Goal: Contribute content

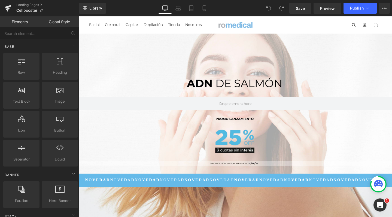
scroll to position [2029, 328]
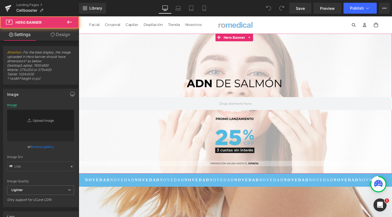
click at [229, 87] on div at bounding box center [244, 107] width 330 height 147
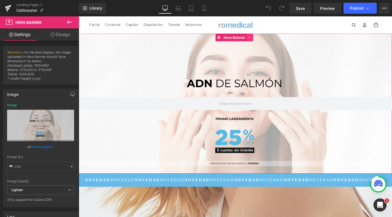
click at [259, 35] on link at bounding box center [259, 38] width 7 height 8
click at [265, 41] on link at bounding box center [262, 38] width 7 height 8
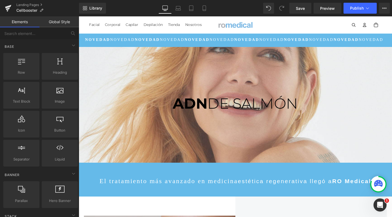
scroll to position [1883, 328]
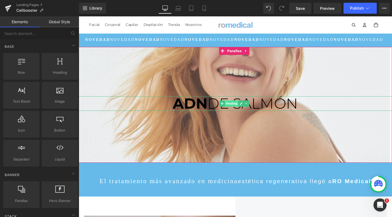
click at [235, 111] on span "Heading" at bounding box center [240, 108] width 14 height 7
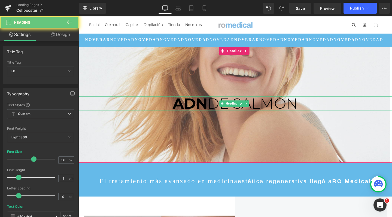
click at [209, 114] on strong "ADN" at bounding box center [196, 108] width 37 height 19
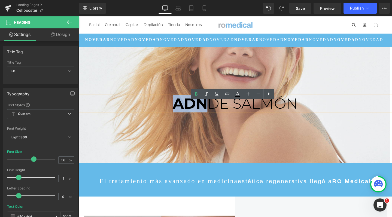
drag, startPoint x: 209, startPoint y: 114, endPoint x: 177, endPoint y: 113, distance: 31.9
click at [178, 113] on strong "ADN" at bounding box center [196, 108] width 37 height 19
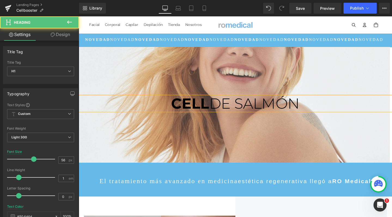
drag, startPoint x: 219, startPoint y: 112, endPoint x: 312, endPoint y: 111, distance: 93.3
click at [312, 111] on span "DE SALMÓN" at bounding box center [263, 108] width 95 height 19
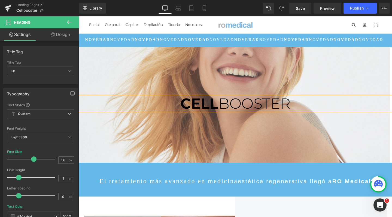
click at [226, 117] on span "BOOSTER" at bounding box center [264, 108] width 76 height 19
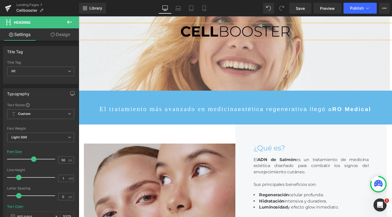
scroll to position [77, 0]
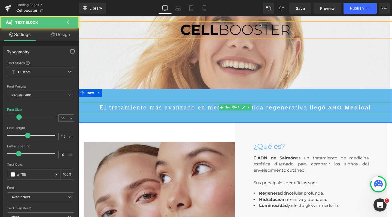
click at [306, 116] on span "estética regenerativa llegó a" at bounding box center [296, 112] width 100 height 7
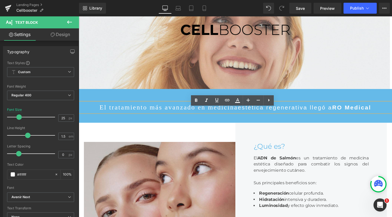
click at [261, 116] on span "estética regenerativa llegó a" at bounding box center [296, 112] width 100 height 7
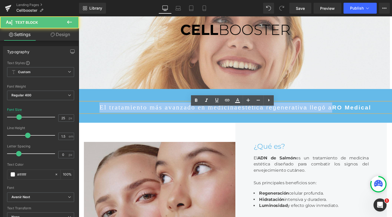
drag, startPoint x: 353, startPoint y: 118, endPoint x: 101, endPoint y: 105, distance: 252.3
click at [101, 105] on div "El tratamiento más avanzado en medicina estética regenerativa llegó a RO Medica…" at bounding box center [244, 111] width 330 height 36
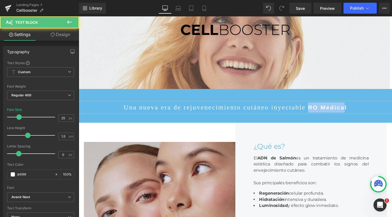
drag, startPoint x: 329, startPoint y: 118, endPoint x: 369, endPoint y: 117, distance: 39.8
click at [369, 117] on p "Una nueva era de rejuvenecimiento cutáneo inyectable RO Medical" at bounding box center [244, 112] width 330 height 11
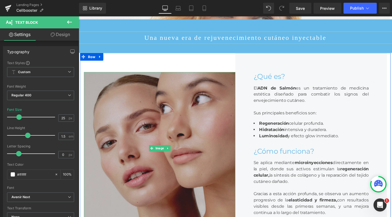
scroll to position [151, 0]
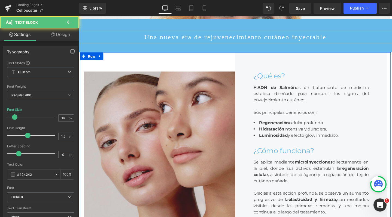
click at [317, 101] on div "El ADN de Salmón es un tratamiento de medicina estética diseñado para combatir …" at bounding box center [323, 101] width 121 height 37
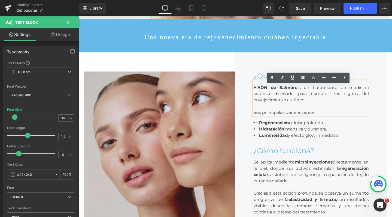
drag, startPoint x: 325, startPoint y: 110, endPoint x: 257, endPoint y: 93, distance: 69.7
click at [257, 93] on div "¿Qué es? Heading El ADN de Salmón es un tratamiento de medicina estética diseña…" at bounding box center [324, 154] width 160 height 200
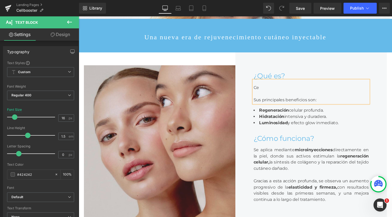
scroll to position [1869, 328]
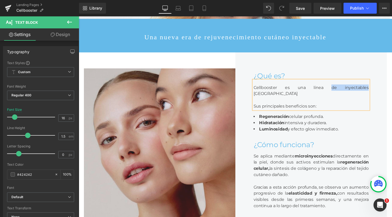
drag, startPoint x: 316, startPoint y: 97, endPoint x: 346, endPoint y: 96, distance: 30.0
click at [346, 96] on div "Cellbooster es una línea de inyectables [GEOGRAPHIC_DATA] Sus principales benef…" at bounding box center [323, 98] width 121 height 31
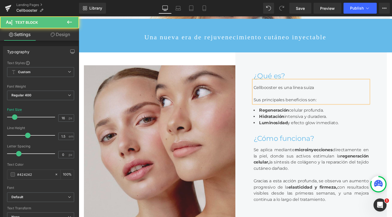
click at [341, 98] on div "Cellbooster es una línea suiza Sus principales beneficios son:" at bounding box center [323, 95] width 121 height 24
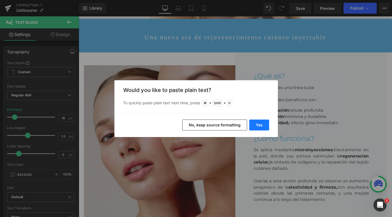
click at [0, 0] on button "Yes" at bounding box center [0, 0] width 0 height 0
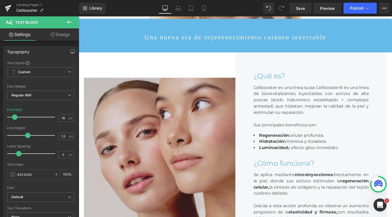
scroll to position [1896, 328]
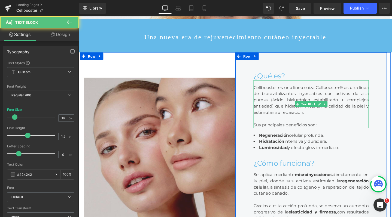
click at [343, 97] on div "Cellbooster es una línea suiza Cellbooster® es una línea de biorevitalizantes i…" at bounding box center [323, 108] width 121 height 50
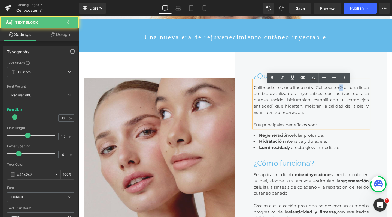
click at [352, 97] on div "Cellbooster es una línea suiza Cellbooster® es una línea de biorevitalizantes i…" at bounding box center [323, 108] width 121 height 50
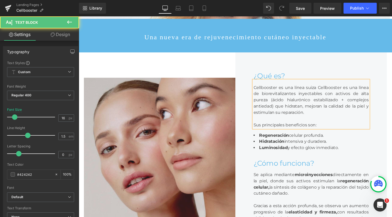
click at [286, 97] on div "Cellbooster es una línea suiza Cellbooster es una línea de biorevitalizantes in…" at bounding box center [323, 108] width 121 height 50
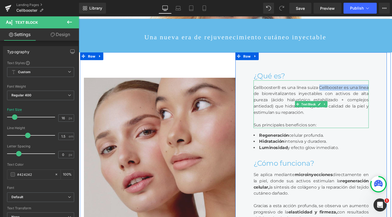
drag, startPoint x: 331, startPoint y: 98, endPoint x: 381, endPoint y: 97, distance: 50.5
click at [381, 97] on div "Cellbooster® es una línea suiza Cellbooster es una línea de biorevitalizantes i…" at bounding box center [323, 108] width 121 height 50
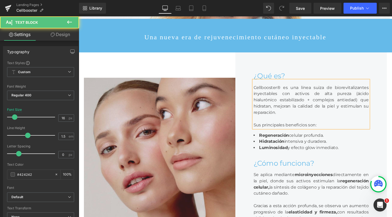
click at [334, 125] on div "Cellbooster® es una línea suiza de biorevitalizantes inyectables con activos de…" at bounding box center [323, 108] width 121 height 50
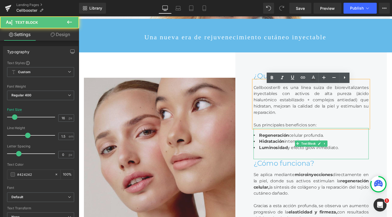
click at [298, 144] on span "Regeneración celular profunda." at bounding box center [303, 141] width 68 height 5
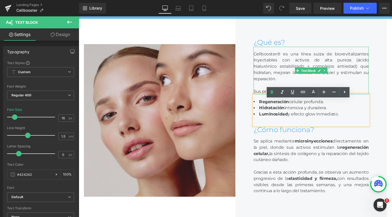
scroll to position [194, 0]
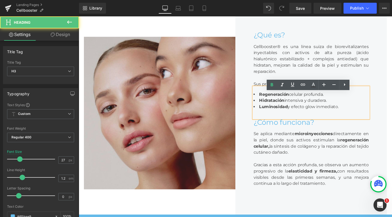
click at [268, 132] on div "¿Cómo funciona?" at bounding box center [323, 128] width 121 height 9
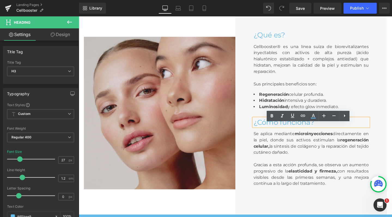
click at [248, 126] on div "¿Qué es? Heading Cellbooster® es una línea suiza de biorevitalizantes inyectabl…" at bounding box center [324, 118] width 160 height 214
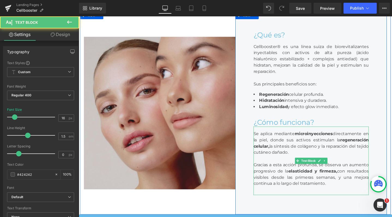
click at [284, 145] on div "Se aplica mediante microinyecciones directamente en la piel, donde sus activos …" at bounding box center [323, 168] width 121 height 72
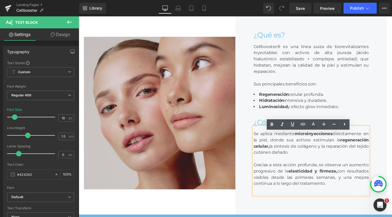
drag, startPoint x: 350, startPoint y: 199, endPoint x: 248, endPoint y: 146, distance: 114.4
click at [248, 146] on div "¿Qué es? Heading Cellbooster® es una línea suiza de biorevitalizantes inyectabl…" at bounding box center [324, 118] width 160 height 214
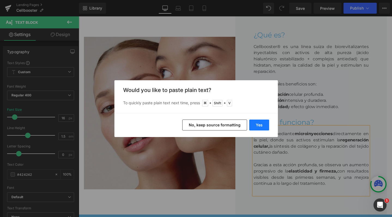
click at [0, 0] on button "Yes" at bounding box center [0, 0] width 0 height 0
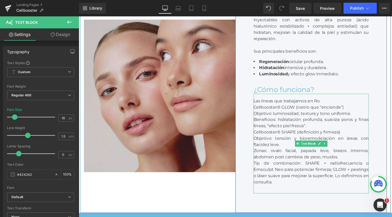
scroll to position [230, 0]
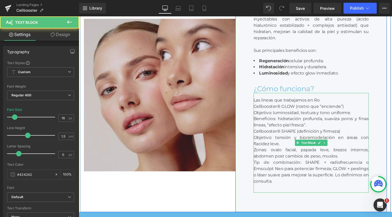
click at [301, 114] on div "Cellbooster® GLOW (rostro que “enciende”)" at bounding box center [323, 111] width 121 height 7
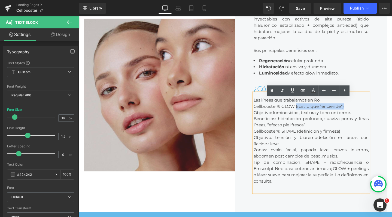
drag, startPoint x: 364, startPoint y: 117, endPoint x: 306, endPoint y: 116, distance: 58.1
click at [306, 114] on div "Cellbooster® GLOW (rostro que “enciende”)" at bounding box center [323, 111] width 121 height 7
click at [348, 121] on div "Objetivo: luminosidad, textura y tono uniforme." at bounding box center [323, 117] width 121 height 7
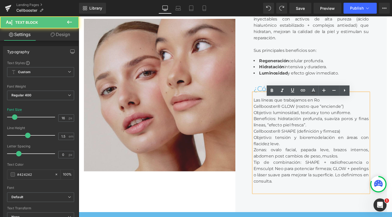
click at [366, 114] on div "Cellbooster® GLOW (rostro que “enciende”)" at bounding box center [323, 111] width 121 height 7
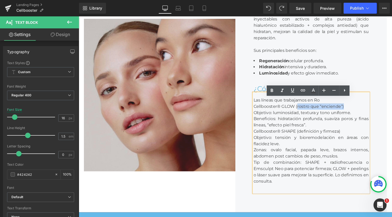
drag, startPoint x: 365, startPoint y: 117, endPoint x: 308, endPoint y: 117, distance: 57.0
click at [308, 114] on div "Cellbooster® GLOW (rostro que “enciende”)" at bounding box center [323, 111] width 121 height 7
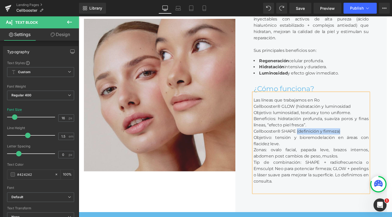
drag, startPoint x: 308, startPoint y: 143, endPoint x: 356, endPoint y: 143, distance: 48.3
click at [356, 140] on div "Cellbooster® SHAPE (definición y firmeza)" at bounding box center [323, 137] width 121 height 7
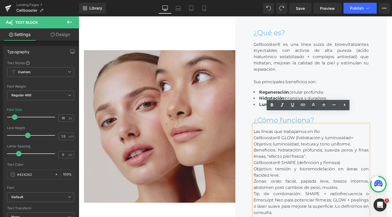
scroll to position [196, 0]
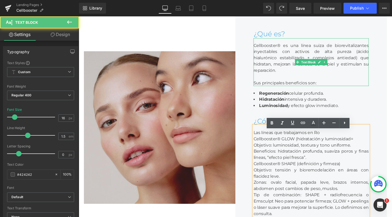
click at [354, 64] on div "Cellbooster® es una línea suiza de biorevitalizantes inyectables con activos de…" at bounding box center [323, 64] width 121 height 50
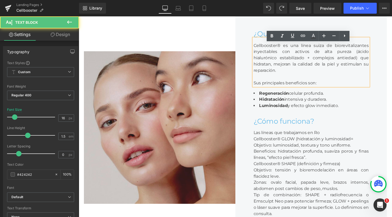
click at [371, 59] on div "Cellbooster® es una línea suiza de biorevitalizantes inyectables con activos de…" at bounding box center [323, 64] width 121 height 50
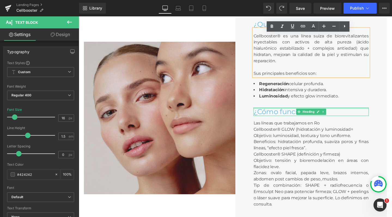
scroll to position [1933, 328]
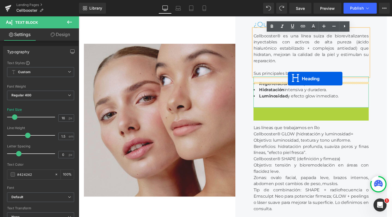
drag, startPoint x: 311, startPoint y: 122, endPoint x: 299, endPoint y: 82, distance: 42.5
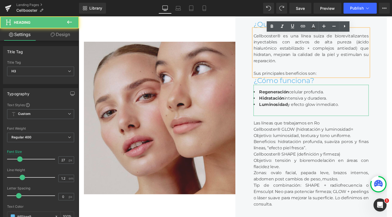
scroll to position [1928, 328]
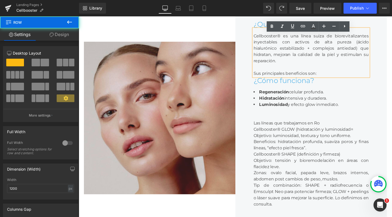
click at [388, 65] on div "¿Qué es? Heading Cellbooster® es una línea suiza de biorevitalizantes inyectabl…" at bounding box center [324, 123] width 160 height 246
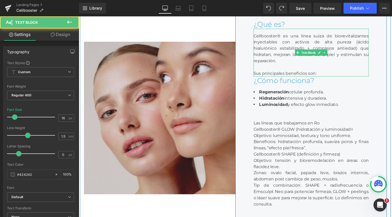
click at [330, 80] on div "Sus principales beneficios son:" at bounding box center [323, 76] width 121 height 7
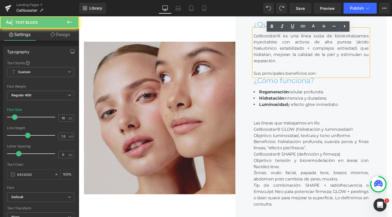
click at [330, 80] on div "Sus principales beneficios son:" at bounding box center [323, 76] width 121 height 7
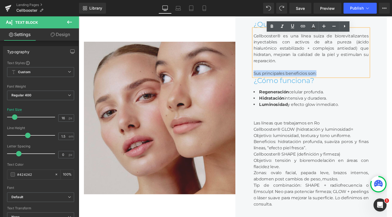
click at [340, 80] on div "Sus principales beneficios son:" at bounding box center [323, 76] width 121 height 7
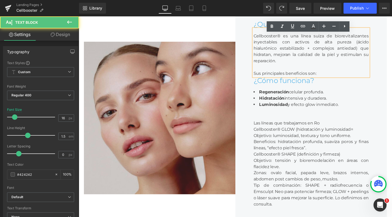
click at [371, 49] on div "Cellbooster® es una línea suiza de biorevitalizantes inyectables con activos de…" at bounding box center [323, 54] width 121 height 50
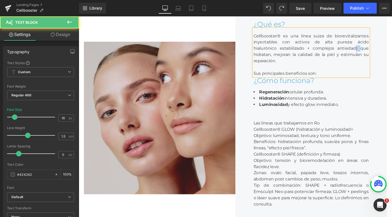
drag, startPoint x: 373, startPoint y: 56, endPoint x: 369, endPoint y: 56, distance: 3.3
click at [369, 56] on div "Cellbooster® es una línea suiza de biorevitalizantes inyectables con activos de…" at bounding box center [323, 54] width 121 height 50
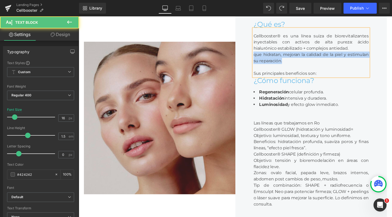
drag, startPoint x: 341, startPoint y: 69, endPoint x: 253, endPoint y: 64, distance: 88.5
click at [253, 64] on div "¿Qué es? Heading Cellbooster® es una línea suiza de biorevitalizantes inyectabl…" at bounding box center [324, 123] width 160 height 246
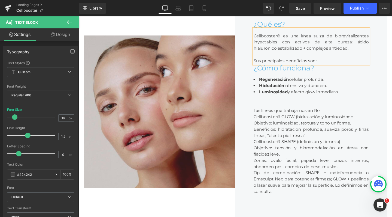
scroll to position [1915, 328]
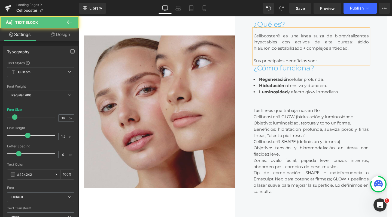
click at [332, 67] on div "Sus principales beneficios son:" at bounding box center [323, 63] width 121 height 7
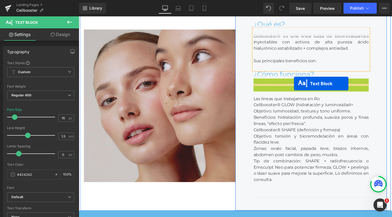
scroll to position [1903, 328]
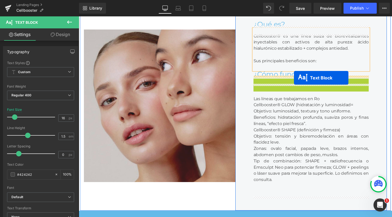
drag, startPoint x: 307, startPoint y: 104, endPoint x: 305, endPoint y: 81, distance: 23.2
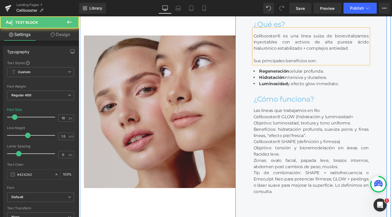
scroll to position [1915, 328]
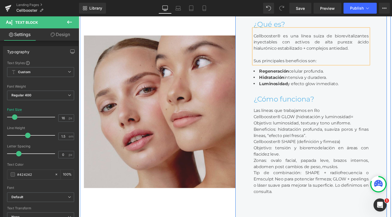
click at [280, 77] on strong "Regeneración" at bounding box center [284, 73] width 31 height 5
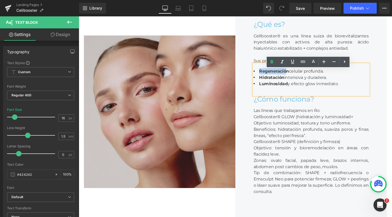
drag, startPoint x: 267, startPoint y: 79, endPoint x: 295, endPoint y: 80, distance: 28.1
click at [295, 77] on strong "Regeneración" at bounding box center [284, 73] width 31 height 5
click at [344, 90] on span "Luminosidad y efecto glow inmediato." at bounding box center [311, 87] width 84 height 5
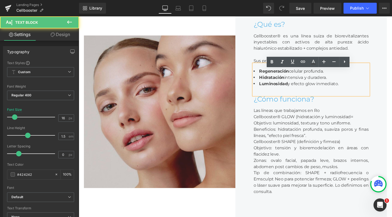
click at [369, 97] on div "Regeneración celular profunda. Hidratación intensiva y duradera. Luminosidad y …" at bounding box center [323, 83] width 121 height 33
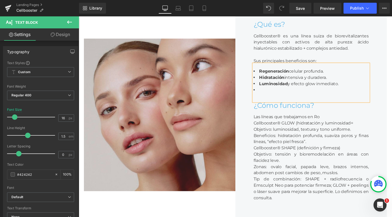
scroll to position [1922, 328]
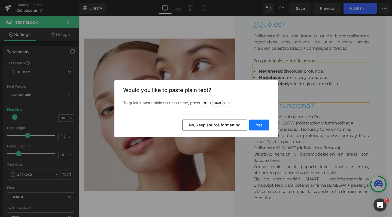
click at [264, 121] on button "Yes" at bounding box center [260, 124] width 20 height 11
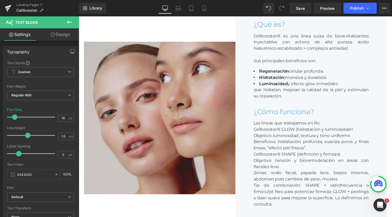
scroll to position [1928, 328]
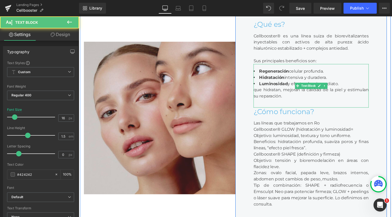
click at [283, 104] on div "que hidratan, mejoran la calidad de la piel y estimulan su reparación." at bounding box center [323, 97] width 121 height 13
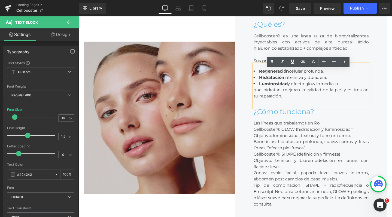
drag, startPoint x: 266, startPoint y: 79, endPoint x: 337, endPoint y: 81, distance: 70.9
click at [337, 77] on li "Regeneración celular profunda." at bounding box center [323, 74] width 121 height 7
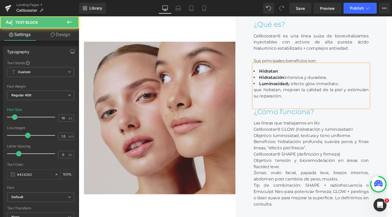
drag, startPoint x: 266, startPoint y: 86, endPoint x: 365, endPoint y: 88, distance: 99.0
click at [365, 84] on li "Hidratación intensiva y duradera." at bounding box center [323, 80] width 121 height 7
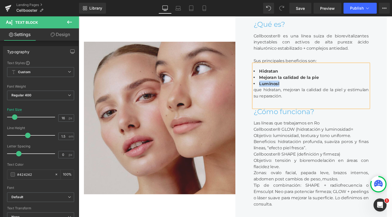
drag, startPoint x: 353, startPoint y: 93, endPoint x: 267, endPoint y: 93, distance: 86.2
click at [267, 91] on li "Luminosl" at bounding box center [323, 87] width 121 height 7
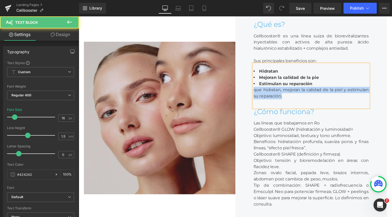
drag, startPoint x: 300, startPoint y: 108, endPoint x: 257, endPoint y: 98, distance: 44.6
click at [257, 98] on div "¿Qué es? Heading Cellbooster® es una línea suiza de biorevitalizantes inyectabl…" at bounding box center [324, 123] width 160 height 246
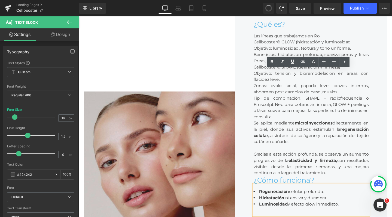
scroll to position [2033, 328]
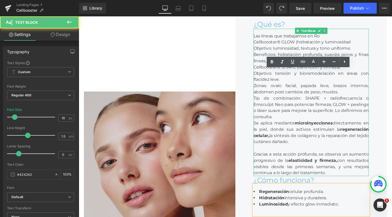
click at [307, 99] on div "Zonas: ovalo facial, papada leve, brazos internos, abdomen post cambios de peso…" at bounding box center [323, 92] width 121 height 13
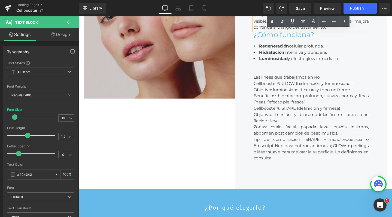
scroll to position [0, 0]
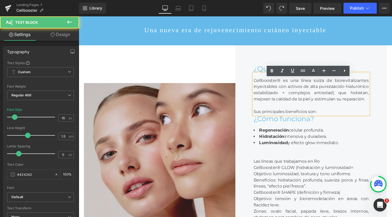
click at [322, 100] on div "Cellbooster® es una línea suiza de biorevitalizantes inyectables con activos de…" at bounding box center [323, 98] width 121 height 44
click at [345, 96] on div "Cellbooster® es una línea suiza de biorevitalizantes inyectables con activos de…" at bounding box center [323, 98] width 121 height 44
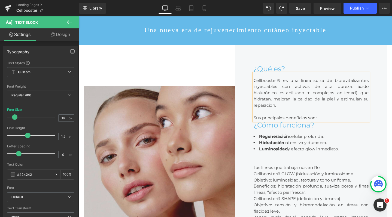
click at [373, 103] on div "Cellbooster® es una línea suiza de biorevitalizantes inyectables con activos de…" at bounding box center [323, 101] width 121 height 50
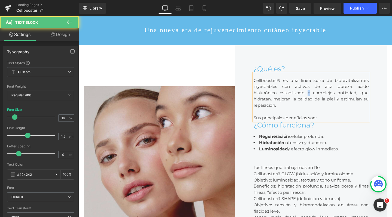
click at [319, 103] on div "Cellbooster® es una línea suiza de biorevitalizantes inyectables con activos de…" at bounding box center [323, 101] width 121 height 50
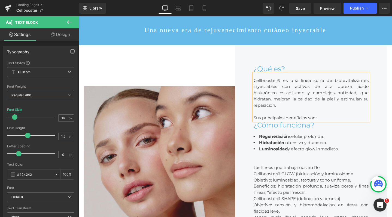
click at [335, 126] on div "Sus principales beneficios son:" at bounding box center [323, 123] width 121 height 7
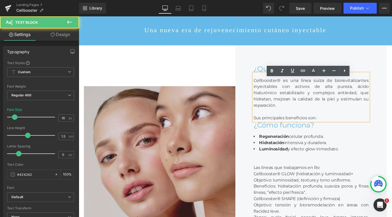
click at [335, 126] on div "Sus principales beneficios son:" at bounding box center [323, 123] width 121 height 7
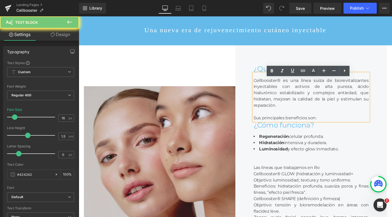
click at [335, 126] on div "Sus principales beneficios son:" at bounding box center [323, 123] width 121 height 7
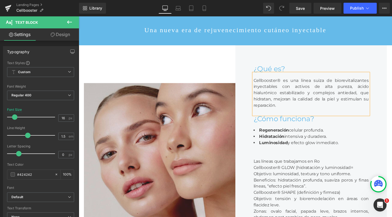
scroll to position [1922, 328]
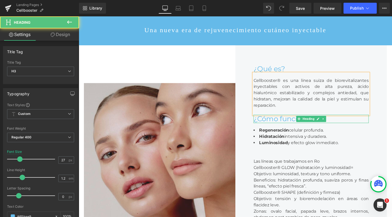
click at [289, 128] on div "¿Cómo funciona?" at bounding box center [323, 124] width 121 height 9
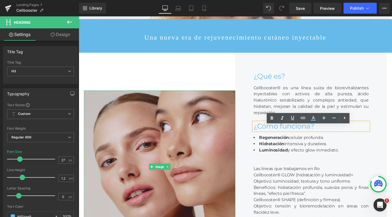
scroll to position [153, 0]
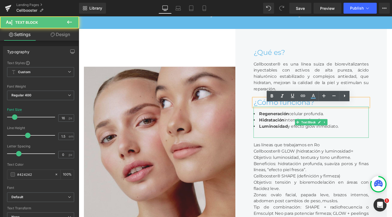
click at [269, 121] on strong "Regeneración" at bounding box center [284, 118] width 31 height 5
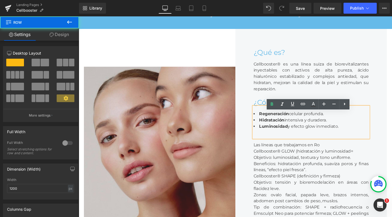
click at [392, 127] on div "¿Qué es? Heading Cellbooster® es una línea suiza de biorevitalizantes inyectabl…" at bounding box center [324, 149] width 160 height 240
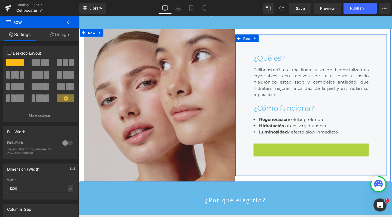
scroll to position [1843, 328]
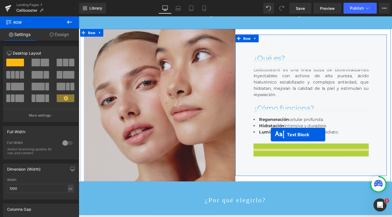
drag, startPoint x: 308, startPoint y: 202, endPoint x: 281, endPoint y: 140, distance: 67.1
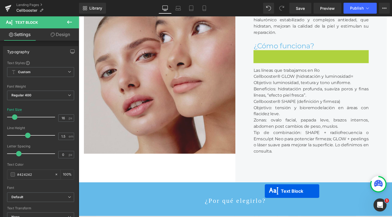
scroll to position [1903, 328]
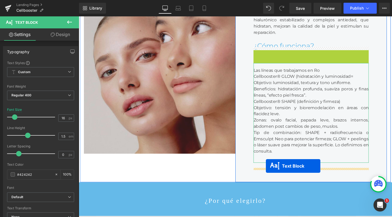
drag, startPoint x: 310, startPoint y: 74, endPoint x: 276, endPoint y: 174, distance: 104.9
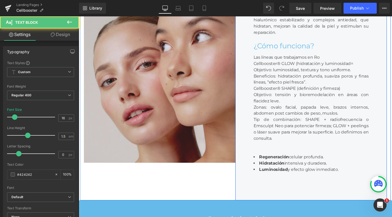
scroll to position [1922, 328]
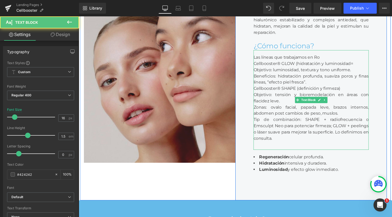
click at [288, 67] on div "Las líneas que trabajamos en Ro Cellbooster® GLOW (hidratación y luminosidad= O…" at bounding box center [323, 104] width 121 height 105
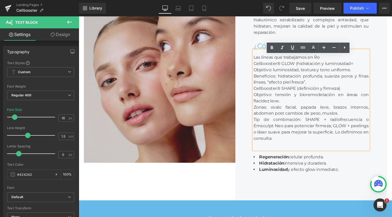
click at [308, 61] on div "Las líneas que trabajamos en Ro Cellbooster® GLOW (hidratación y luminosidad= O…" at bounding box center [323, 104] width 121 height 105
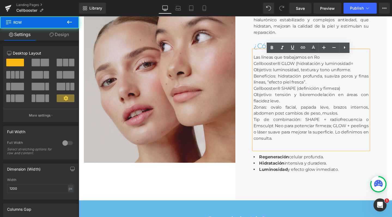
click at [392, 104] on div "¿Qué es? Heading Cellbooster® es una línea suiza de biorevitalizantes inyectabl…" at bounding box center [324, 90] width 160 height 240
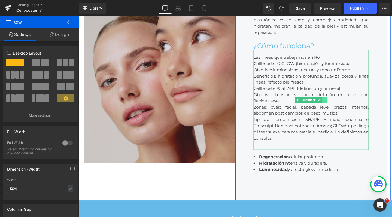
click at [338, 106] on icon at bounding box center [337, 104] width 3 height 3
click at [332, 107] on link at bounding box center [335, 104] width 6 height 7
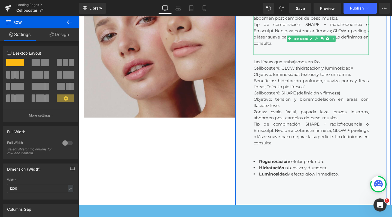
scroll to position [326, 0]
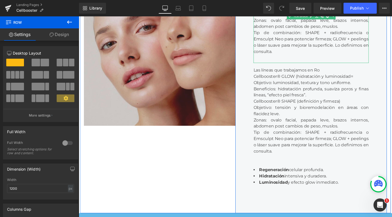
click at [282, 57] on div "Tip de combinación: SHAPE + radiofrecuencia o Emsculpt Neo para potenciar firme…" at bounding box center [323, 44] width 121 height 26
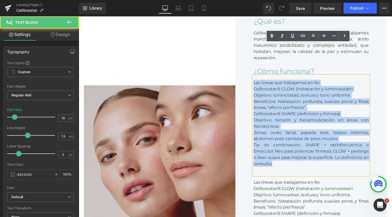
scroll to position [190, 0]
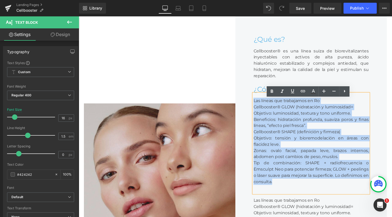
drag, startPoint x: 290, startPoint y: 97, endPoint x: 262, endPoint y: 111, distance: 31.1
click at [263, 111] on div "Las líneas que trabajamos en Ro Cellbooster® GLOW (hidratación y luminosidad= O…" at bounding box center [323, 150] width 121 height 105
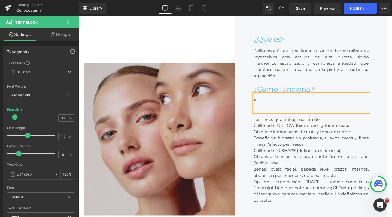
scroll to position [1941, 328]
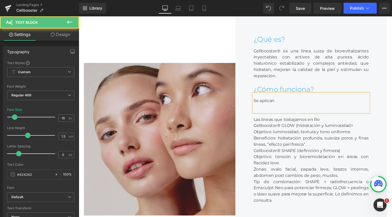
click at [277, 109] on div "Se aplican" at bounding box center [323, 108] width 121 height 20
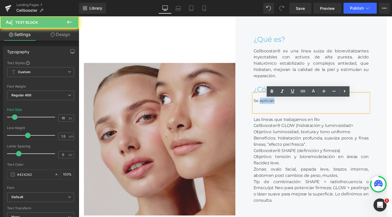
click at [277, 109] on div "Se aplican" at bounding box center [323, 108] width 121 height 20
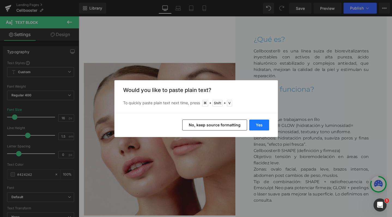
click at [265, 125] on button "Yes" at bounding box center [260, 124] width 20 height 11
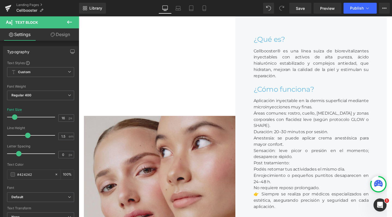
scroll to position [2046, 328]
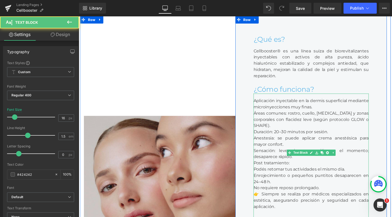
click at [265, 111] on div "Aplicación inyectable en la dermis superficial mediante microinyecciones muy fi…" at bounding box center [323, 163] width 121 height 131
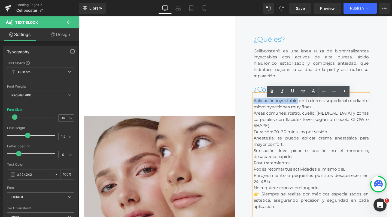
drag, startPoint x: 262, startPoint y: 111, endPoint x: 308, endPoint y: 111, distance: 45.8
click at [308, 111] on div "Aplicación inyectable en la dermis superficial mediante microinyecciones muy fi…" at bounding box center [323, 163] width 121 height 131
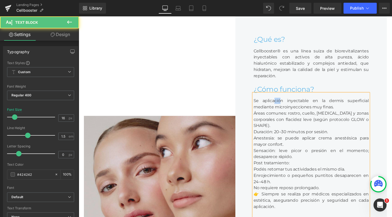
drag, startPoint x: 292, startPoint y: 111, endPoint x: 284, endPoint y: 110, distance: 7.9
click at [284, 110] on div "Se aplicación inyectable en la dermis superficial mediante microinyecciones muy…" at bounding box center [323, 163] width 121 height 131
drag, startPoint x: 286, startPoint y: 111, endPoint x: 310, endPoint y: 112, distance: 24.3
click at [310, 112] on div "Se aplican inyectable en la dermis superficial mediante microinyecciones muy fi…" at bounding box center [323, 163] width 121 height 131
drag, startPoint x: 332, startPoint y: 116, endPoint x: 301, endPoint y: 116, distance: 31.1
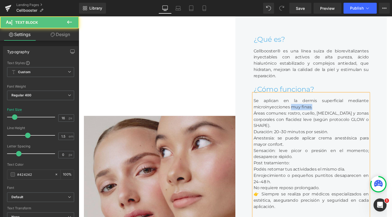
click at [301, 116] on div "Se aplican en la dermis superficial mediante microinyecciones muy finas. Áreas …" at bounding box center [323, 163] width 121 height 131
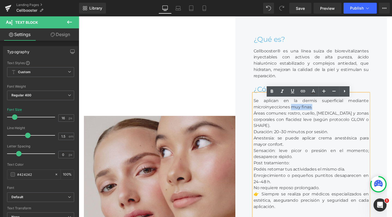
click at [338, 116] on div "Se aplican en la dermis superficial mediante microinyecciones muy finas. Áreas …" at bounding box center [323, 163] width 121 height 131
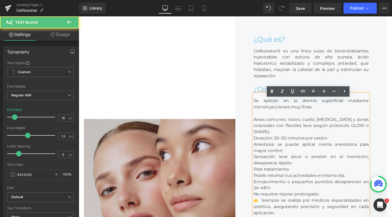
scroll to position [2053, 328]
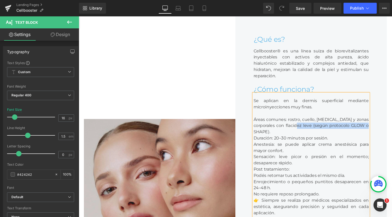
drag, startPoint x: 378, startPoint y: 136, endPoint x: 298, endPoint y: 137, distance: 79.6
click at [298, 137] on div "Áreas comunes: rostro, cuello, [MEDICAL_DATA] y zonas corporales con flacidez l…" at bounding box center [323, 132] width 121 height 20
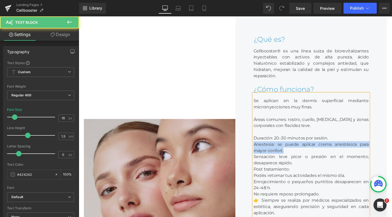
drag, startPoint x: 301, startPoint y: 162, endPoint x: 255, endPoint y: 158, distance: 46.3
click at [255, 158] on div "¿Qué es? Heading Cellbooster® es una línea suiza de biorevitalizantes inyectabl…" at bounding box center [324, 204] width 160 height 377
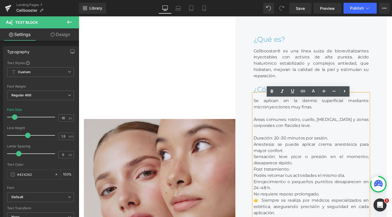
click at [263, 158] on div "Anestesia: se puede aplicar crema anestésica para mayor confort." at bounding box center [323, 154] width 121 height 13
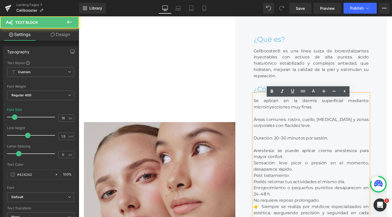
scroll to position [2066, 328]
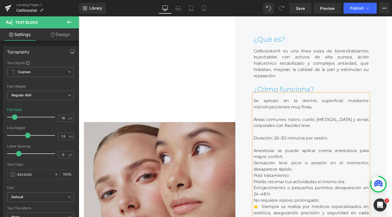
click at [294, 167] on div "Anestesia: se puede aplicar crema anestésica para mayor confort." at bounding box center [323, 160] width 121 height 13
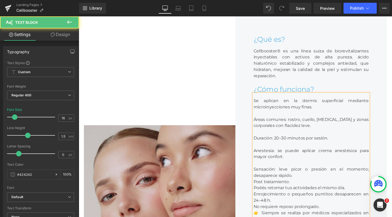
scroll to position [2072, 328]
drag, startPoint x: 302, startPoint y: 169, endPoint x: 261, endPoint y: 161, distance: 42.0
click at [263, 161] on div "Se aplican en la dermis superficial mediante microinyecciones muy finas. Áreas …" at bounding box center [323, 173] width 121 height 151
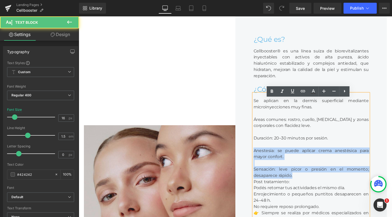
drag, startPoint x: 313, startPoint y: 188, endPoint x: 257, endPoint y: 161, distance: 62.8
click at [257, 161] on div "¿Qué es? Heading Cellbooster® es una línea suiza de biorevitalizantes inyectabl…" at bounding box center [324, 211] width 160 height 390
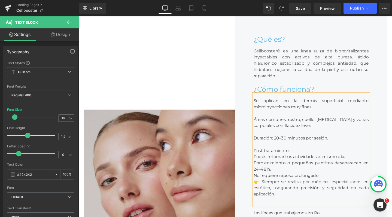
scroll to position [2040, 328]
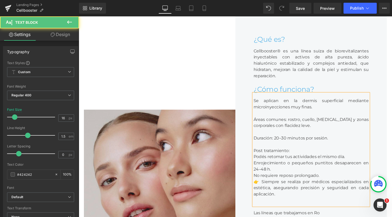
click at [304, 181] on div "Enrojecimiento o pequeños puntitos desaparecen en 24–48 h." at bounding box center [323, 173] width 121 height 13
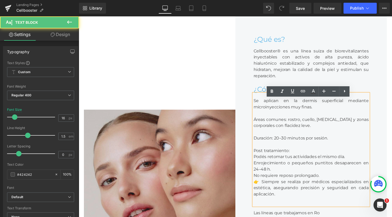
click at [330, 187] on div "No requiere reposo prolongado." at bounding box center [323, 184] width 121 height 7
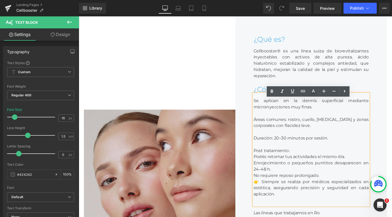
click at [344, 187] on div "No requiere reposo prolongado." at bounding box center [323, 184] width 121 height 7
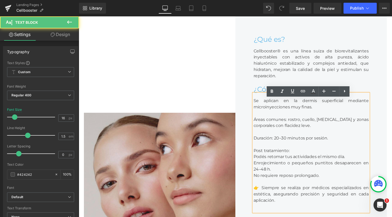
scroll to position [2046, 328]
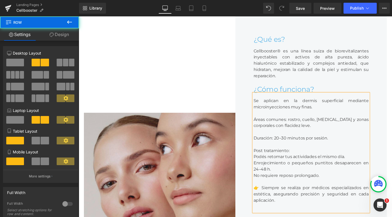
click at [207, 92] on div "Image" at bounding box center [164, 198] width 160 height 364
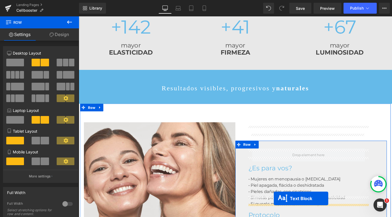
scroll to position [535, 0]
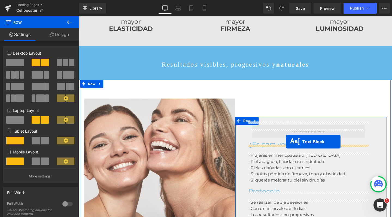
drag, startPoint x: 309, startPoint y: 110, endPoint x: 297, endPoint y: 148, distance: 39.9
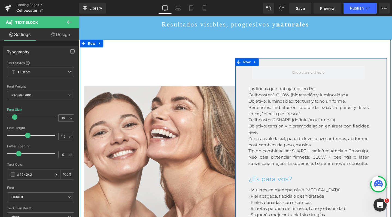
scroll to position [2006, 328]
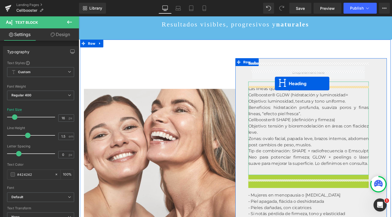
drag, startPoint x: 307, startPoint y: 192, endPoint x: 286, endPoint y: 87, distance: 106.8
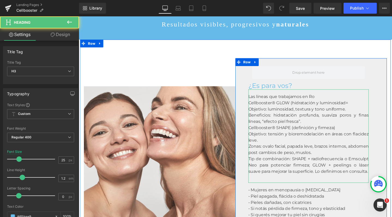
scroll to position [2001, 328]
click at [286, 93] on div "¿Es para vos?" at bounding box center [320, 89] width 127 height 8
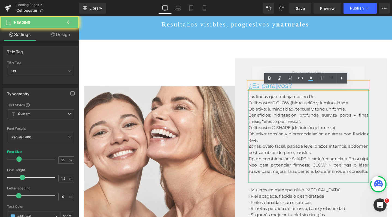
click at [286, 93] on div "¿Es para vos?" at bounding box center [320, 89] width 127 height 8
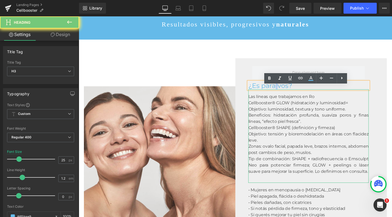
click at [286, 93] on div "¿Es para vos?" at bounding box center [320, 89] width 127 height 8
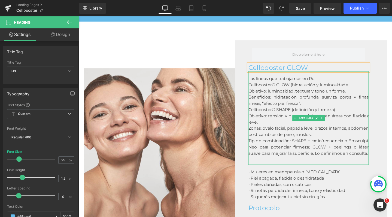
scroll to position [584, 0]
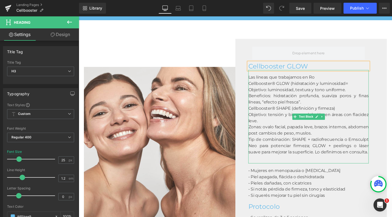
click at [284, 97] on div "Objetivo: luminosidad, textura y tono uniforme." at bounding box center [320, 93] width 127 height 7
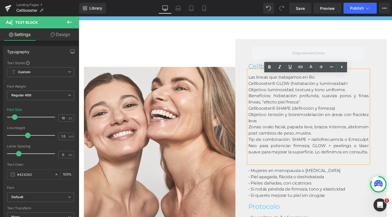
click at [370, 90] on div "Cellbooster® GLOW (hidratación y luminosidad=" at bounding box center [320, 87] width 127 height 7
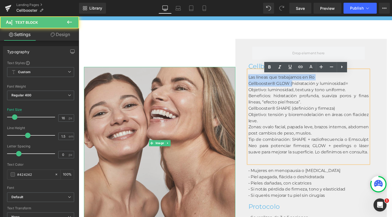
drag, startPoint x: 303, startPoint y: 91, endPoint x: 241, endPoint y: 85, distance: 63.0
click at [241, 85] on div "Image Row Cellbooster GLOW Heading Las líneas que trabajamos en Ro Cellbooster®…" at bounding box center [243, 139] width 327 height 239
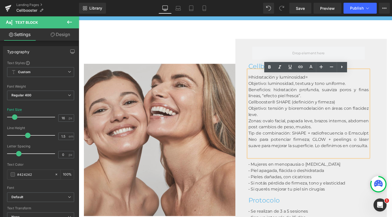
scroll to position [1994, 328]
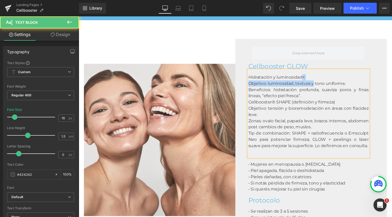
drag, startPoint x: 315, startPoint y: 86, endPoint x: 328, endPoint y: 89, distance: 13.3
click at [328, 89] on div "Hidratación y luminosidad= Objetivo: luminosidad, textura y tono uniforme. Bene…" at bounding box center [320, 119] width 127 height 92
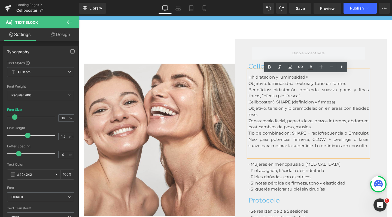
click at [333, 84] on div "Hhidratación y luminosidad=" at bounding box center [320, 80] width 127 height 7
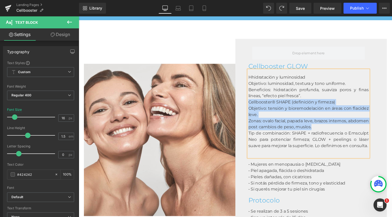
drag, startPoint x: 256, startPoint y: 112, endPoint x: 377, endPoint y: 134, distance: 122.4
click at [377, 134] on div "Hhidratación y luminosidad Objetivo: luminosidad, textura y tono uniforme. Bene…" at bounding box center [320, 119] width 127 height 92
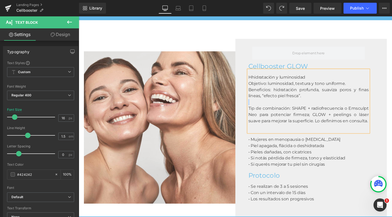
scroll to position [1968, 328]
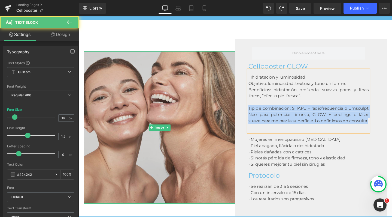
drag, startPoint x: 371, startPoint y: 141, endPoint x: 212, endPoint y: 114, distance: 161.8
click at [212, 114] on div "Image Row Cellbooster GLOW Heading Hhidratación y luminosidad Objetivo: luminos…" at bounding box center [243, 123] width 327 height 206
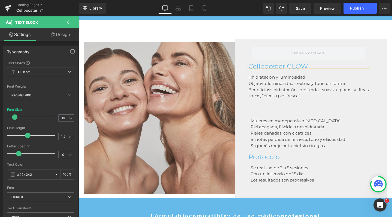
scroll to position [1948, 328]
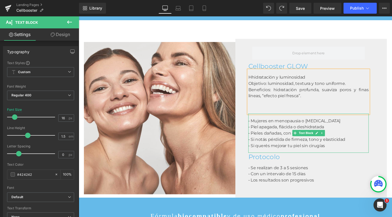
click at [287, 147] on div "• Si notás pérdida de firmeza, tono y elasticidad" at bounding box center [320, 146] width 127 height 7
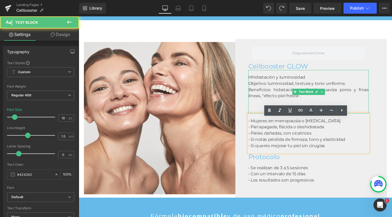
click at [262, 83] on div "Hhidratación y luminosidad" at bounding box center [320, 80] width 127 height 7
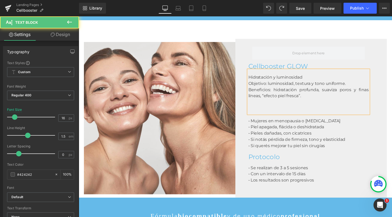
click at [307, 148] on span "• Si notás pérdida de firmeza, tono y elasticidad" at bounding box center [308, 145] width 102 height 5
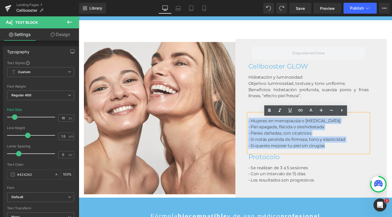
drag, startPoint x: 253, startPoint y: 133, endPoint x: 247, endPoint y: 130, distance: 6.3
click at [247, 130] on div "Row Cellbooster GLOW Heading Hidratación y luminosidad Objetivo: luminosidad, t…" at bounding box center [324, 123] width 160 height 167
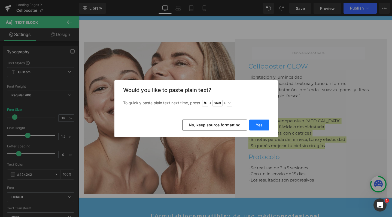
click at [265, 126] on button "Yes" at bounding box center [260, 124] width 20 height 11
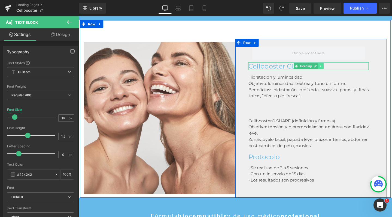
click at [331, 72] on link at bounding box center [334, 68] width 6 height 7
click at [329, 70] on icon at bounding box center [330, 68] width 3 height 3
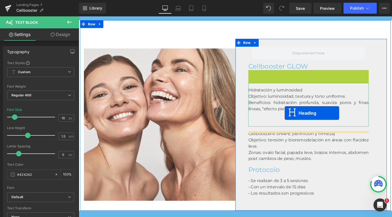
scroll to position [1962, 328]
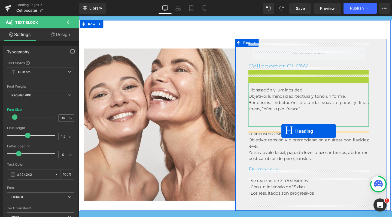
drag, startPoint x: 307, startPoint y: 82, endPoint x: 292, endPoint y: 137, distance: 57.6
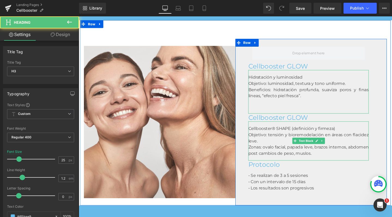
scroll to position [1956, 328]
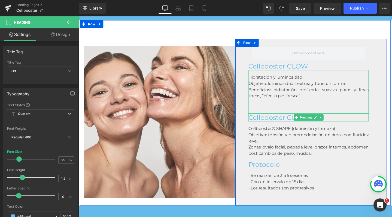
click at [298, 127] on div "Cellbooster GLOW" at bounding box center [320, 123] width 127 height 8
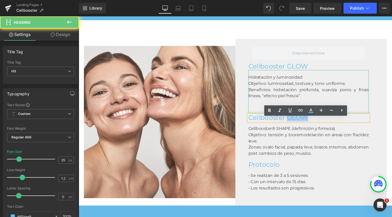
drag, startPoint x: 298, startPoint y: 128, endPoint x: 328, endPoint y: 127, distance: 29.2
click at [328, 127] on div "Cellbooster GLOW" at bounding box center [320, 123] width 127 height 8
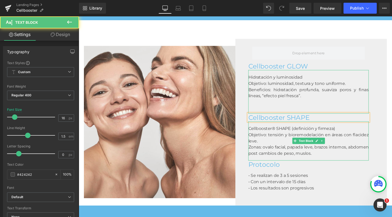
click at [281, 138] on div "Cellbooster® SHAPE (definición y firmeza)" at bounding box center [320, 134] width 127 height 7
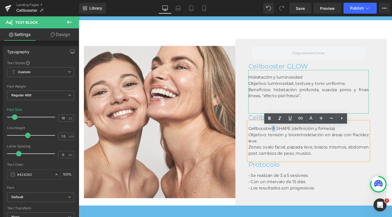
click at [283, 138] on div "Cellbooster® SHAPE (definición y firmeza)" at bounding box center [320, 134] width 127 height 7
copy div "®"
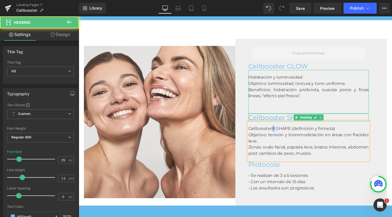
click at [275, 127] on div "Cellbooster SHAPE" at bounding box center [320, 123] width 127 height 8
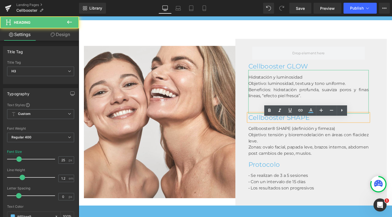
click at [295, 127] on div "Cellbooster SHAPE" at bounding box center [320, 123] width 127 height 8
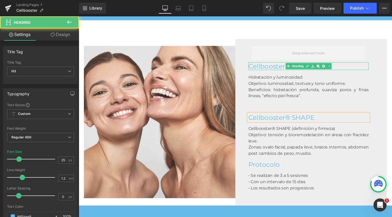
click at [294, 73] on div "Cellbooster GLOW" at bounding box center [320, 69] width 127 height 8
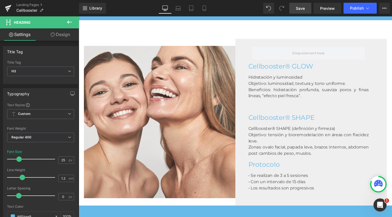
click at [305, 10] on span "Save" at bounding box center [300, 8] width 9 height 6
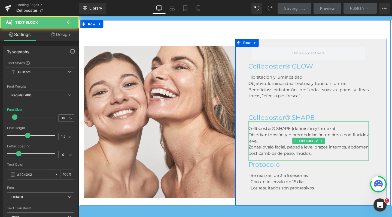
click at [311, 138] on div "Cellbooster® SHAPE (definición y firmeza)" at bounding box center [320, 134] width 127 height 7
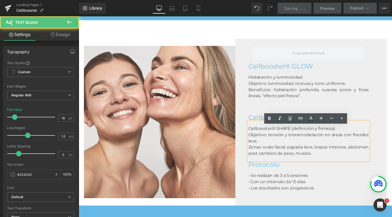
click at [305, 138] on div "Cellbooster® SHAPE (definición y firmeza)" at bounding box center [320, 134] width 127 height 7
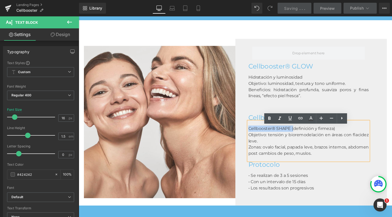
drag, startPoint x: 305, startPoint y: 139, endPoint x: 256, endPoint y: 139, distance: 48.3
click at [257, 138] on div "Cellbooster® SHAPE (definición y firmeza)" at bounding box center [320, 134] width 127 height 7
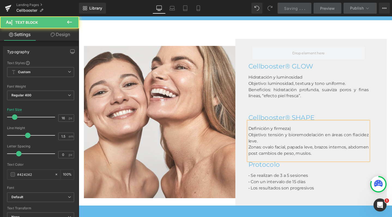
click at [307, 138] on div "Definición y firmeza)" at bounding box center [320, 134] width 127 height 7
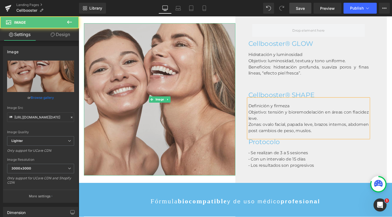
click at [131, 148] on img at bounding box center [164, 103] width 160 height 160
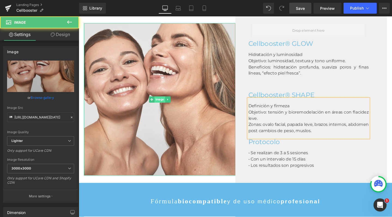
scroll to position [599, 0]
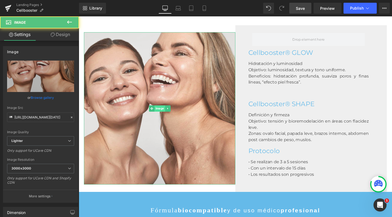
click at [161, 116] on span "Image" at bounding box center [163, 113] width 11 height 7
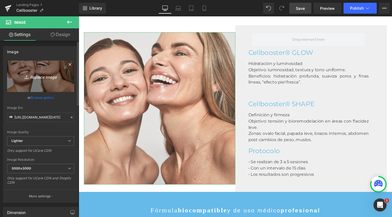
click at [42, 77] on icon "Replace Image" at bounding box center [41, 76] width 44 height 7
type input "C:\fakepath\shape.jpg"
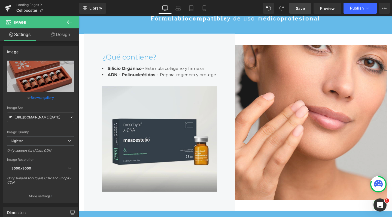
scroll to position [796, 0]
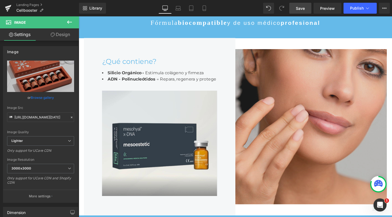
click at [310, 95] on img at bounding box center [324, 132] width 160 height 163
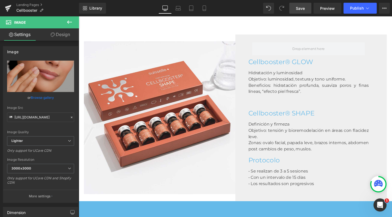
scroll to position [580, 0]
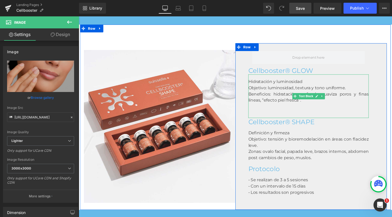
click at [299, 100] on div "Beneficios: hidratación profunda, suaviza poros y finas líneas, “efecto piel fr…" at bounding box center [320, 101] width 127 height 13
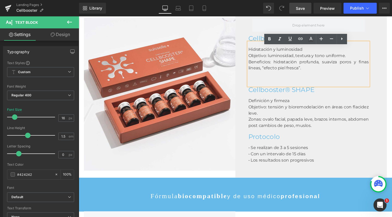
scroll to position [614, 0]
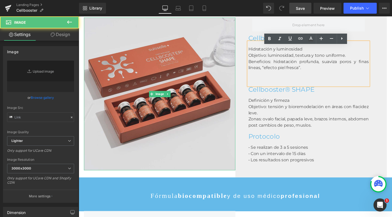
click at [226, 96] on img at bounding box center [164, 97] width 160 height 160
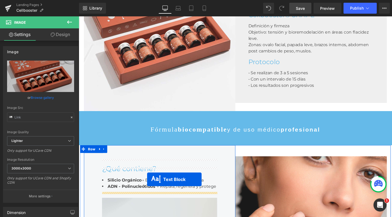
scroll to position [679, 0]
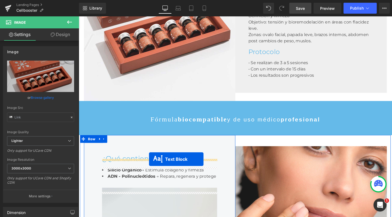
drag, startPoint x: 306, startPoint y: 71, endPoint x: 153, endPoint y: 166, distance: 180.1
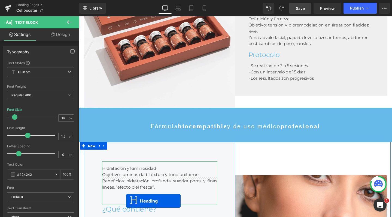
scroll to position [673, 0]
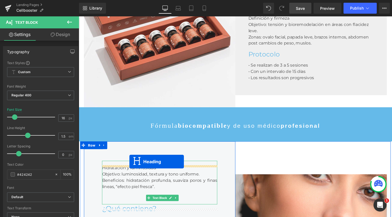
drag, startPoint x: 297, startPoint y: 41, endPoint x: 132, endPoint y: 169, distance: 208.9
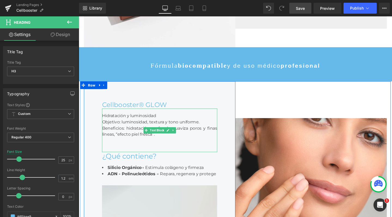
scroll to position [740, 0]
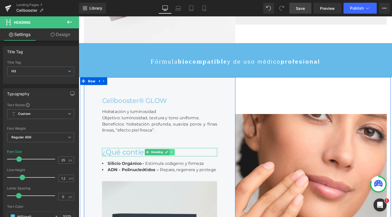
click at [177, 161] on icon at bounding box center [176, 158] width 3 height 3
click at [178, 160] on icon at bounding box center [179, 158] width 3 height 3
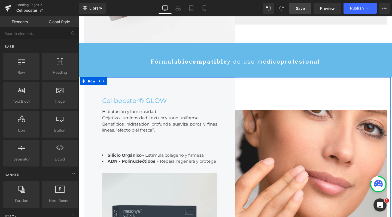
scroll to position [1987, 328]
click at [178, 169] on icon at bounding box center [178, 168] width 1 height 2
click at [180, 169] on icon at bounding box center [181, 167] width 3 height 3
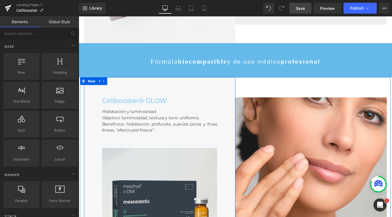
scroll to position [1961, 328]
click at [170, 212] on link at bounding box center [173, 209] width 6 height 7
click at [174, 211] on icon at bounding box center [175, 209] width 3 height 3
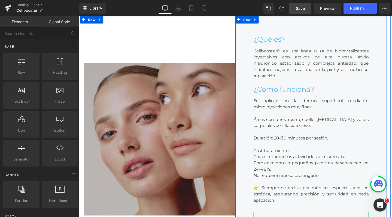
scroll to position [191, 0]
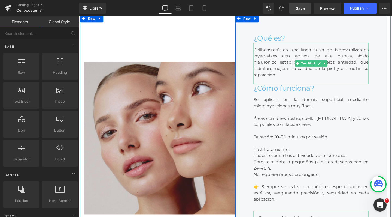
click at [278, 80] on div "Cellbooster® es una línea suiza de biorevitalizantes inyectables con activos de…" at bounding box center [323, 66] width 121 height 44
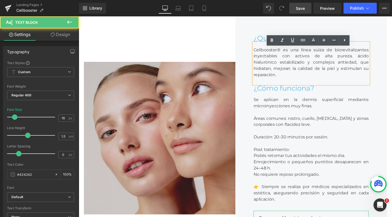
click at [368, 63] on div "Cellbooster® es una línea suiza de biorevitalizantes inyectables con activos de…" at bounding box center [323, 66] width 121 height 44
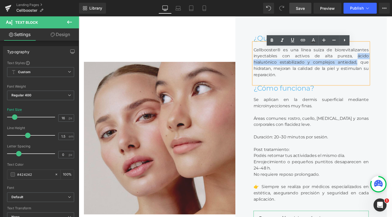
drag, startPoint x: 369, startPoint y: 63, endPoint x: 371, endPoint y: 68, distance: 5.5
click at [371, 68] on div "Cellbooster® es una línea suiza de biorevitalizantes inyectables con activos de…" at bounding box center [323, 66] width 121 height 44
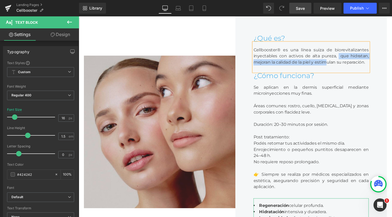
scroll to position [1905, 328]
click at [350, 66] on div "Cellbooster® es una línea suiza de biorevitalizantes inyectables con activos de…" at bounding box center [323, 59] width 121 height 31
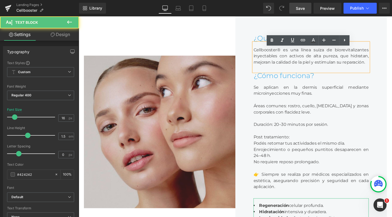
click at [381, 67] on div "Cellbooster® es una línea suiza de biorevitalizantes inyectables con activos de…" at bounding box center [323, 59] width 121 height 31
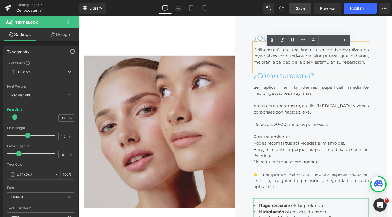
click at [362, 63] on div "Cellbooster® es una línea suiza de biorevitalizantes inyectables con activos de…" at bounding box center [323, 59] width 121 height 31
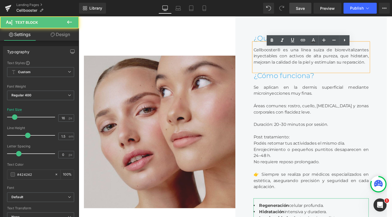
click at [383, 68] on div "Cellbooster® es una línea suiza de biorevitalizantes inyectables con activos de…" at bounding box center [323, 59] width 121 height 31
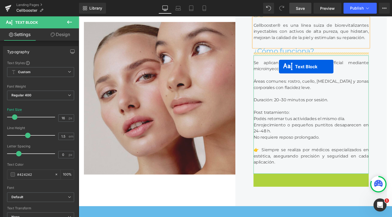
scroll to position [1886, 328]
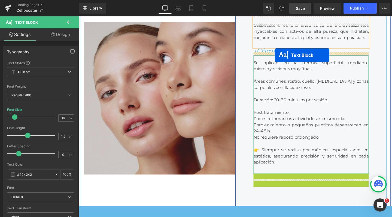
drag, startPoint x: 310, startPoint y: 204, endPoint x: 286, endPoint y: 57, distance: 148.7
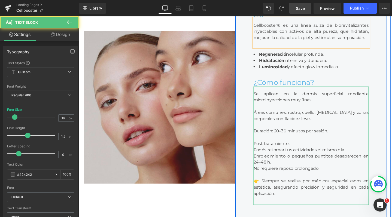
scroll to position [1905, 328]
click at [282, 59] on strong "Regeneración" at bounding box center [284, 56] width 31 height 5
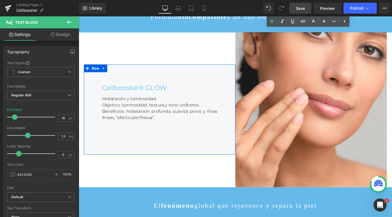
scroll to position [775, 0]
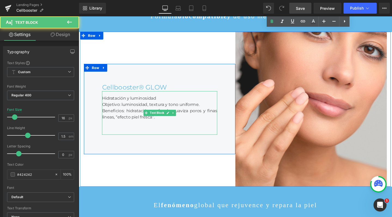
click at [164, 125] on div "Beneficios: hidratación profunda, suaviza poros y finas líneas, “efecto piel fr…" at bounding box center [163, 118] width 121 height 13
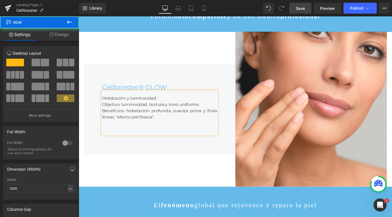
click at [134, 161] on div "Cellbooster® GLOW Heading Hidratación y luminosidad Objetivo: luminosidad, text…" at bounding box center [164, 113] width 160 height 95
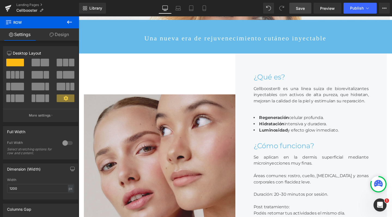
scroll to position [151, 0]
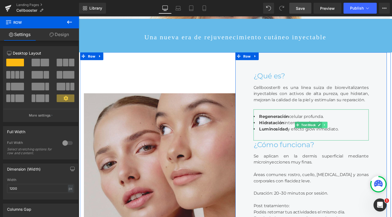
click at [337, 132] on icon at bounding box center [337, 130] width 3 height 3
click at [335, 132] on icon at bounding box center [335, 130] width 3 height 3
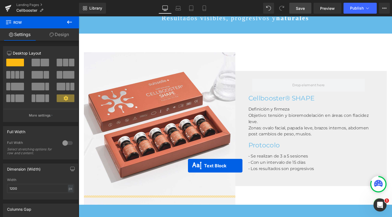
scroll to position [586, 0]
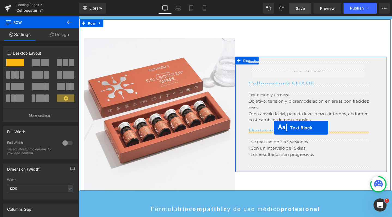
drag, startPoint x: 308, startPoint y: 55, endPoint x: 284, endPoint y: 133, distance: 81.8
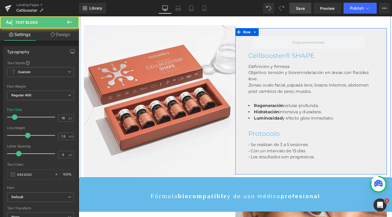
scroll to position [1905, 328]
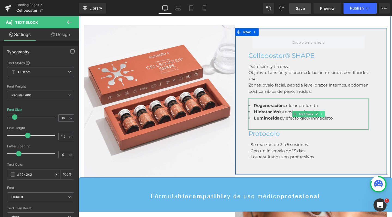
click at [332, 122] on link at bounding box center [335, 119] width 6 height 7
click at [331, 120] on icon at bounding box center [332, 118] width 3 height 3
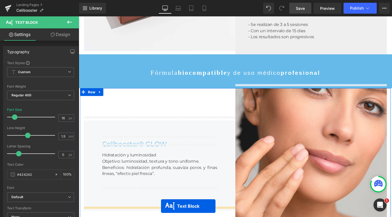
scroll to position [737, 0]
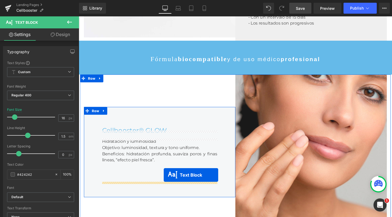
drag, startPoint x: 297, startPoint y: 122, endPoint x: 168, endPoint y: 183, distance: 142.4
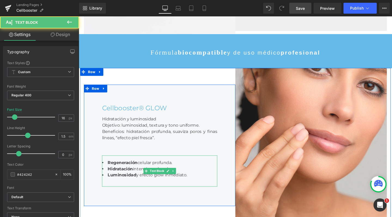
click at [145, 179] on span "Hidratación intensiva y duradera." at bounding box center [144, 176] width 71 height 5
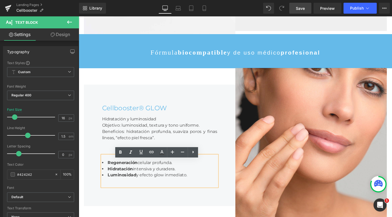
drag, startPoint x: 203, startPoint y: 186, endPoint x: 105, endPoint y: 173, distance: 99.1
click at [105, 173] on ul "Regeneración celular profunda. Hidratación intensiva y duradera. Luminosidad y …" at bounding box center [163, 177] width 121 height 20
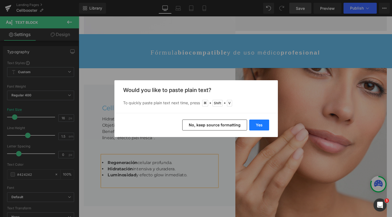
click at [255, 122] on button "Yes" at bounding box center [260, 124] width 20 height 11
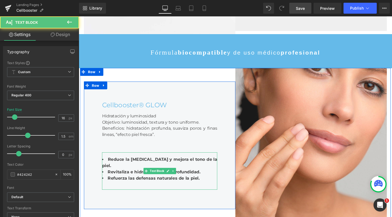
click at [124, 175] on li "Reduce la [MEDICAL_DATA] y mejora el tono de la piel." at bounding box center [163, 170] width 121 height 13
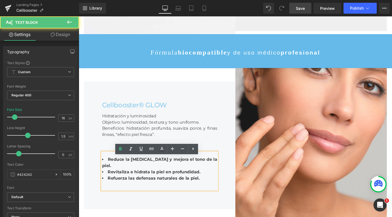
drag, startPoint x: 98, startPoint y: 156, endPoint x: 101, endPoint y: 160, distance: 5.6
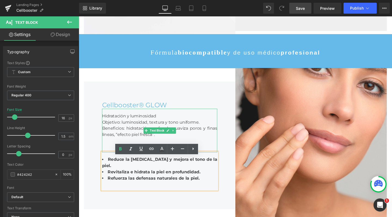
click at [0, 0] on icon at bounding box center [0, 0] width 0 height 0
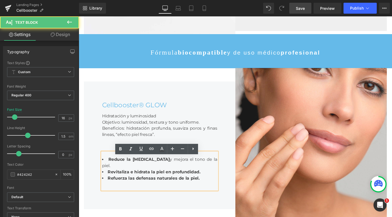
click at [176, 175] on li "Reduce la [MEDICAL_DATA] y mejora el tono de la piel." at bounding box center [163, 170] width 121 height 13
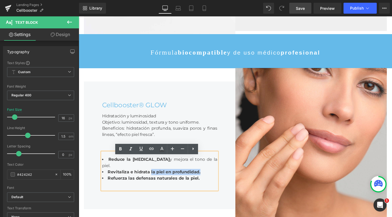
drag, startPoint x: 151, startPoint y: 184, endPoint x: 206, endPoint y: 185, distance: 55.1
click at [206, 183] on li "Revitaliza e hidrata la piel en profundidad." at bounding box center [163, 180] width 121 height 7
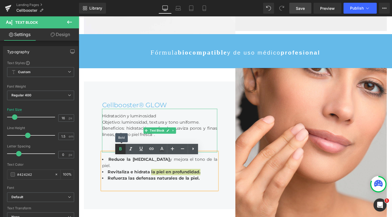
click at [0, 0] on icon at bounding box center [0, 0] width 0 height 0
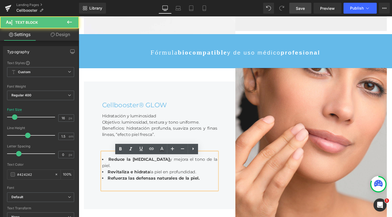
click at [202, 190] on li "Refuerza las defensas naturales de la piel." at bounding box center [163, 186] width 121 height 7
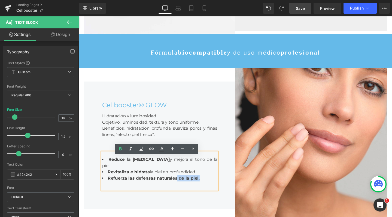
drag, startPoint x: 211, startPoint y: 193, endPoint x: 179, endPoint y: 190, distance: 32.8
click at [179, 190] on li "Refuerza las defensas naturales de la piel." at bounding box center [163, 186] width 121 height 7
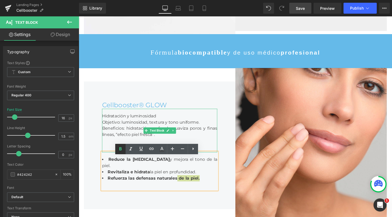
click at [0, 0] on icon at bounding box center [0, 0] width 0 height 0
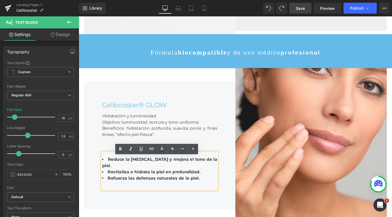
click at [167, 189] on b "Refuerza las defensas naturales de la piel." at bounding box center [157, 186] width 97 height 5
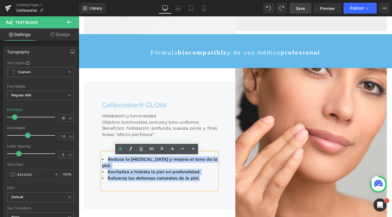
drag, startPoint x: 208, startPoint y: 194, endPoint x: 75, endPoint y: 169, distance: 134.6
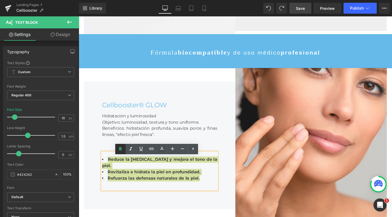
click at [0, 0] on icon at bounding box center [0, 0] width 0 height 0
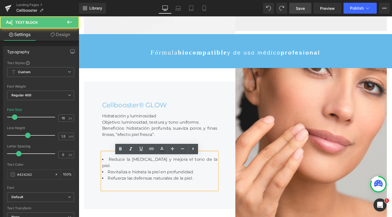
click at [201, 144] on div "Beneficios: hidratación profunda, suaviza poros y finas líneas, “efecto piel fr…" at bounding box center [163, 137] width 121 height 13
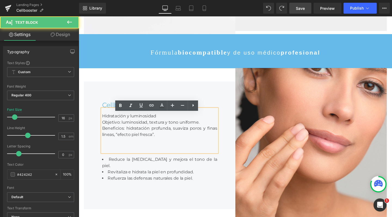
click at [152, 174] on li "Reduce la [MEDICAL_DATA] y mejora el tono de la piel." at bounding box center [163, 170] width 121 height 13
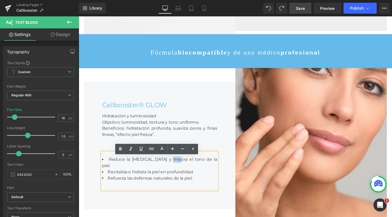
drag, startPoint x: 178, startPoint y: 171, endPoint x: 172, endPoint y: 171, distance: 6.5
click at [172, 171] on li "Reduce la [MEDICAL_DATA] y mejora el tono de la piel." at bounding box center [163, 170] width 121 height 13
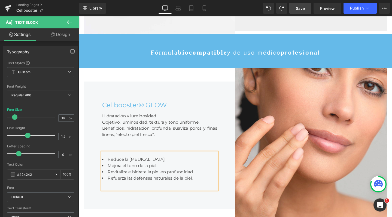
click at [193, 170] on li "Reduce la [MEDICAL_DATA]" at bounding box center [163, 167] width 121 height 7
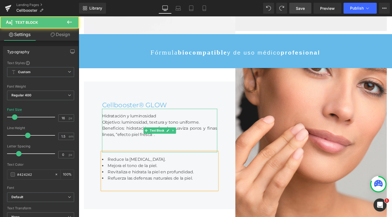
click at [160, 144] on div "Beneficios: hidratación profunda, suaviza poros y finas líneas, “efecto piel fr…" at bounding box center [163, 137] width 121 height 13
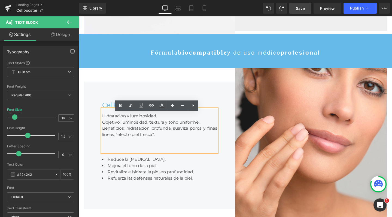
click at [169, 124] on div "Hidratación y luminosidad" at bounding box center [163, 121] width 121 height 7
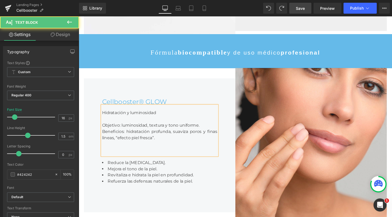
click at [220, 134] on div "Objetivo: luminosidad, textura y tono uniforme." at bounding box center [163, 131] width 121 height 7
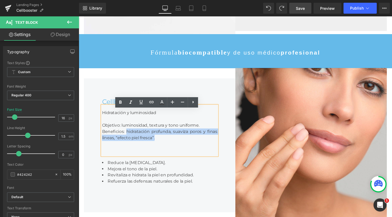
drag, startPoint x: 128, startPoint y: 142, endPoint x: 188, endPoint y: 151, distance: 60.8
click at [188, 147] on div "Beneficios: hidratación profunda, suaviza poros y finas líneas, “efecto piel fr…" at bounding box center [163, 140] width 121 height 13
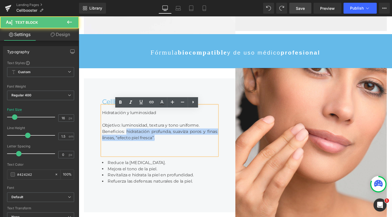
click at [171, 147] on div "Beneficios: hidratación profunda, suaviza poros y finas líneas, “efecto piel fr…" at bounding box center [163, 140] width 121 height 13
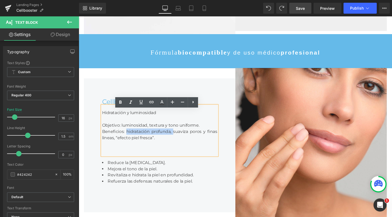
drag, startPoint x: 127, startPoint y: 142, endPoint x: 177, endPoint y: 140, distance: 50.2
click at [177, 140] on div "Beneficios: hidratación profunda, suaviza poros y finas líneas, “efecto piel fr…" at bounding box center [163, 140] width 121 height 13
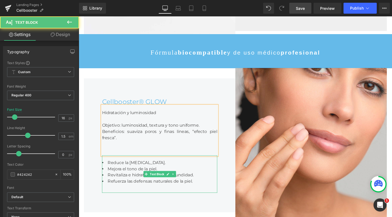
click at [200, 187] on li "Revitaliza e hidrata la piel en profundidad." at bounding box center [163, 183] width 121 height 7
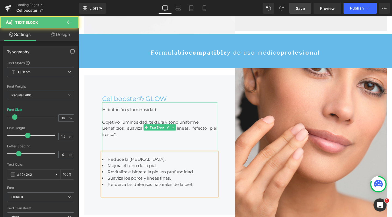
click at [130, 144] on div "Beneficios: suaviza poros y finas líneas, “efecto piel fresca”." at bounding box center [163, 137] width 121 height 13
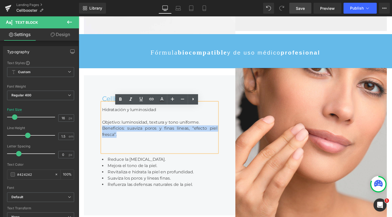
drag, startPoint x: 133, startPoint y: 148, endPoint x: 103, endPoint y: 138, distance: 31.1
click at [103, 138] on div "Beneficios: suaviza poros y finas líneas, “efecto piel fresca”." at bounding box center [163, 137] width 121 height 13
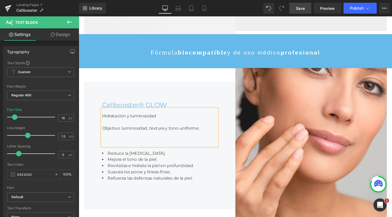
click at [113, 131] on div at bounding box center [163, 127] width 121 height 7
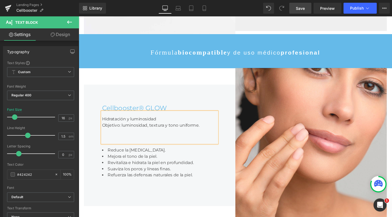
click at [203, 134] on div "Objetivo: luminosidad, textura y tono uniforme." at bounding box center [163, 131] width 121 height 7
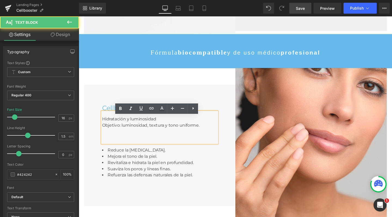
drag, startPoint x: 170, startPoint y: 128, endPoint x: 101, endPoint y: 130, distance: 69.0
click at [103, 130] on div "Hidratación y luminosidad Objetivo: luminosidad, textura y tono uniforme." at bounding box center [163, 133] width 121 height 33
click at [119, 128] on div "Hidratación y luminosidad" at bounding box center [163, 124] width 121 height 7
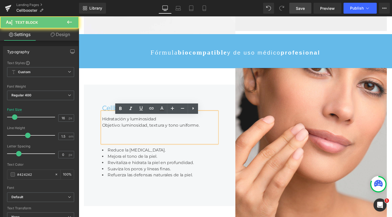
click at [119, 128] on div "Hidratación y luminosidad" at bounding box center [163, 124] width 121 height 7
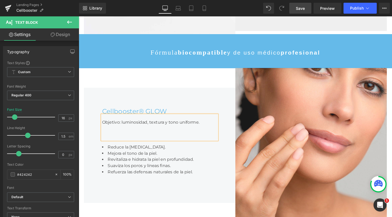
click at [147, 146] on div "Objetivo: luminosidad, textura y tono uniforme." at bounding box center [163, 133] width 121 height 26
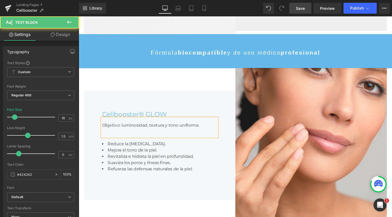
click at [211, 143] on div "Objetivo: luminosidad, textura y tono uniforme." at bounding box center [163, 133] width 121 height 20
click at [127, 180] on li "Refuerza las defensas naturales de la piel." at bounding box center [163, 176] width 121 height 7
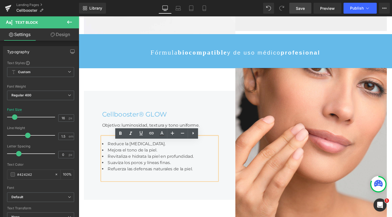
click at [144, 167] on li "Revitaliza e hidrata la piel en profundidad." at bounding box center [163, 163] width 121 height 7
click at [176, 160] on li "Mejora el tono de la piel." at bounding box center [163, 157] width 121 height 7
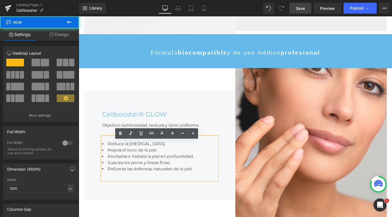
click at [198, 198] on div "Cellbooster® GLOW Heading Objetivo: luminosidad, textura y tono uniforme. Text …" at bounding box center [164, 152] width 160 height 115
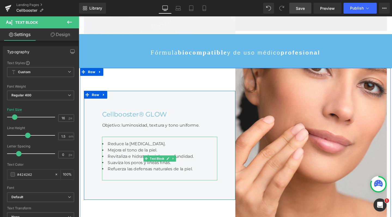
click at [150, 154] on li "Reduce la [MEDICAL_DATA]." at bounding box center [163, 150] width 121 height 7
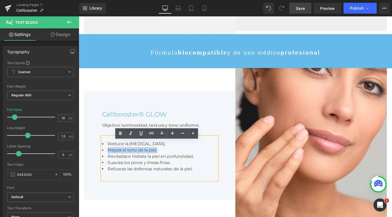
drag, startPoint x: 164, startPoint y: 160, endPoint x: 96, endPoint y: 161, distance: 67.6
click at [96, 161] on div "Cellbooster® GLOW Heading Objetivo: luminosidad, textura y tono uniforme. Text …" at bounding box center [164, 152] width 160 height 115
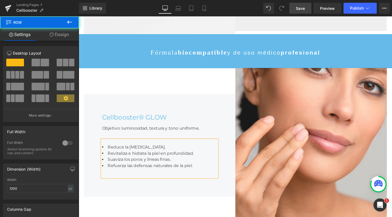
click at [170, 206] on div "Cellbooster® GLOW Heading Objetivo: luminosidad, textura y tono uniforme. Text …" at bounding box center [164, 152] width 160 height 108
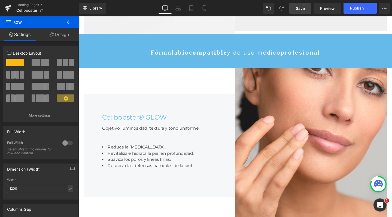
click at [293, 9] on link "Save" at bounding box center [301, 8] width 22 height 11
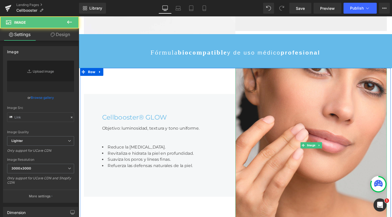
drag, startPoint x: 323, startPoint y: 103, endPoint x: 105, endPoint y: 112, distance: 218.1
click at [323, 103] on img at bounding box center [324, 152] width 160 height 163
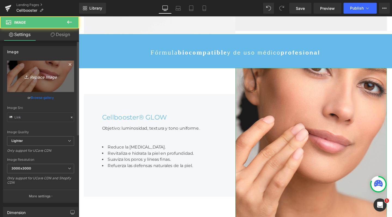
click at [43, 76] on icon "Replace Image" at bounding box center [41, 76] width 44 height 7
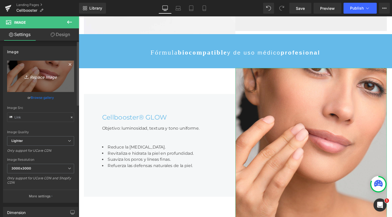
type input "C:\fakepath\glow.jpg"
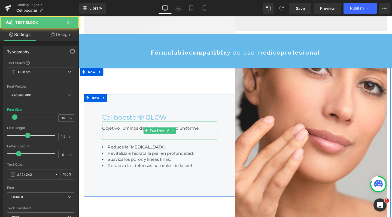
click at [129, 144] on div "Objetivo: luminosidad, textura y tono uniforme." at bounding box center [163, 137] width 121 height 20
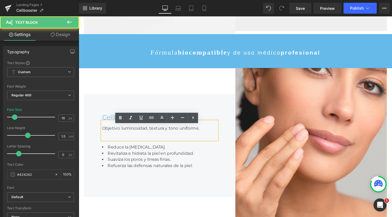
click at [127, 146] on div "Objetivo: luminosidad, textura y tono uniforme." at bounding box center [163, 137] width 121 height 20
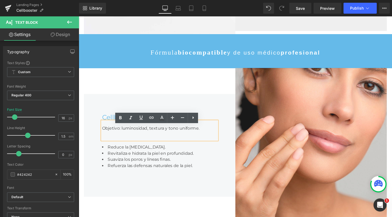
click at [127, 146] on div "Objetivo: luminosidad, textura y tono uniforme." at bounding box center [163, 137] width 121 height 20
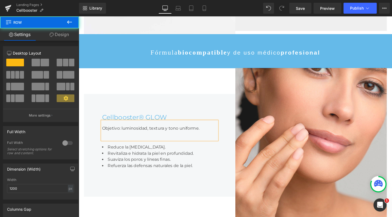
click at [184, 106] on div "Cellbooster® GLOW Heading Objetivo: luminosidad, textura y tono uniforme. Text …" at bounding box center [164, 152] width 160 height 108
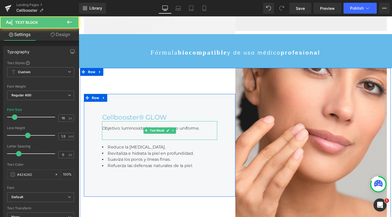
click at [117, 137] on span "Objetivo: luminosidad, textura y tono uniforme." at bounding box center [154, 133] width 103 height 5
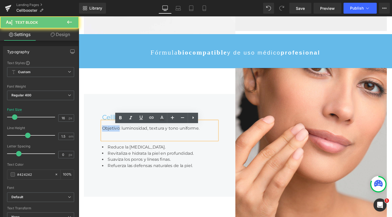
click at [117, 137] on span "Objetivo: luminosidad, textura y tono uniforme." at bounding box center [154, 133] width 103 height 5
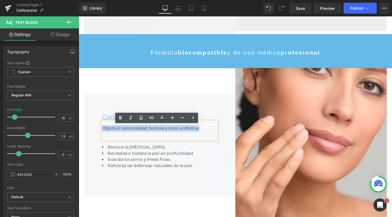
click at [117, 137] on span "Objetivo: luminosidad, textura y tono uniforme." at bounding box center [154, 133] width 103 height 5
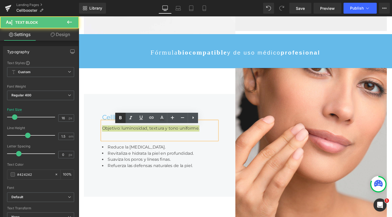
click at [0, 0] on icon at bounding box center [0, 0] width 0 height 0
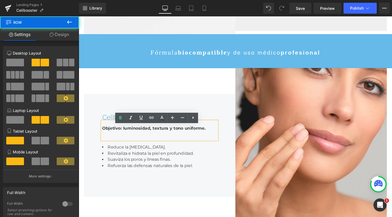
click at [117, 90] on div "Cellbooster® GLOW Heading Objetivo: luminosidad, textura y tono uniforme. Text …" at bounding box center [164, 152] width 160 height 163
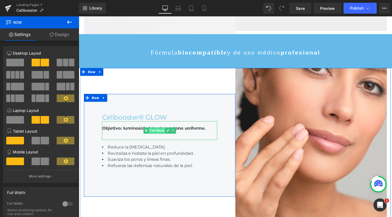
click at [164, 139] on span "Text Block" at bounding box center [161, 136] width 17 height 7
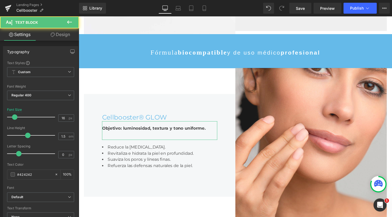
click at [70, 38] on link "Design" at bounding box center [61, 34] width 40 height 12
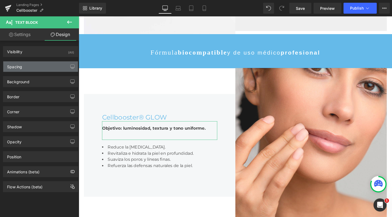
click at [36, 63] on div "Spacing" at bounding box center [40, 66] width 75 height 10
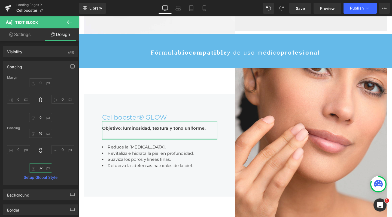
click at [40, 168] on input "32" at bounding box center [40, 167] width 23 height 9
click at [39, 169] on input "20" at bounding box center [40, 167] width 23 height 9
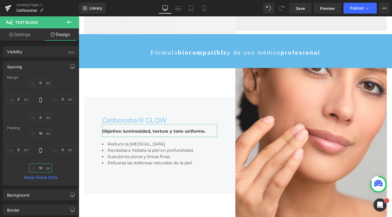
type input "10"
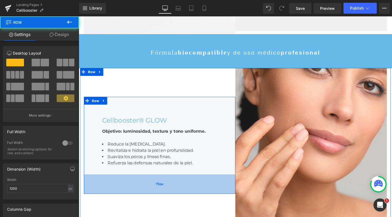
click at [154, 203] on div "75px" at bounding box center [164, 192] width 160 height 20
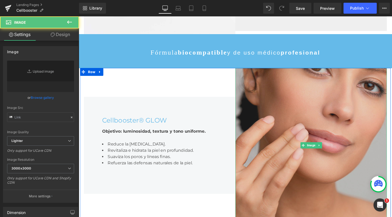
click at [306, 128] on img at bounding box center [324, 152] width 160 height 163
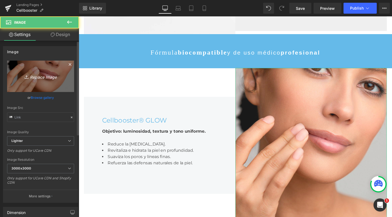
click at [50, 71] on link "Replace Image" at bounding box center [40, 76] width 67 height 31
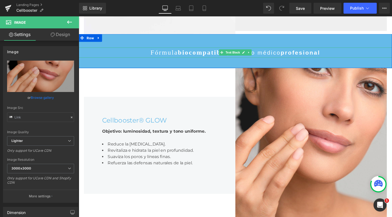
type input "C:\fakepath\glow.jpg"
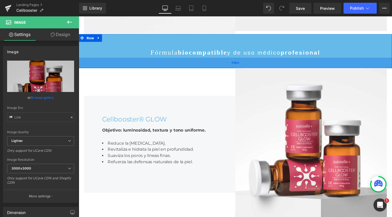
scroll to position [1903, 328]
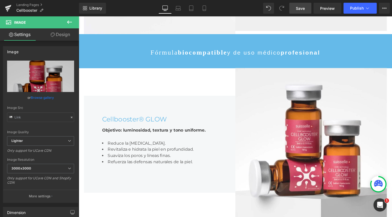
click at [305, 11] on link "Save" at bounding box center [301, 8] width 22 height 11
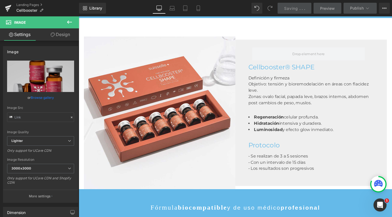
scroll to position [549, 0]
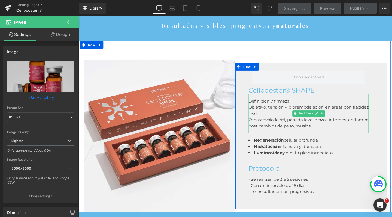
click at [265, 113] on div "Objetivo: tensión y bioremodelación en áreas con flacidez leve." at bounding box center [320, 115] width 127 height 13
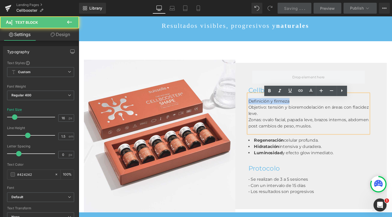
drag, startPoint x: 302, startPoint y: 112, endPoint x: 256, endPoint y: 111, distance: 46.1
click at [257, 109] on div "Definición y firmeza" at bounding box center [320, 105] width 127 height 7
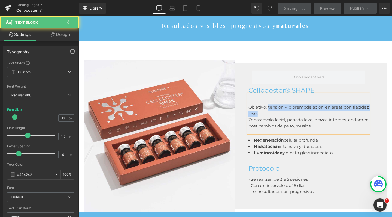
drag, startPoint x: 277, startPoint y: 117, endPoint x: 282, endPoint y: 121, distance: 7.0
click at [282, 121] on div "Objetivo: tensión y bioremodelación en áreas con flacidez leve." at bounding box center [320, 115] width 127 height 13
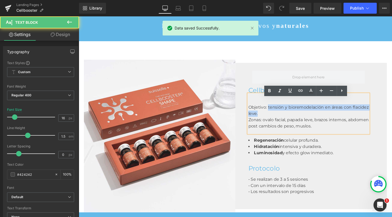
click at [275, 116] on div "Objetivo: tensión y bioremodelación en áreas con flacidez leve." at bounding box center [320, 115] width 127 height 13
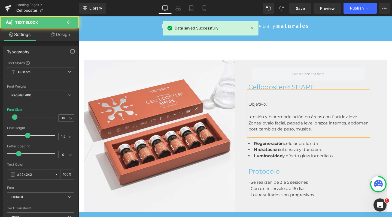
click at [295, 112] on div "Objetivo:" at bounding box center [320, 109] width 127 height 7
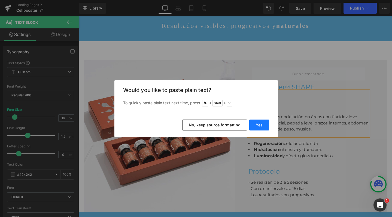
click at [259, 121] on button "Yes" at bounding box center [260, 124] width 20 height 11
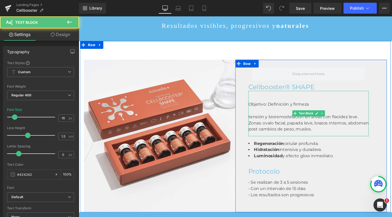
click at [332, 111] on div "Objetivo: Definición y firmeza" at bounding box center [320, 109] width 127 height 7
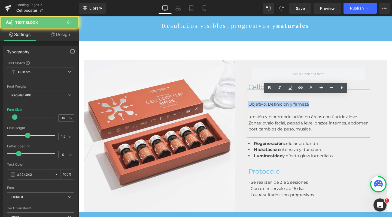
drag, startPoint x: 330, startPoint y: 115, endPoint x: 248, endPoint y: 115, distance: 82.1
click at [248, 115] on div "Row Cellbooster® SHAPE Heading Objetivo: Definición y firmeza tensión y bioremo…" at bounding box center [324, 142] width 160 height 160
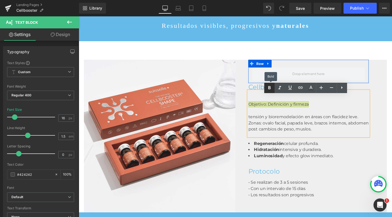
click at [0, 0] on icon at bounding box center [0, 0] width 0 height 0
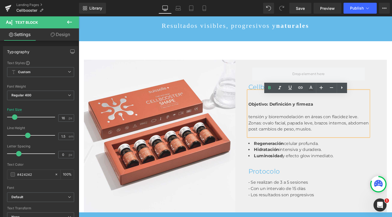
click at [270, 106] on div at bounding box center [320, 102] width 127 height 7
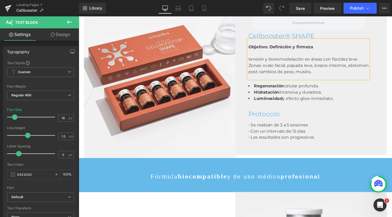
scroll to position [605, 0]
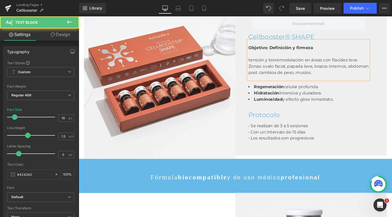
click at [317, 78] on div "Zonas: ovalo facial, papada leve, brazos internos, abdomen post cambios de peso…" at bounding box center [320, 72] width 127 height 13
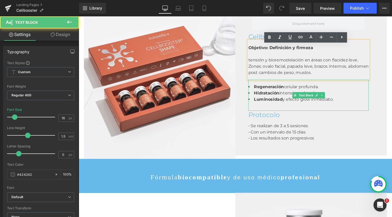
click at [280, 93] on strong "Regeneración" at bounding box center [278, 90] width 31 height 5
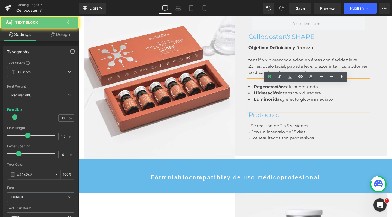
click at [264, 93] on strong "Regeneración" at bounding box center [278, 90] width 31 height 5
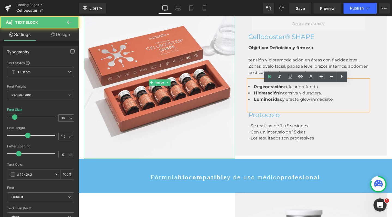
drag, startPoint x: 353, startPoint y: 112, endPoint x: 292, endPoint y: 80, distance: 68.8
click at [224, 82] on div "Image Row Cellbooster® SHAPE Heading Objetivo: Definición y firmeza tensión y b…" at bounding box center [243, 76] width 327 height 180
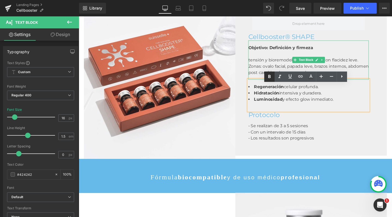
click at [269, 150] on icon at bounding box center [165, 168] width 330 height 36
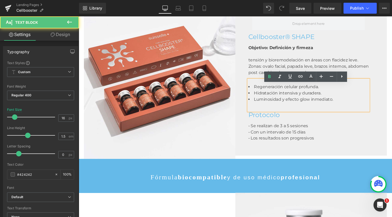
click at [265, 93] on span "Regeneración celular profunda." at bounding box center [297, 90] width 68 height 5
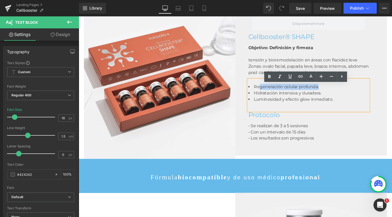
drag, startPoint x: 267, startPoint y: 96, endPoint x: 365, endPoint y: 94, distance: 98.7
click at [365, 94] on li "Regeneración celular profunda." at bounding box center [320, 90] width 127 height 7
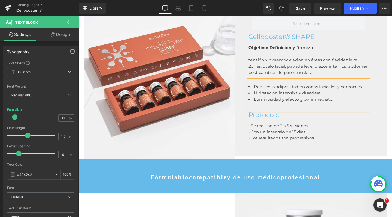
click at [339, 93] on span "Reduce la adiposidad en zonas faciaales y corporales." at bounding box center [320, 90] width 115 height 5
click at [333, 100] on li "Hidratación intensiva y duradera." at bounding box center [320, 97] width 127 height 7
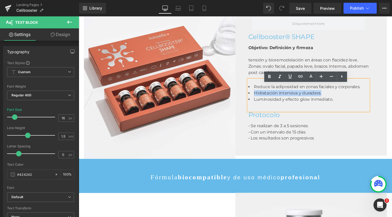
drag, startPoint x: 341, startPoint y: 100, endPoint x: 261, endPoint y: 102, distance: 80.5
click at [261, 100] on li "Hidratación intensiva y duradera." at bounding box center [320, 97] width 127 height 7
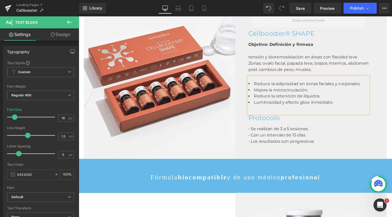
click at [314, 103] on span "Reduce la retenócin de ílquidos" at bounding box center [297, 100] width 69 height 5
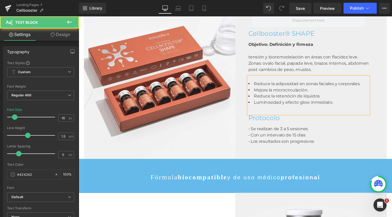
click at [294, 103] on span "Reduce la retenócin de líquidos" at bounding box center [297, 100] width 69 height 5
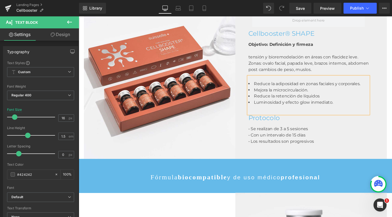
click at [337, 104] on li "Reduce la retención de líquidos" at bounding box center [320, 100] width 127 height 7
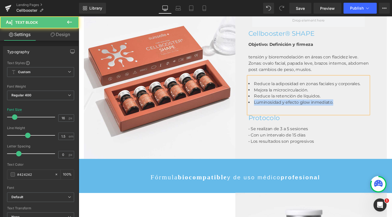
drag, startPoint x: 363, startPoint y: 114, endPoint x: 260, endPoint y: 110, distance: 103.4
click at [260, 110] on li "Luminosidad y efecto glow inmediato." at bounding box center [320, 107] width 127 height 7
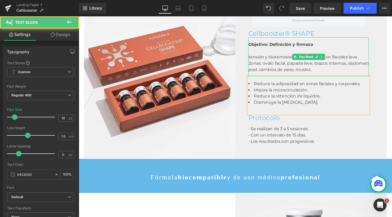
click at [289, 62] on div "tensión y bioremodelación en áreas con flacidez leve." at bounding box center [320, 59] width 127 height 7
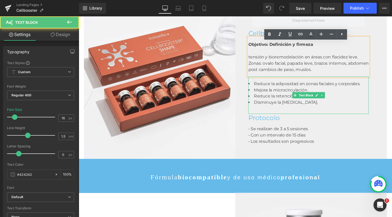
click at [330, 96] on li "Mejora la microcirculación." at bounding box center [320, 94] width 127 height 7
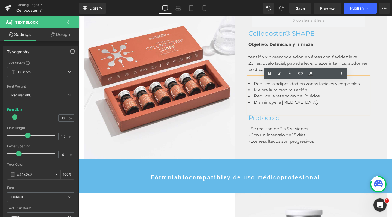
click at [318, 115] on div "Reduce la adiposidad en zonas faciales y corporales. Mejora la microcirculación…" at bounding box center [320, 99] width 127 height 39
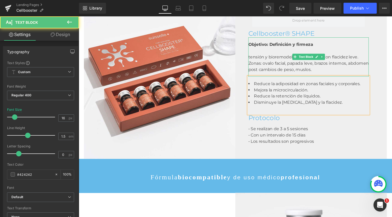
click at [314, 74] on div "Zonas: ovalo facial, papada leve, brazos internos, abdomen post cambios de peso…" at bounding box center [320, 68] width 127 height 13
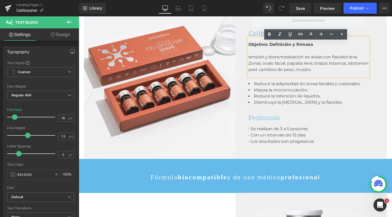
click at [273, 62] on div "tensión y bioremodelación en áreas con flacidez leve." at bounding box center [320, 59] width 127 height 7
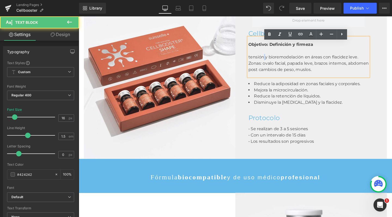
click at [273, 62] on div "tensión y bioremodelación en áreas con flacidez leve." at bounding box center [320, 59] width 127 height 7
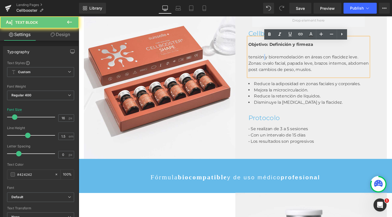
click at [273, 62] on div "tensión y bioremodelación en áreas con flacidez leve." at bounding box center [320, 59] width 127 height 7
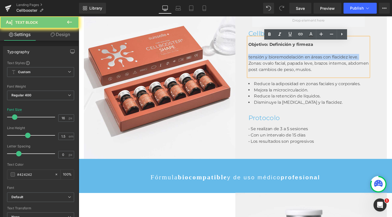
click at [273, 62] on div "tensión y bioremodelación en áreas con flacidez leve." at bounding box center [320, 59] width 127 height 7
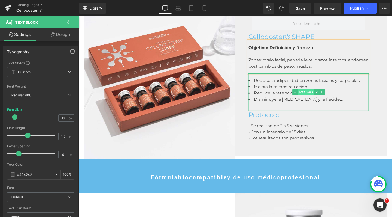
click at [316, 99] on span "Text Block" at bounding box center [318, 96] width 17 height 7
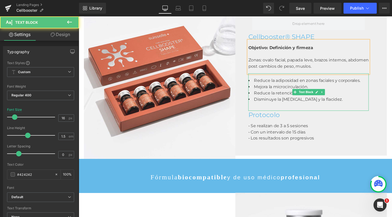
click at [326, 106] on span "Disminuye la [MEDICAL_DATA] y la flacidez." at bounding box center [309, 103] width 93 height 5
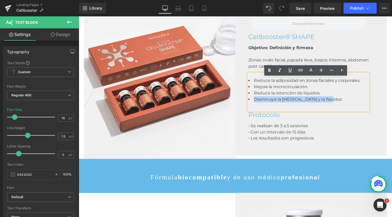
drag, startPoint x: 340, startPoint y: 109, endPoint x: 256, endPoint y: 108, distance: 84.0
click at [257, 108] on div "Reduce la adiposidad en zonas faciales y corporales. Mejora la microcirculación…" at bounding box center [320, 95] width 127 height 39
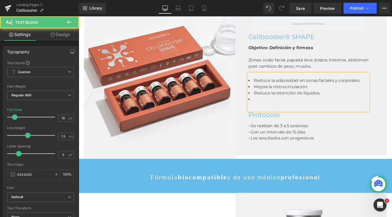
click at [378, 87] on li "Reduce la adiposidad en zonas faciales y corporales." at bounding box center [320, 84] width 127 height 7
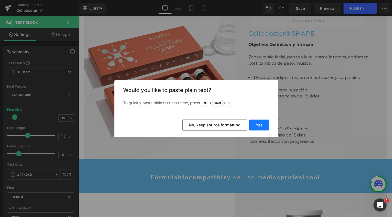
click at [260, 121] on button "Yes" at bounding box center [260, 124] width 20 height 11
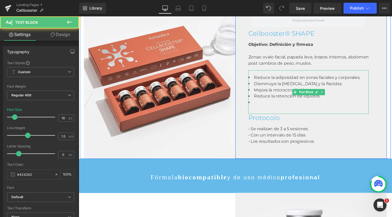
click at [275, 115] on div "Reduce la adiposidad en zonas faciales y corporales. Disminuye la [MEDICAL_DATA…" at bounding box center [320, 96] width 127 height 46
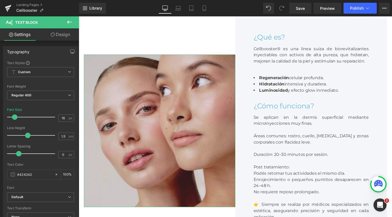
scroll to position [209, 0]
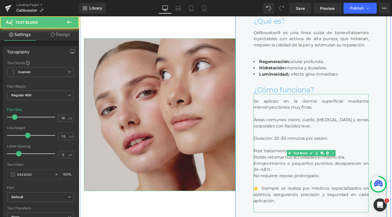
click at [298, 132] on div "Áreas comunes: rostro, cuello, [MEDICAL_DATA] y zonas corporales con flacidez l…" at bounding box center [323, 128] width 121 height 13
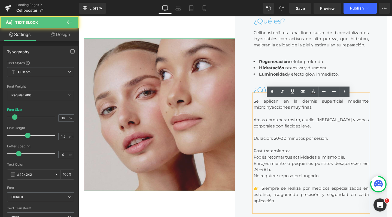
click at [334, 125] on div "Áreas comunes: rostro, cuello, [MEDICAL_DATA] y zonas corporales con flacidez l…" at bounding box center [323, 164] width 121 height 98
click at [333, 121] on div "Áreas comunes: rostro, cuello, [MEDICAL_DATA] y zonas corporales con flacidez l…" at bounding box center [323, 164] width 121 height 98
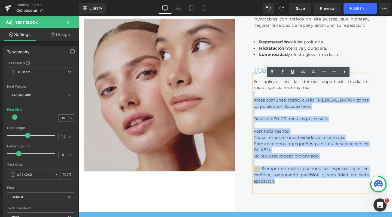
scroll to position [233, 0]
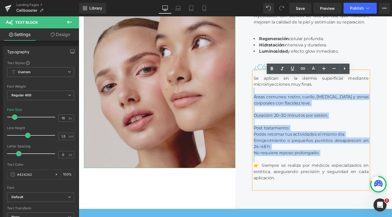
drag, startPoint x: 337, startPoint y: 115, endPoint x: 340, endPoint y: 173, distance: 58.2
click at [340, 173] on div "Se aplican en la dermis superficial mediante microinyecciones muy finas. Áreas …" at bounding box center [323, 136] width 121 height 124
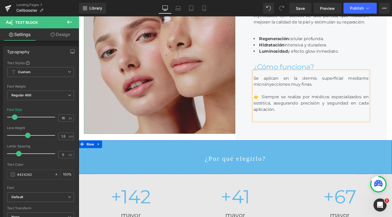
scroll to position [1831, 328]
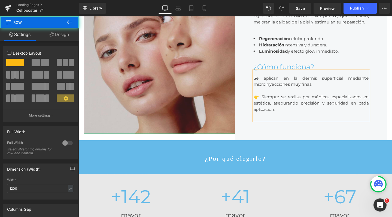
click at [359, 147] on div "¿Qué es? Heading Cellbooster® es una línea suiza de biorevitalizantes inyectabl…" at bounding box center [324, 59] width 160 height 174
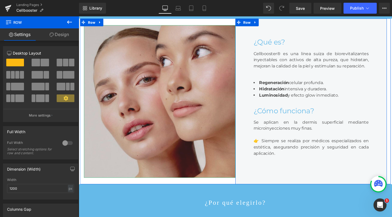
scroll to position [187, 0]
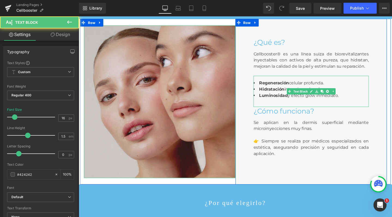
click at [275, 89] on strong "Regeneración" at bounding box center [284, 86] width 31 height 5
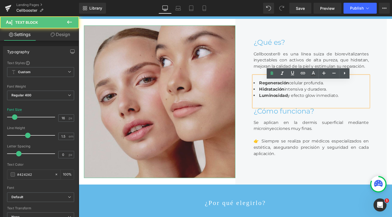
drag, startPoint x: 344, startPoint y: 91, endPoint x: 256, endPoint y: 92, distance: 87.8
click at [256, 92] on div "¿Qué es? Heading Cellbooster® es una línea suiza de biorevitalizantes inyectabl…" at bounding box center [324, 106] width 160 height 174
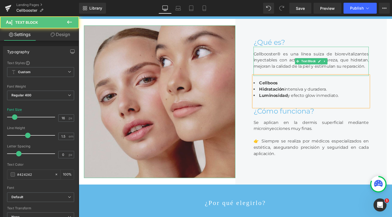
click at [288, 62] on div "Cellbooster® es una línea suiza de biorevitalizantes inyectables con activos de…" at bounding box center [323, 63] width 121 height 31
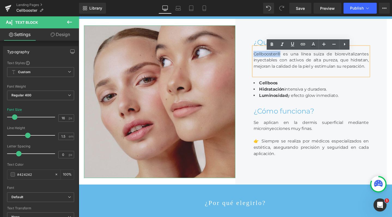
drag, startPoint x: 290, startPoint y: 61, endPoint x: 258, endPoint y: 61, distance: 31.6
click at [258, 61] on div "¿Qué es? Heading Cellbooster® es una línea suiza de biorevitalizantes inyectabl…" at bounding box center [324, 106] width 160 height 174
copy div "Cellbooster®"
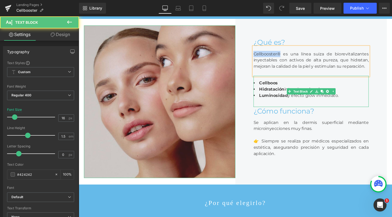
click at [281, 89] on b "Cellboos" at bounding box center [279, 86] width 20 height 5
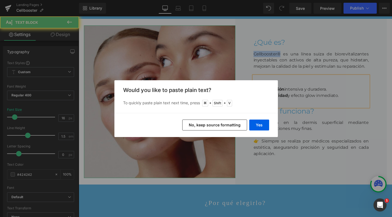
drag, startPoint x: 281, startPoint y: 90, endPoint x: 357, endPoint y: 104, distance: 77.6
click at [281, 89] on b "Cellboos" at bounding box center [279, 86] width 20 height 5
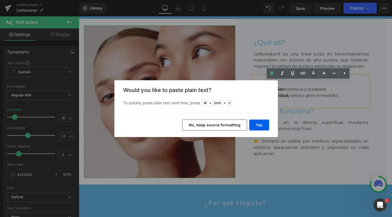
click at [278, 88] on div "Back to Library Insert Would you like to paste plain text? To quickly paste pla…" at bounding box center [196, 108] width 392 height 217
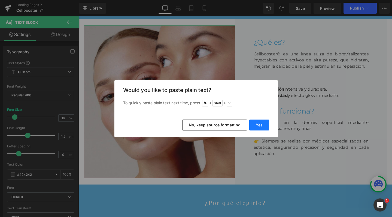
click at [258, 126] on button "Yes" at bounding box center [260, 124] width 20 height 11
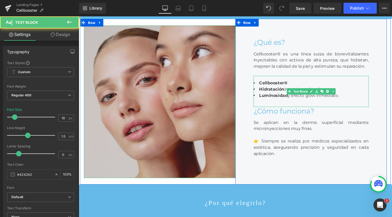
click at [296, 90] on li "Cellbooster®" at bounding box center [323, 86] width 121 height 7
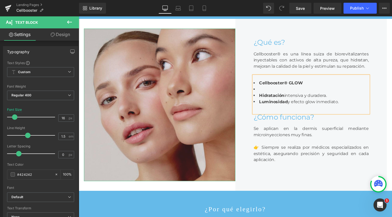
scroll to position [1837, 328]
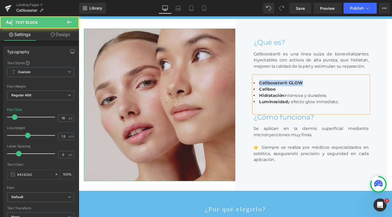
drag, startPoint x: 316, startPoint y: 92, endPoint x: 243, endPoint y: 92, distance: 72.8
click at [244, 92] on div "¿Qué es? Heading Cellbooster® es una línea suiza de biorevitalizantes inyectabl…" at bounding box center [324, 109] width 160 height 181
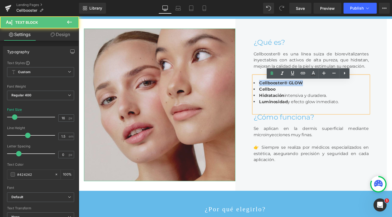
copy b "Cellbooster® GLOW"
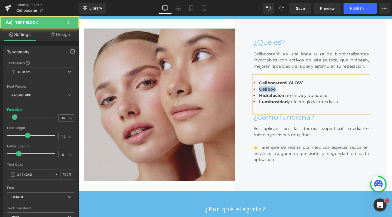
drag, startPoint x: 293, startPoint y: 98, endPoint x: 246, endPoint y: 98, distance: 46.6
click at [246, 98] on div "¿Qué es? Heading Cellbooster® es una línea suiza de biorevitalizantes inyectabl…" at bounding box center [324, 109] width 160 height 181
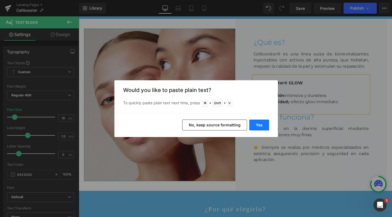
click at [261, 123] on button "Yes" at bounding box center [260, 124] width 20 height 11
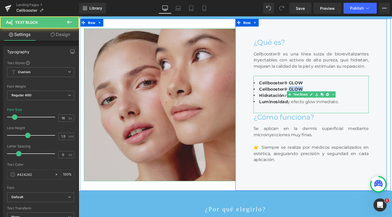
drag, startPoint x: 312, startPoint y: 97, endPoint x: 297, endPoint y: 97, distance: 15.0
click at [297, 96] on li "Cellbooster® GLOW" at bounding box center [323, 93] width 121 height 7
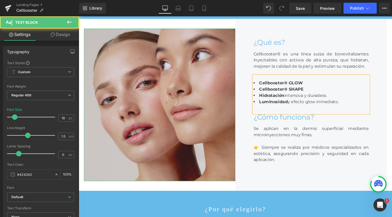
drag, startPoint x: 329, startPoint y: 97, endPoint x: 359, endPoint y: 114, distance: 34.8
click at [359, 109] on ul "Cellbooster® GLOW Cellbooster® SHAPE Hidratación intensiva y duradera. Luminosi…" at bounding box center [323, 96] width 121 height 26
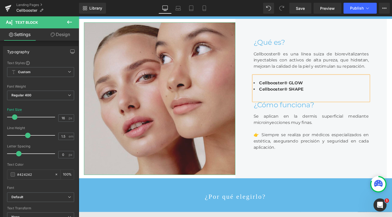
scroll to position [1824, 328]
click at [345, 90] on li "Cellbooster® GLOW" at bounding box center [323, 86] width 121 height 7
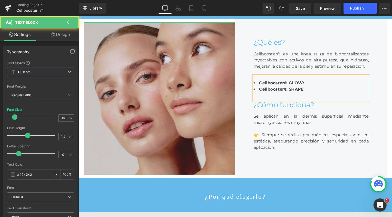
click at [336, 96] on li "Cellbooster® SHAPE" at bounding box center [323, 93] width 121 height 7
click at [329, 90] on li "Cellbooster® GLOW:" at bounding box center [323, 86] width 121 height 7
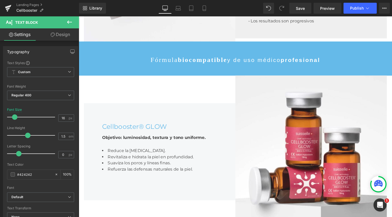
scroll to position [638, 0]
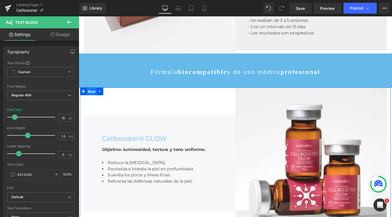
click at [91, 100] on span "Row" at bounding box center [92, 95] width 10 height 8
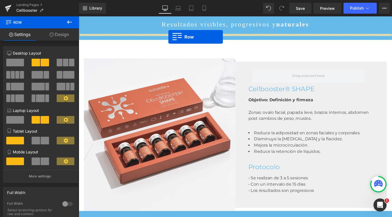
scroll to position [467, 0]
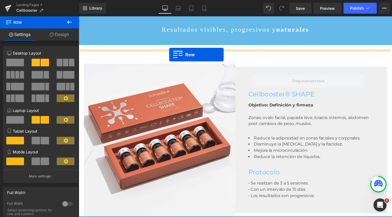
drag, startPoint x: 83, startPoint y: 101, endPoint x: 174, endPoint y: 56, distance: 101.1
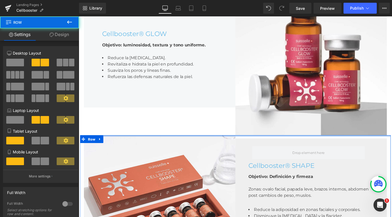
scroll to position [1804, 328]
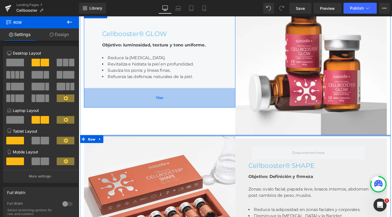
drag, startPoint x: 217, startPoint y: 147, endPoint x: 223, endPoint y: 100, distance: 47.4
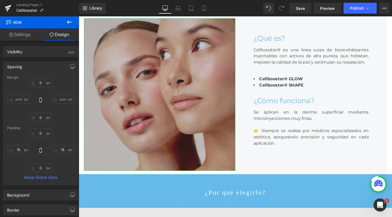
scroll to position [188, 0]
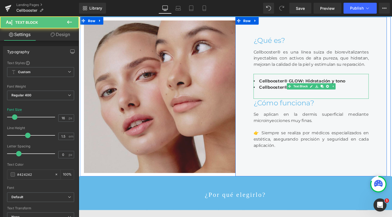
click at [316, 94] on li "Cellbooster® SHAPE" at bounding box center [323, 91] width 121 height 7
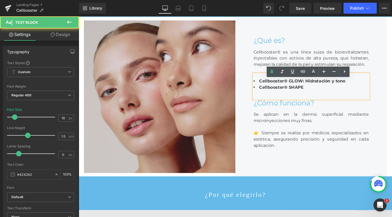
click at [292, 94] on b "Cellbooster® SHAPE" at bounding box center [292, 90] width 47 height 5
click at [340, 94] on li "Cellbooster® SHAPE" at bounding box center [323, 91] width 121 height 7
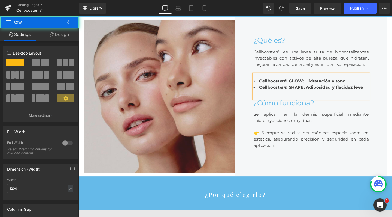
click at [392, 123] on div "¿Qué es? Heading Cellbooster® es una línea suiza de biorevitalizantes inyectabl…" at bounding box center [324, 101] width 160 height 168
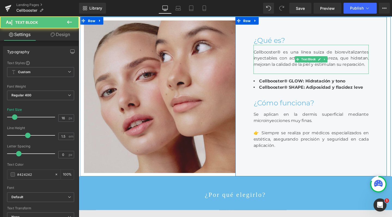
click at [380, 71] on div "Cellbooster® es una línea suiza de biorevitalizantes inyectables con activos de…" at bounding box center [323, 61] width 121 height 31
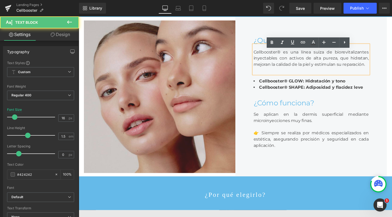
click at [378, 73] on div "Cellbooster® es una línea suiza de biorevitalizantes inyectables con activos de…" at bounding box center [323, 61] width 121 height 31
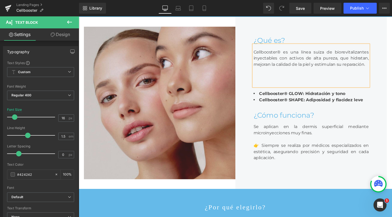
scroll to position [1818, 328]
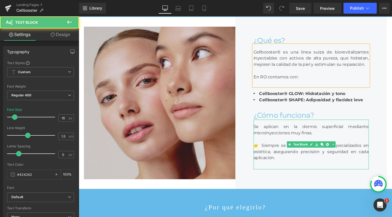
click at [356, 145] on div "Se aplican en la dermis superficial mediante microinyecciones muy finas. 👉 Siem…" at bounding box center [323, 151] width 121 height 52
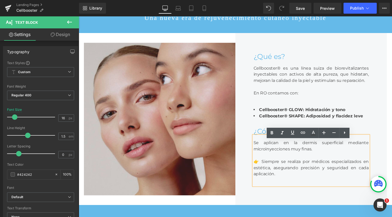
scroll to position [172, 0]
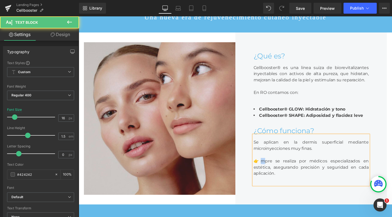
click at [271, 181] on div "👉mpre se realiza por médicos especializados en estética, asegurando precisión y…" at bounding box center [323, 175] width 121 height 20
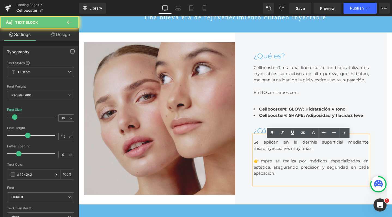
click at [266, 172] on div "👉mpre se realiza por médicos especializados en estética, asegurando precisión y…" at bounding box center [323, 175] width 121 height 20
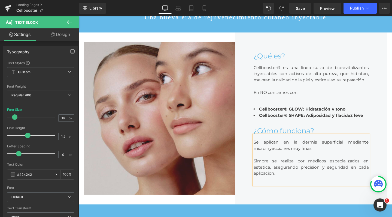
scroll to position [1818, 328]
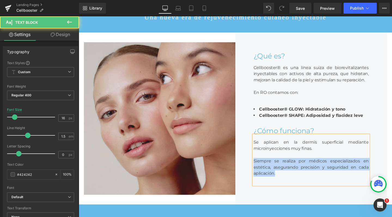
drag, startPoint x: 297, startPoint y: 196, endPoint x: 256, endPoint y: 174, distance: 46.4
click at [256, 174] on div "¿Qué es? Heading Cellbooster® es una línea suiza de biorevitalizantes inyectabl…" at bounding box center [324, 123] width 160 height 181
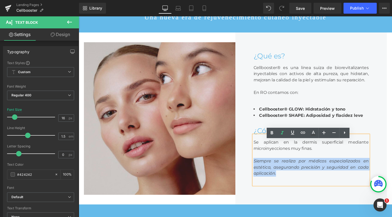
click at [372, 117] on li "Cellbooster® GLOW: Hidratación y tono" at bounding box center [323, 114] width 121 height 7
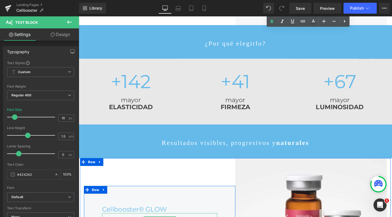
scroll to position [361, 0]
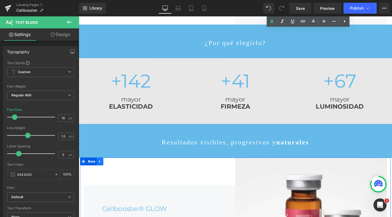
click at [101, 171] on icon at bounding box center [101, 169] width 4 height 4
click at [106, 171] on icon at bounding box center [108, 169] width 4 height 4
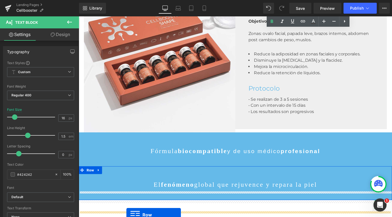
scroll to position [735, 0]
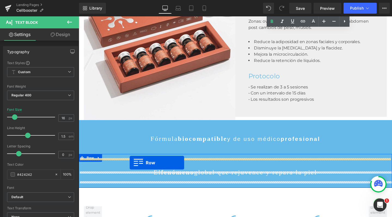
drag, startPoint x: 83, startPoint y: 44, endPoint x: 133, endPoint y: 169, distance: 134.2
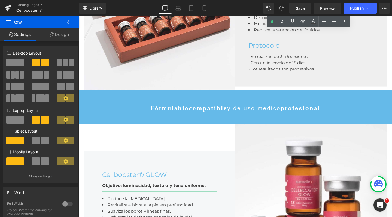
scroll to position [756, 0]
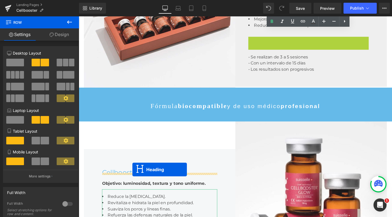
drag, startPoint x: 307, startPoint y: 49, endPoint x: 135, endPoint y: 177, distance: 214.8
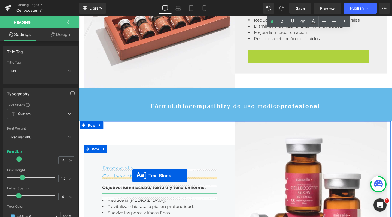
drag, startPoint x: 308, startPoint y: 64, endPoint x: 135, endPoint y: 184, distance: 210.3
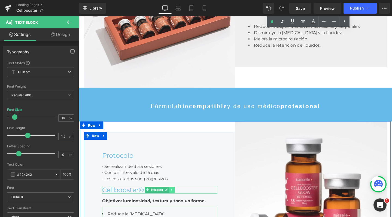
click at [178, 202] on link at bounding box center [177, 199] width 6 height 7
click at [179, 200] on icon at bounding box center [179, 198] width 3 height 3
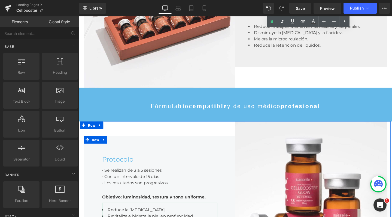
scroll to position [802, 0]
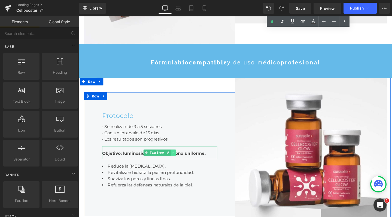
click at [180, 163] on link at bounding box center [179, 159] width 6 height 7
click at [180, 161] on icon at bounding box center [181, 159] width 3 height 3
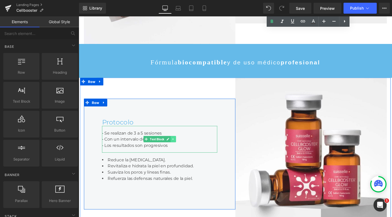
click at [177, 147] on icon at bounding box center [178, 145] width 3 height 3
click at [180, 147] on icon at bounding box center [181, 145] width 3 height 3
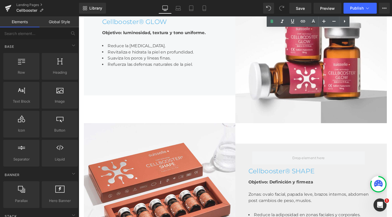
scroll to position [557, 0]
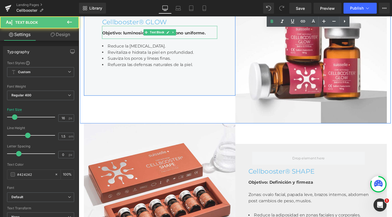
click at [211, 37] on div "Objetivo: luminosidad, textura y tono uniforme." at bounding box center [163, 34] width 121 height 7
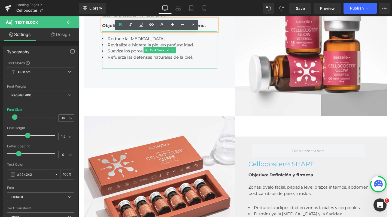
scroll to position [552, 0]
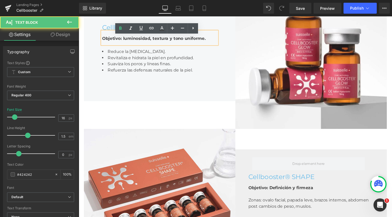
click at [206, 42] on strong "Objetivo: luminosidad, textura y tono uniforme." at bounding box center [157, 39] width 109 height 5
click at [219, 43] on div "Objetivo: luminosidad, textura y tono uniforme." at bounding box center [163, 40] width 121 height 7
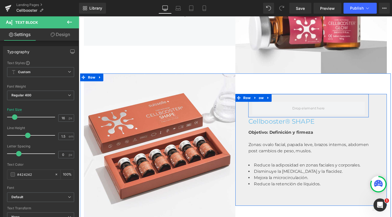
scroll to position [634, 0]
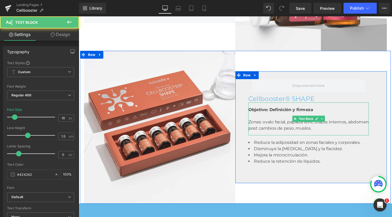
click at [305, 137] on span "Zonas: ovalo facial, papada leve, brazos internos, abdomen post cambios de peso…" at bounding box center [320, 131] width 127 height 12
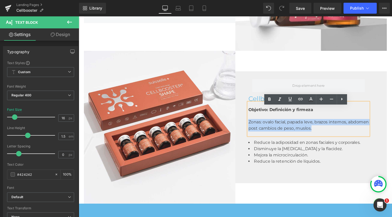
drag, startPoint x: 326, startPoint y: 139, endPoint x: 251, endPoint y: 129, distance: 75.6
click at [251, 129] on div "Row Cellbooster® SHAPE Heading Objetivo: Definición y firmeza Zonas: ovalo faci…" at bounding box center [324, 133] width 160 height 118
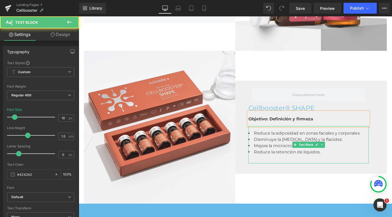
click at [328, 160] on li "Reduce la retención de líquidos." at bounding box center [320, 159] width 127 height 7
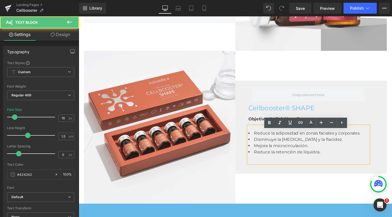
click at [336, 162] on li "Reduce la retención de líquidos." at bounding box center [320, 159] width 127 height 7
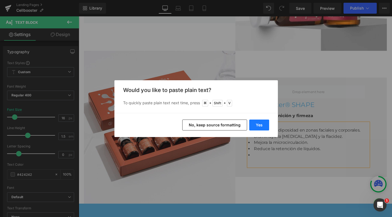
click at [264, 124] on button "Yes" at bounding box center [260, 124] width 20 height 11
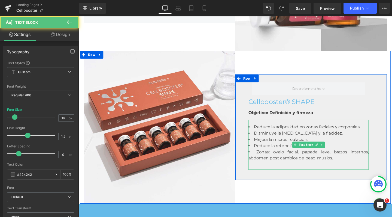
click at [296, 168] on span "Zonas: ovalo facial, papada leve, brazos internos, abdomen post cambios de peso…" at bounding box center [320, 162] width 127 height 12
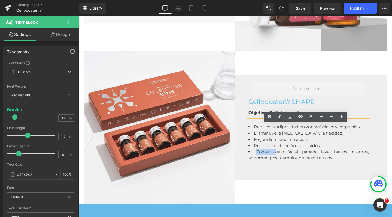
drag, startPoint x: 281, startPoint y: 163, endPoint x: 262, endPoint y: 162, distance: 19.7
click at [262, 162] on span "Zonas: ovalo facial, papada leve, brazos internos, abdomen post cambios de peso…" at bounding box center [320, 162] width 127 height 12
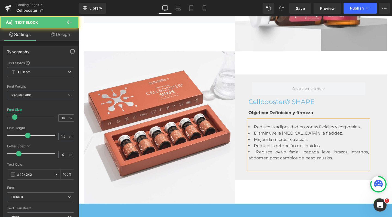
click at [357, 169] on li "Reduce óvalo facial, papada leve, brazos internos, abdomen post cambios de peso…" at bounding box center [320, 162] width 127 height 13
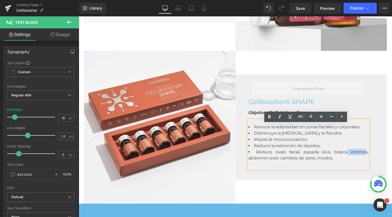
drag, startPoint x: 359, startPoint y: 165, endPoint x: 380, endPoint y: 163, distance: 20.8
click at [380, 163] on span "Reduce óvalo facial, papada leve, brazos internos, abdomen post cambios de peso…" at bounding box center [320, 162] width 127 height 12
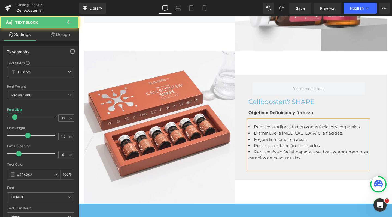
click at [333, 163] on span "Reduce óvalo facial, papada leve, brazos, abdomen post cambios de peso, muslos." at bounding box center [320, 162] width 127 height 12
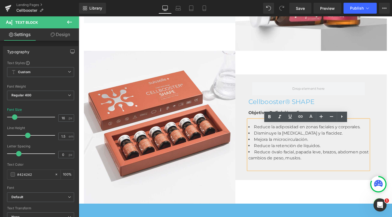
click at [344, 164] on span "Reduce óvalo facial, papada leve, brazos, abdomen post cambios de peso, muslos." at bounding box center [320, 162] width 127 height 12
click at [333, 164] on span "Reduce óvalo facial, papada leve, brazos, abdomen post cambios de peso, muslos." at bounding box center [320, 162] width 127 height 12
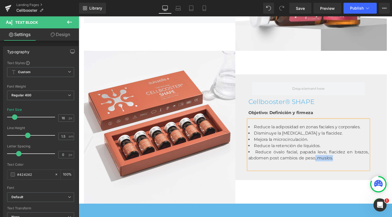
drag, startPoint x: 353, startPoint y: 172, endPoint x: 325, endPoint y: 170, distance: 27.6
click at [325, 169] on li "Reduce óvalo facial, papada leve, flacidez en brazos, abdomen post cambios de p…" at bounding box center [320, 162] width 127 height 13
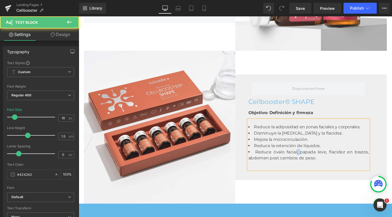
click at [305, 163] on span "Reduce óvalo facial, papada leve, flacidez en brazos, abdomen post cambios de p…" at bounding box center [320, 162] width 127 height 12
click at [337, 164] on span "Reduce óvalo facial y papada leve, flacidez en brazos, abdomen post cambios de …" at bounding box center [320, 162] width 127 height 12
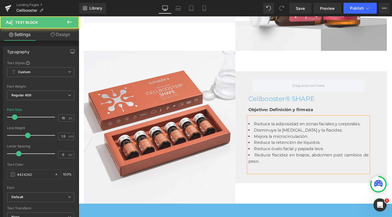
click at [365, 172] on li "Reduce flacidez en brazos, abdomen post cambios de peso." at bounding box center [320, 165] width 127 height 13
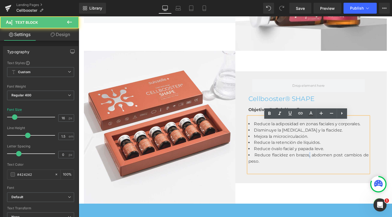
click at [319, 166] on span "Reduce flacidez en brazos, abdomen post cambios de peso." at bounding box center [320, 166] width 127 height 12
drag, startPoint x: 304, startPoint y: 167, endPoint x: 343, endPoint y: 168, distance: 39.3
click at [343, 168] on span "Reduce flacidez en brazos, abdomen post cambios de peso." at bounding box center [320, 166] width 127 height 12
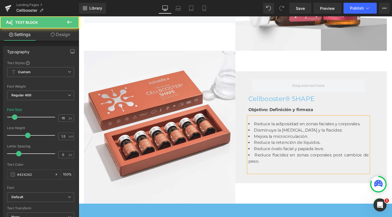
click at [316, 167] on span "Reduce flacidez en zonas corporales post cambios de peso." at bounding box center [320, 166] width 127 height 12
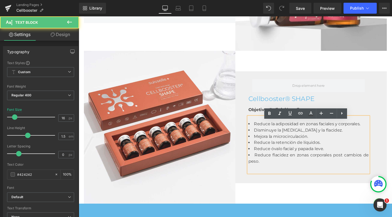
click at [299, 166] on span "Reduce flacidez en zonas corporales post cambios de peso." at bounding box center [320, 166] width 127 height 12
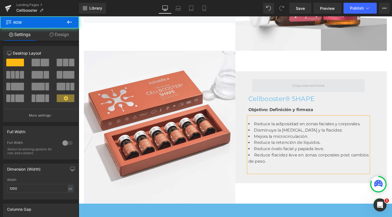
click at [356, 96] on span at bounding box center [321, 89] width 119 height 14
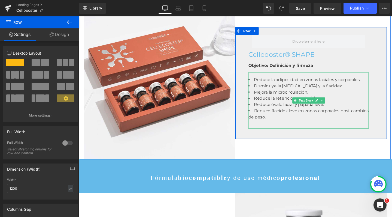
scroll to position [682, 0]
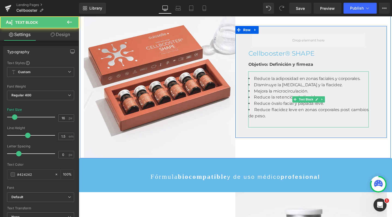
click at [353, 124] on li "Reduce flacidez leve en zonas corporales post cambios de peso." at bounding box center [320, 117] width 127 height 13
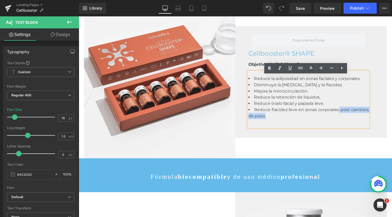
drag, startPoint x: 350, startPoint y: 118, endPoint x: 351, endPoint y: 124, distance: 5.8
click at [351, 124] on li "Reduce flacidez leve en zonas corporales post cambios de peso." at bounding box center [320, 117] width 127 height 13
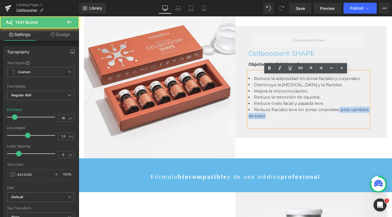
click at [351, 124] on li "Reduce flacidez leve en zonas corporales post cambios de peso." at bounding box center [320, 117] width 127 height 13
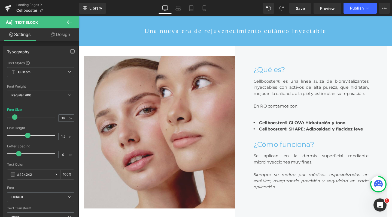
scroll to position [159, 0]
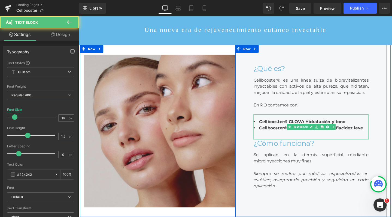
click at [337, 130] on b "Cellbooster® GLOW: Hidratación y tono" at bounding box center [314, 126] width 91 height 5
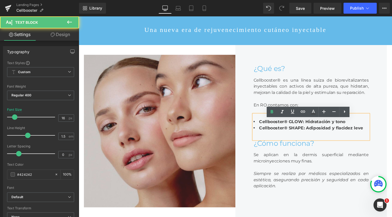
scroll to position [200, 0]
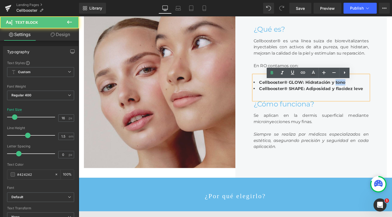
drag, startPoint x: 358, startPoint y: 91, endPoint x: 345, endPoint y: 91, distance: 13.4
click at [345, 89] on li "Cellbooster® GLOW: Hidratación y tono" at bounding box center [323, 86] width 121 height 7
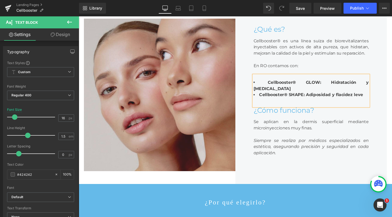
scroll to position [1984, 328]
click at [338, 92] on b "Cellbooster® GLOW: Hidratación y [MEDICAL_DATA]" at bounding box center [323, 89] width 121 height 12
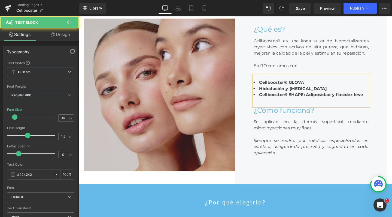
scroll to position [3, 3]
click at [265, 96] on li "Hidratación y [MEDICAL_DATA]" at bounding box center [323, 92] width 121 height 7
click at [313, 101] on b "Cellbooster® SHAPE: Adiposidad y flacidez leve" at bounding box center [323, 98] width 109 height 5
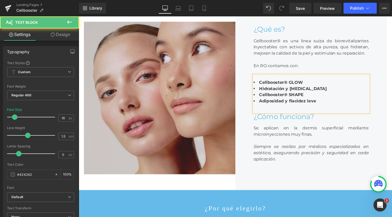
scroll to position [1991, 328]
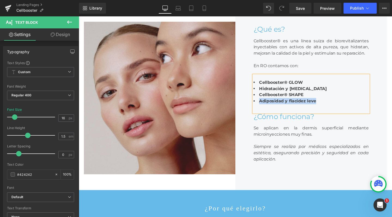
drag, startPoint x: 345, startPoint y: 115, endPoint x: 248, endPoint y: 110, distance: 96.9
click at [248, 110] on div "¿Qué es? Heading Cellbooster® es una línea suiza de biorevitalizantes inyectabl…" at bounding box center [324, 102] width 160 height 194
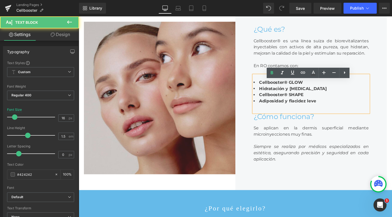
click at [269, 101] on b "Cellbooster® SHAPE" at bounding box center [292, 98] width 47 height 5
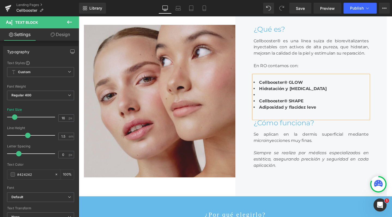
scroll to position [1998, 328]
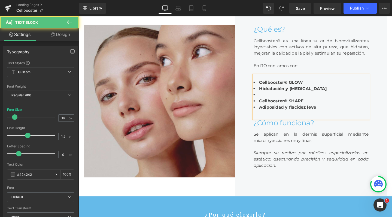
click at [275, 102] on li at bounding box center [323, 99] width 121 height 7
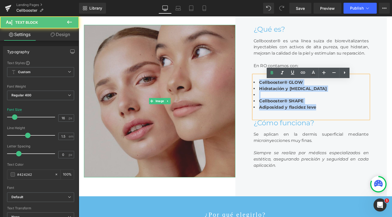
drag, startPoint x: 338, startPoint y: 127, endPoint x: 242, endPoint y: 80, distance: 107.5
click at [241, 80] on div "Image ¿Qué es? Heading Cellbooster® es una línea suiza de biorevitalizantes iny…" at bounding box center [243, 105] width 327 height 200
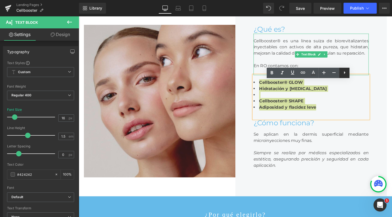
click at [346, 73] on icon at bounding box center [344, 72] width 1 height 3
click at [344, 73] on icon at bounding box center [344, 72] width 7 height 7
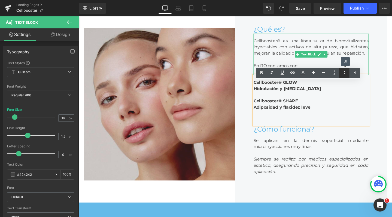
scroll to position [3, 3]
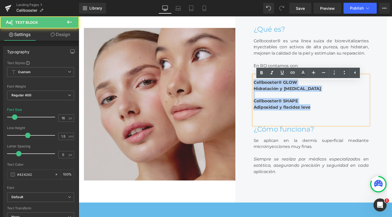
click at [284, 88] on b "Cellbooster® GLOW" at bounding box center [286, 85] width 46 height 5
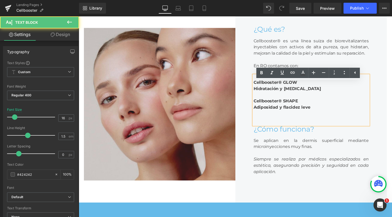
drag, startPoint x: 345, startPoint y: 100, endPoint x: 252, endPoint y: 96, distance: 93.1
click at [252, 96] on div "¿Qué es? Heading Cellbooster® es una línea suiza de biorevitalizantes inyectabl…" at bounding box center [324, 108] width 160 height 207
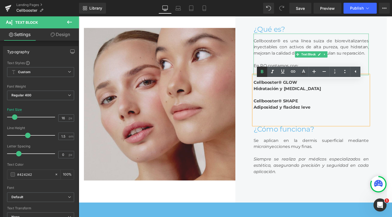
click at [0, 0] on icon at bounding box center [0, 0] width 0 height 0
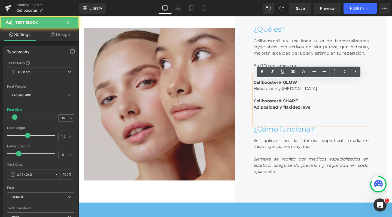
click at [316, 115] on b "Adiposidad y flacidez leve" at bounding box center [293, 111] width 60 height 5
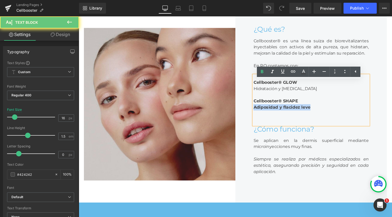
drag, startPoint x: 333, startPoint y: 118, endPoint x: 258, endPoint y: 116, distance: 74.8
click at [258, 116] on div "¿Qué es? Heading Cellbooster® es una línea suiza de biorevitalizantes inyectabl…" at bounding box center [324, 108] width 160 height 207
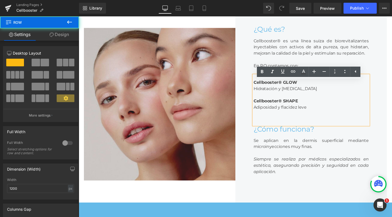
click at [252, 92] on div "¿Qué es? Heading Cellbooster® es una línea suiza de biorevitalizantes inyectabl…" at bounding box center [324, 108] width 160 height 207
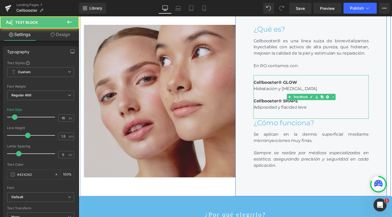
drag, startPoint x: 273, startPoint y: 86, endPoint x: 345, endPoint y: 92, distance: 72.0
click at [273, 86] on div "Cellbooster® GLOW Hidratación y [MEDICAL_DATA] Cellbooster® SHAPE Adiposidad y …" at bounding box center [323, 101] width 121 height 46
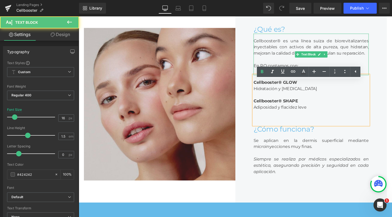
click at [264, 78] on div at bounding box center [323, 75] width 121 height 7
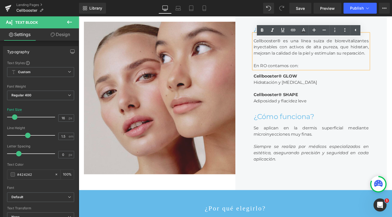
scroll to position [1991, 328]
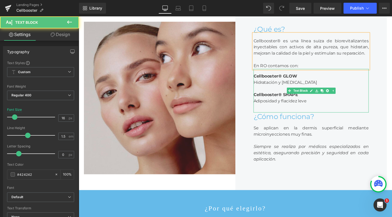
click at [382, 117] on div "Cellbooster® GLOW Hidratación y [MEDICAL_DATA] Cellbooster® SHAPE Adiposidad y …" at bounding box center [323, 95] width 121 height 46
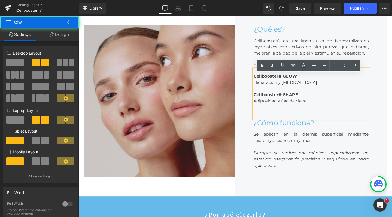
click at [163, 196] on div "Image" at bounding box center [164, 105] width 160 height 200
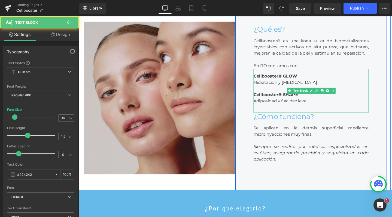
click at [264, 88] on span "Hidratación y [MEDICAL_DATA]" at bounding box center [296, 85] width 67 height 5
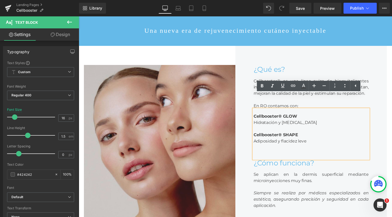
scroll to position [148, 0]
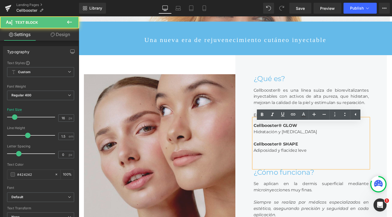
click at [263, 140] on span "Hidratación y [MEDICAL_DATA]" at bounding box center [296, 137] width 67 height 5
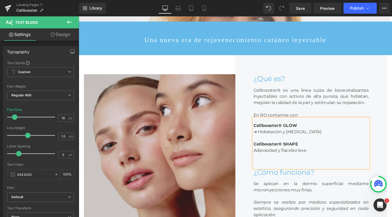
click at [263, 162] on div "Cellbooster® GLOW ➔ Hidratación y [MEDICAL_DATA] Cellbooster® SHAPE Adiposidad …" at bounding box center [323, 150] width 121 height 52
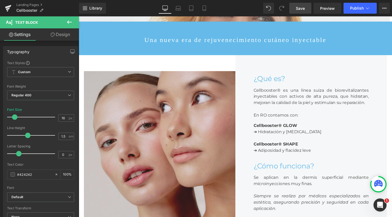
click at [305, 7] on span "Save" at bounding box center [300, 8] width 9 height 6
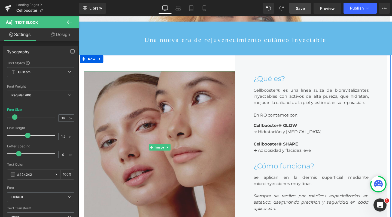
scroll to position [147, 0]
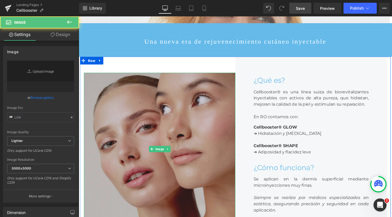
click at [172, 120] on img at bounding box center [164, 156] width 160 height 160
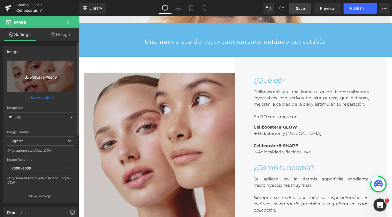
click at [52, 68] on link "Replace Image" at bounding box center [40, 76] width 67 height 31
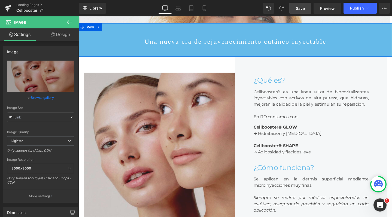
type input "C:\fakepath\banner.jpg"
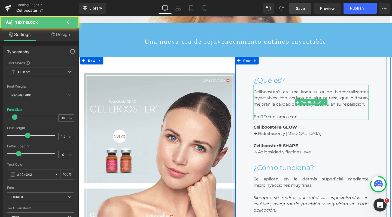
click at [286, 125] on div "En RO contamos con:" at bounding box center [323, 122] width 121 height 7
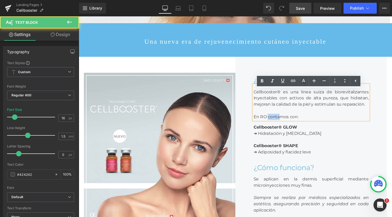
drag, startPoint x: 278, startPoint y: 128, endPoint x: 291, endPoint y: 128, distance: 13.4
click at [291, 125] on div "En RO contamos con:" at bounding box center [323, 122] width 121 height 7
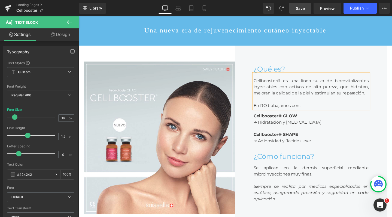
scroll to position [158, 0]
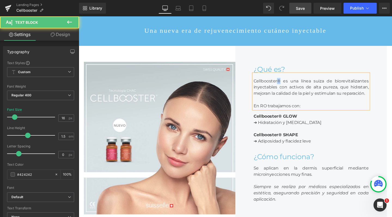
click at [289, 91] on div "Cellbooster® es una línea suiza de biorevitalizantes inyectables con activos de…" at bounding box center [323, 95] width 121 height 37
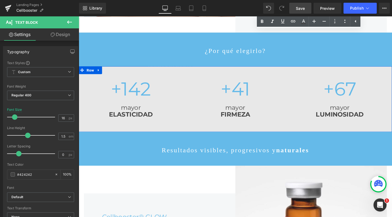
scroll to position [376, 0]
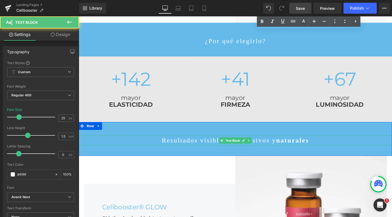
click at [215, 151] on p "Resultados visibles, progresivos y naturales" at bounding box center [244, 147] width 330 height 10
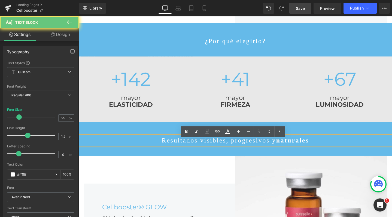
click at [215, 151] on p "Resultados visibles, progresivos y naturales" at bounding box center [244, 147] width 330 height 10
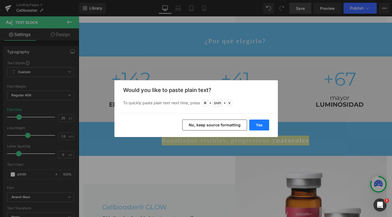
click at [258, 124] on button "Yes" at bounding box center [260, 124] width 20 height 11
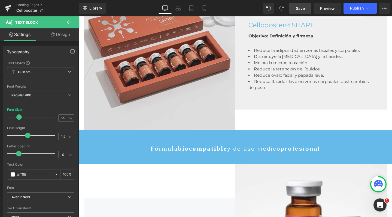
scroll to position [736, 0]
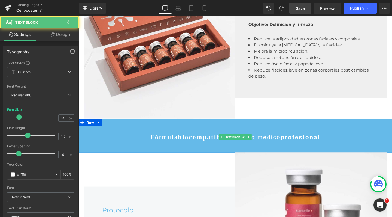
click at [211, 147] on strong "biocompatible" at bounding box center [209, 142] width 52 height 7
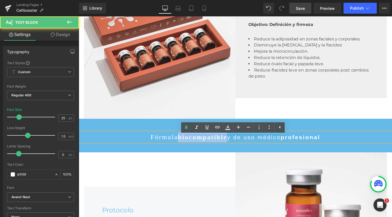
click at [211, 147] on strong "biocompatible" at bounding box center [209, 142] width 52 height 7
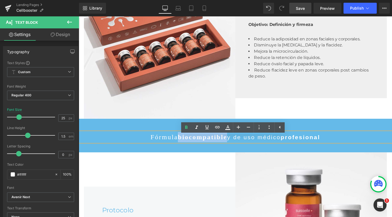
click at [211, 147] on strong "biocompatible" at bounding box center [209, 142] width 52 height 7
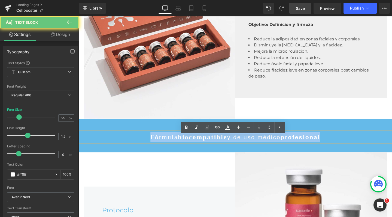
click at [211, 147] on strong "biocompatible" at bounding box center [209, 142] width 52 height 7
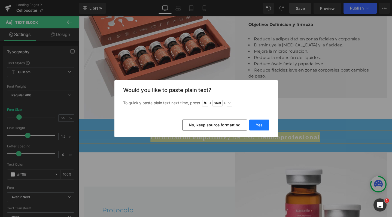
click at [262, 123] on button "Yes" at bounding box center [260, 124] width 20 height 11
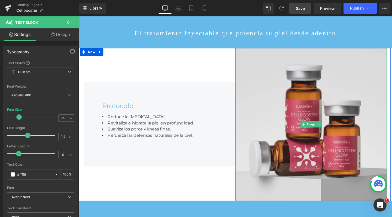
scroll to position [862, 0]
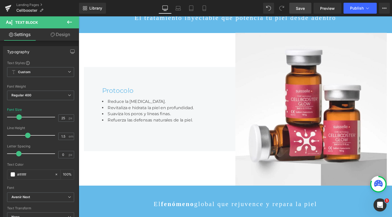
click at [304, 1] on div "Library Desktop Desktop Laptop Tablet Mobile Save Preview Publish Scheduled Vie…" at bounding box center [235, 8] width 313 height 16
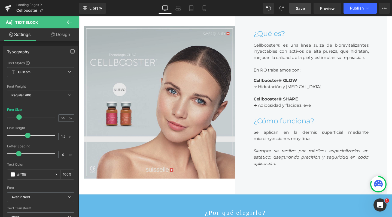
scroll to position [196, 0]
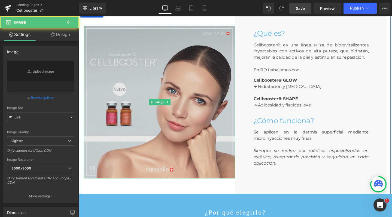
click at [166, 77] on img at bounding box center [164, 106] width 160 height 160
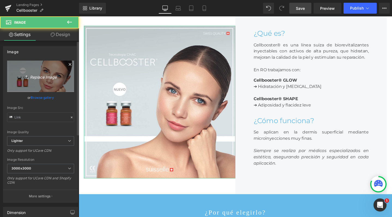
click at [48, 65] on link "Replace Image" at bounding box center [40, 76] width 67 height 31
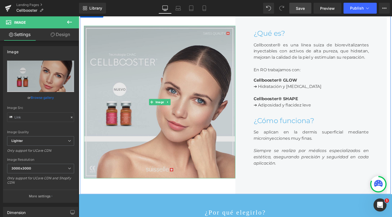
type input "C:\fakepath\banner.jpg"
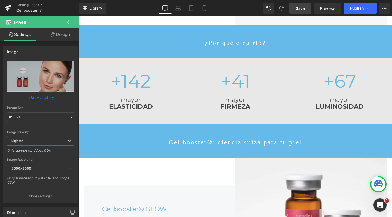
scroll to position [375, 0]
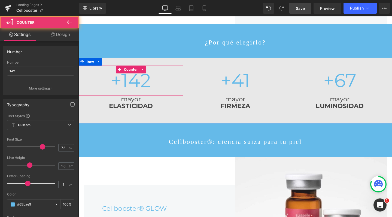
click at [133, 88] on span "142" at bounding box center [139, 84] width 31 height 24
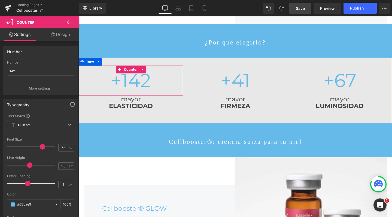
click at [141, 87] on span "142" at bounding box center [139, 84] width 31 height 24
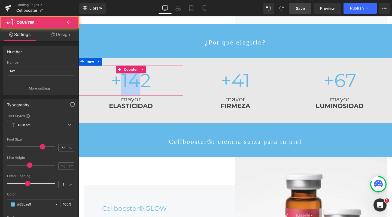
drag, startPoint x: 140, startPoint y: 88, endPoint x: 123, endPoint y: 88, distance: 17.2
click at [124, 88] on span "142" at bounding box center [139, 84] width 31 height 24
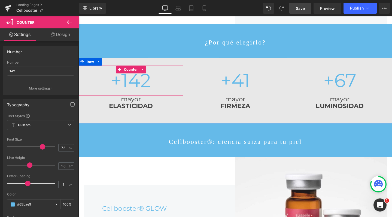
click at [133, 95] on span "142" at bounding box center [139, 84] width 31 height 24
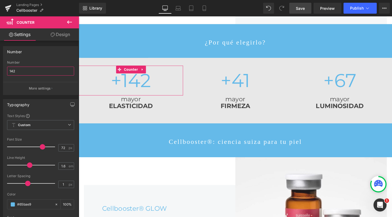
click at [13, 70] on input "142" at bounding box center [40, 71] width 67 height 9
type input "92"
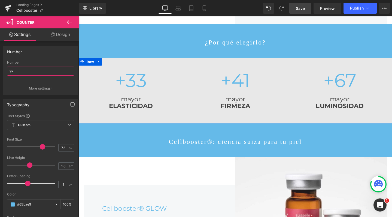
click at [124, 115] on strong "ELASTICIDAD" at bounding box center [134, 111] width 46 height 8
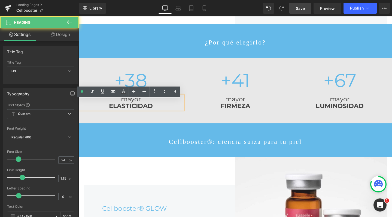
click at [115, 107] on h3 "mayor" at bounding box center [134, 104] width 110 height 8
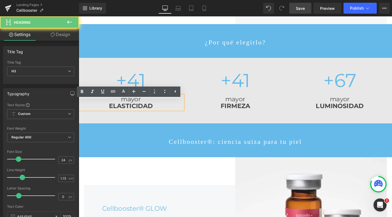
click at [124, 106] on h3 "mayor" at bounding box center [134, 104] width 110 height 8
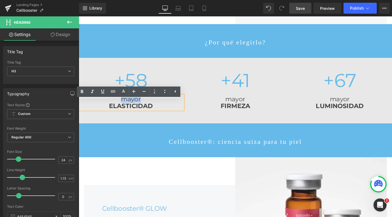
drag, startPoint x: 123, startPoint y: 108, endPoint x: 150, endPoint y: 108, distance: 27.3
click at [150, 107] on h3 "mayor" at bounding box center [134, 104] width 110 height 8
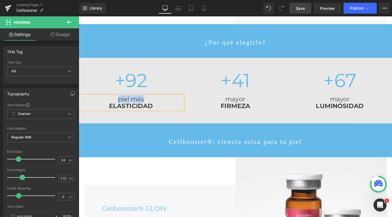
drag, startPoint x: 148, startPoint y: 110, endPoint x: 118, endPoint y: 110, distance: 30.3
click at [118, 107] on h3 "piel más" at bounding box center [134, 104] width 110 height 8
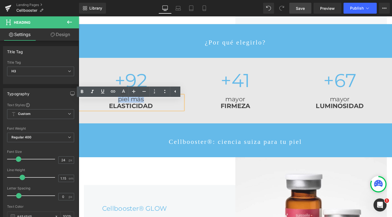
click at [135, 114] on strong "ELASTICIDAD" at bounding box center [134, 111] width 46 height 8
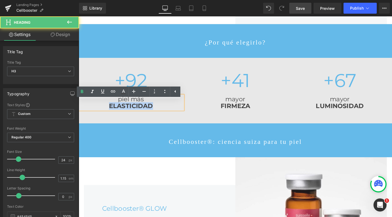
click at [135, 114] on strong "ELASTICIDAD" at bounding box center [134, 111] width 46 height 8
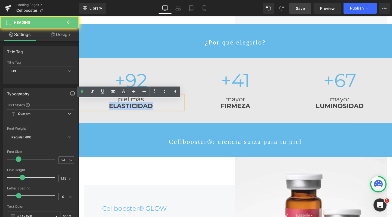
click at [135, 114] on strong "ELASTICIDAD" at bounding box center [134, 111] width 46 height 8
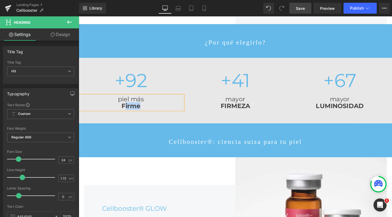
drag, startPoint x: 147, startPoint y: 113, endPoint x: 126, endPoint y: 116, distance: 21.4
click at [126, 115] on h3 "Firme" at bounding box center [134, 111] width 110 height 8
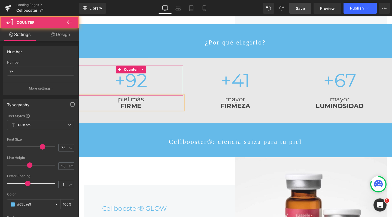
click at [145, 86] on span "92" at bounding box center [139, 84] width 23 height 24
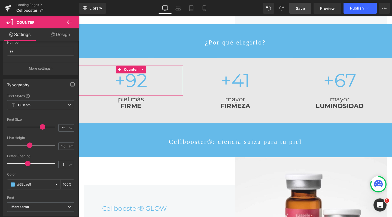
scroll to position [14, 0]
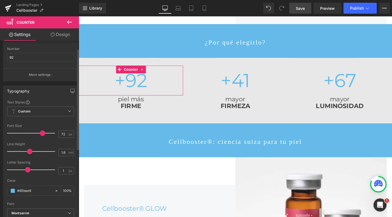
click at [44, 51] on div "Number 92" at bounding box center [40, 57] width 67 height 21
click at [43, 59] on input "92" at bounding box center [40, 57] width 67 height 9
type input "92"
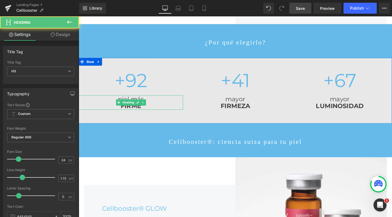
click at [134, 115] on strong "FIRME" at bounding box center [134, 111] width 22 height 8
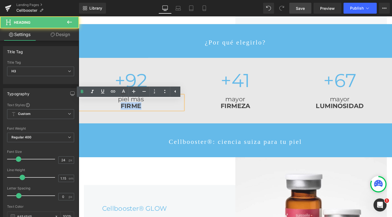
drag, startPoint x: 152, startPoint y: 115, endPoint x: 113, endPoint y: 116, distance: 39.3
click at [113, 115] on h3 "FIRME" at bounding box center [134, 111] width 110 height 8
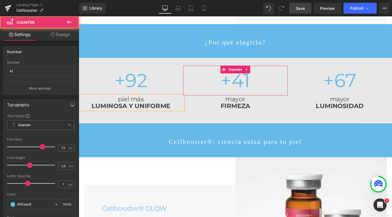
click at [241, 94] on span "41" at bounding box center [250, 84] width 20 height 24
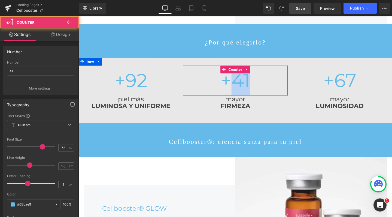
drag, startPoint x: 240, startPoint y: 89, endPoint x: 258, endPoint y: 89, distance: 17.7
click at [258, 89] on span "41" at bounding box center [250, 84] width 20 height 24
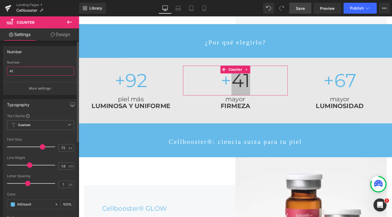
click at [19, 71] on input "41" at bounding box center [40, 71] width 67 height 9
type input "85"
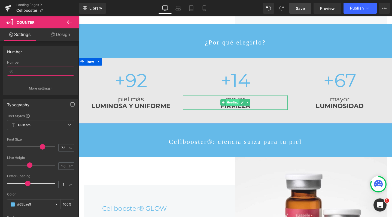
click at [243, 110] on span "Heading" at bounding box center [241, 107] width 14 height 7
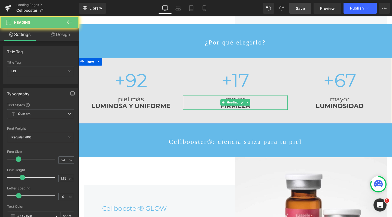
click at [211, 107] on h3 "mayor" at bounding box center [244, 104] width 110 height 8
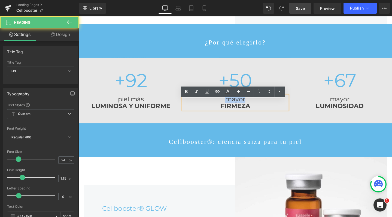
drag, startPoint x: 235, startPoint y: 106, endPoint x: 261, endPoint y: 107, distance: 26.7
click at [261, 107] on h3 "mayor" at bounding box center [244, 104] width 110 height 8
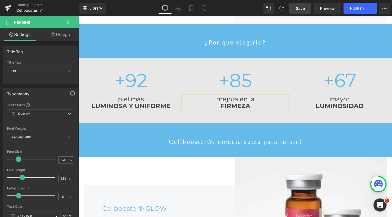
click at [269, 115] on h3 "FIRMEZA" at bounding box center [244, 111] width 110 height 8
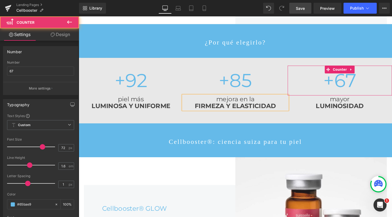
click at [344, 91] on span "+" at bounding box center [342, 84] width 11 height 24
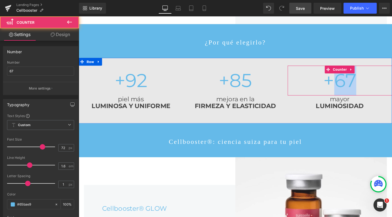
drag, startPoint x: 347, startPoint y: 90, endPoint x: 374, endPoint y: 86, distance: 27.3
click at [374, 86] on div "+ 67" at bounding box center [354, 83] width 110 height 31
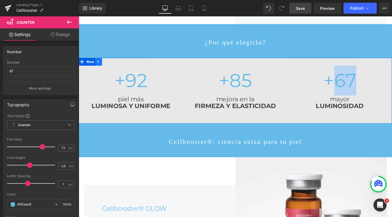
click at [100, 66] on icon at bounding box center [100, 64] width 4 height 4
click at [112, 66] on icon at bounding box center [114, 64] width 4 height 4
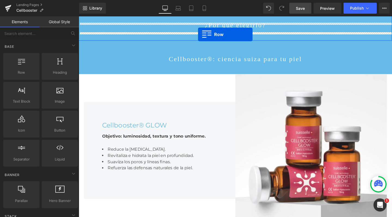
scroll to position [391, 0]
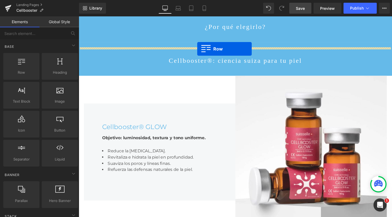
drag, startPoint x: 79, startPoint y: 67, endPoint x: 204, endPoint y: 50, distance: 125.4
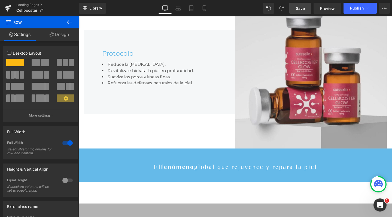
scroll to position [1051, 0]
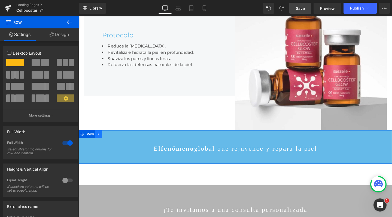
click at [99, 141] on icon at bounding box center [99, 140] width 1 height 2
click at [113, 142] on icon at bounding box center [114, 140] width 4 height 4
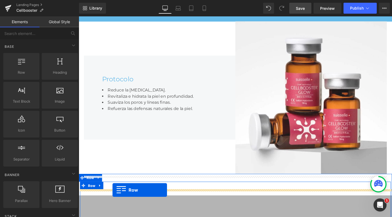
scroll to position [995, 0]
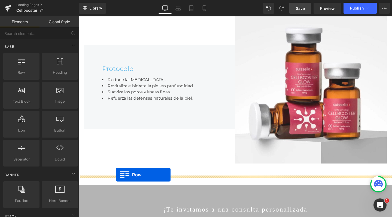
drag, startPoint x: 81, startPoint y: 156, endPoint x: 118, endPoint y: 183, distance: 45.3
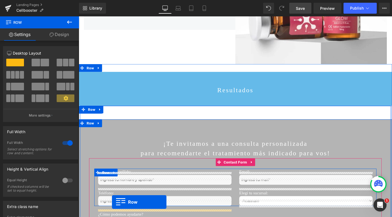
scroll to position [1020, 0]
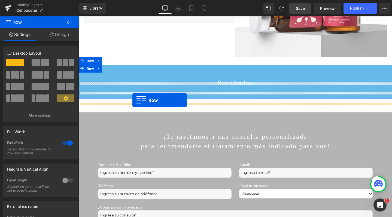
drag, startPoint x: 83, startPoint y: 112, endPoint x: 135, endPoint y: 104, distance: 53.2
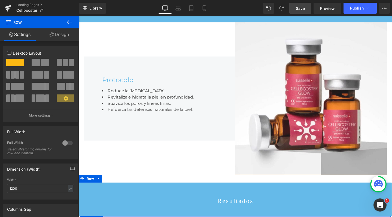
scroll to position [802, 0]
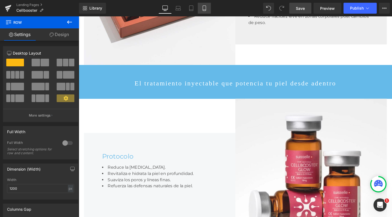
click at [207, 8] on link "Mobile" at bounding box center [204, 8] width 13 height 11
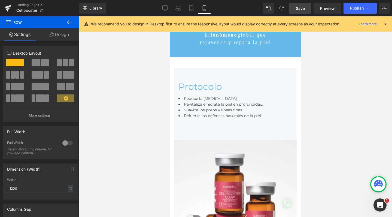
scroll to position [1269, 0]
click at [161, 7] on link "Desktop" at bounding box center [165, 8] width 13 height 11
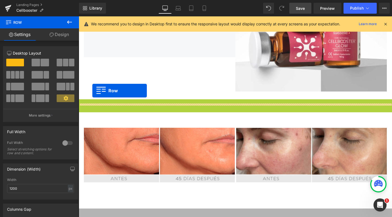
scroll to position [1865, 328]
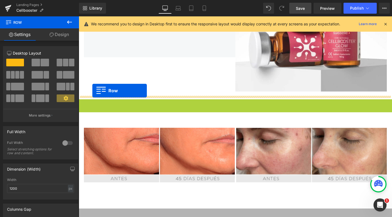
drag, startPoint x: 82, startPoint y: 112, endPoint x: 93, endPoint y: 94, distance: 21.3
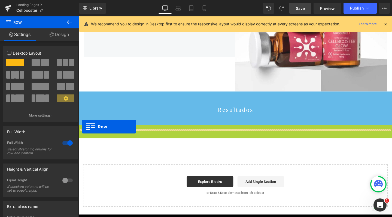
scroll to position [1313, 328]
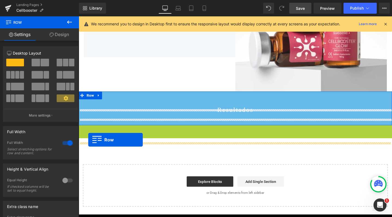
drag, startPoint x: 81, startPoint y: 142, endPoint x: 89, endPoint y: 145, distance: 8.4
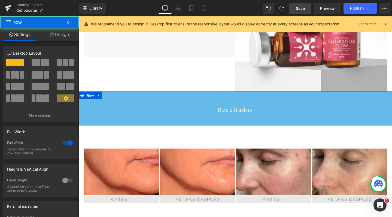
scroll to position [1887, 328]
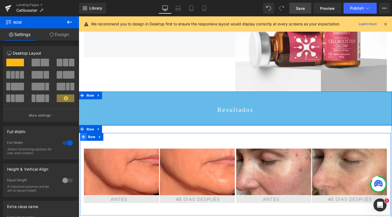
click at [83, 145] on icon at bounding box center [84, 143] width 4 height 4
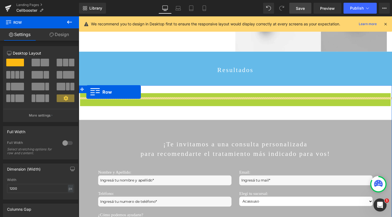
scroll to position [1814, 328]
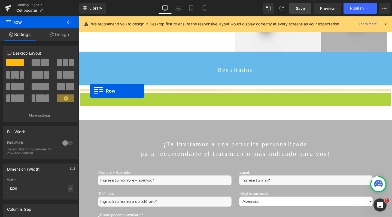
drag, startPoint x: 83, startPoint y: 107, endPoint x: 91, endPoint y: 95, distance: 14.5
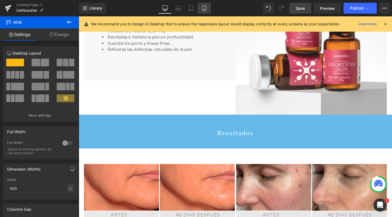
click at [200, 8] on link "Mobile" at bounding box center [204, 8] width 13 height 11
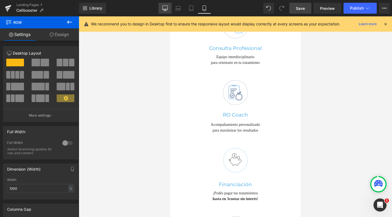
click at [167, 13] on link "Desktop" at bounding box center [165, 8] width 13 height 11
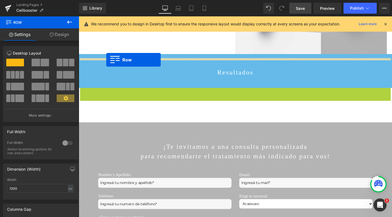
drag, startPoint x: 82, startPoint y: 100, endPoint x: 108, endPoint y: 62, distance: 45.8
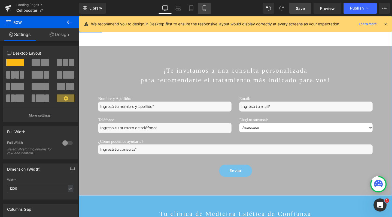
click at [205, 7] on icon at bounding box center [204, 7] width 5 height 5
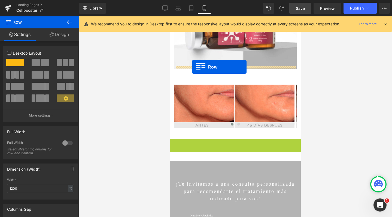
drag, startPoint x: 172, startPoint y: 134, endPoint x: 192, endPoint y: 67, distance: 69.8
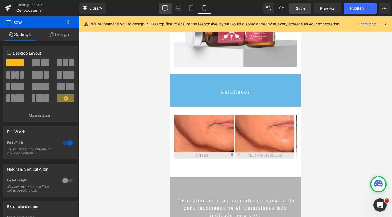
click at [161, 7] on link "Desktop" at bounding box center [165, 8] width 13 height 11
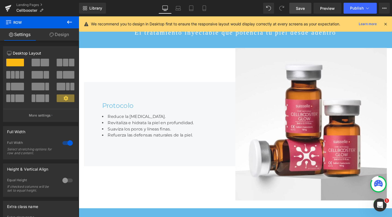
scroll to position [860, 0]
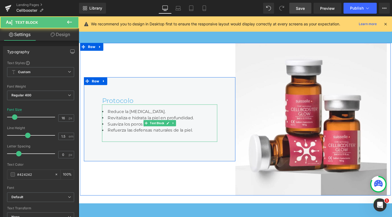
click at [138, 133] on li "Suaviza los poros y líneas finas." at bounding box center [163, 130] width 121 height 7
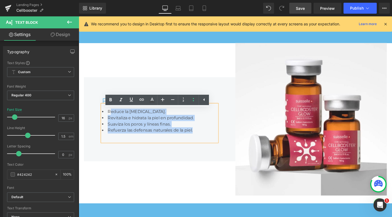
drag, startPoint x: 201, startPoint y: 142, endPoint x: 108, endPoint y: 122, distance: 94.9
click at [108, 122] on ul "Reduce la [MEDICAL_DATA]. Revitaliza e hidrata la piel en profundidad. Suaviza …" at bounding box center [163, 126] width 121 height 26
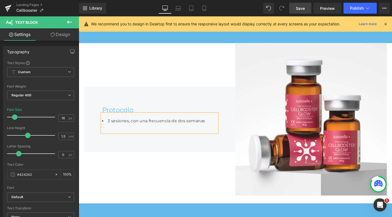
click at [144, 130] on li "3 sesiones, con una frecuencia de dos semanas" at bounding box center [163, 126] width 121 height 7
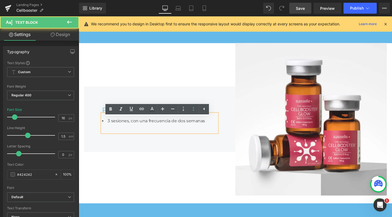
click at [144, 130] on li "3 sesiones, con una frecuencia de dos semanas" at bounding box center [163, 126] width 121 height 7
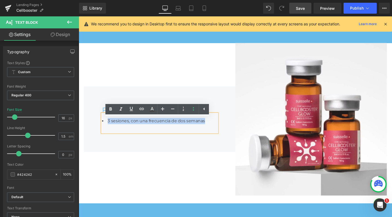
copy li "3 sesiones, con una frecuencia de dos semanas"
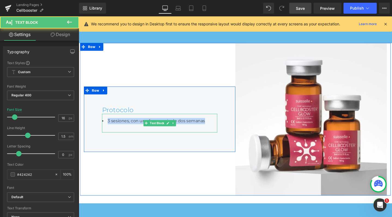
click at [144, 130] on li "3 sesiones, con una frecuencia de dos semanas" at bounding box center [163, 126] width 121 height 7
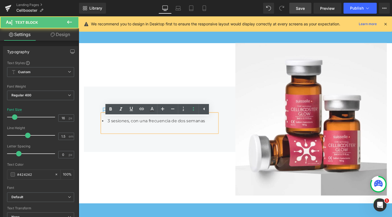
click at [107, 130] on li "3 sesiones, con una frecuencia de dos semanas" at bounding box center [163, 126] width 121 height 7
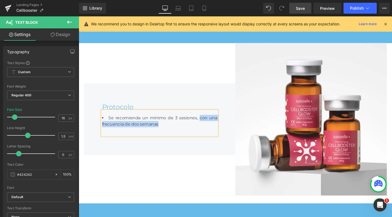
drag, startPoint x: 204, startPoint y: 128, endPoint x: 216, endPoint y: 131, distance: 12.4
click at [216, 131] on li "Se recomienda un mínimo de 3 sesiones, con una frecuencia de dos semanas" at bounding box center [163, 126] width 121 height 13
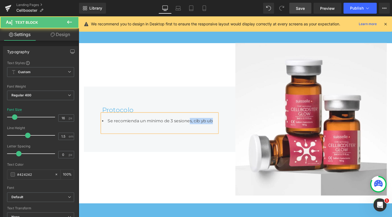
drag, startPoint x: 193, startPoint y: 128, endPoint x: 233, endPoint y: 134, distance: 39.9
click at [233, 134] on div "Protocolo Heading Se recomienda un mínimo de 3 sesiones, cib yb ub Text Block R…" at bounding box center [164, 124] width 160 height 69
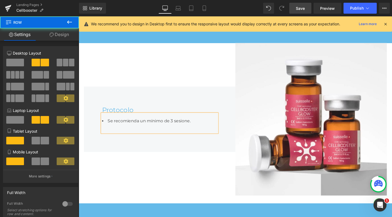
click at [132, 77] on div "Protocolo Heading Se recomienda un mínimo de 3 sesione. Text Block Row 75px 75px" at bounding box center [164, 124] width 160 height 160
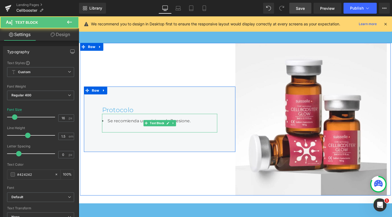
click at [205, 130] on li "Se recomienda un mínimo de 3 sesione." at bounding box center [163, 126] width 121 height 7
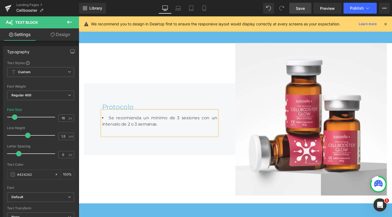
click at [185, 133] on li "Se recomienda un mínimo de 3 sesiones con un intervalo de 2 o 3 semanas." at bounding box center [163, 126] width 121 height 13
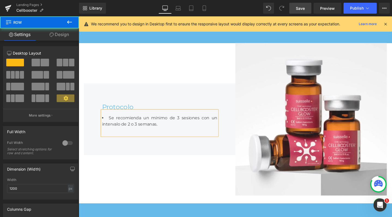
click at [172, 161] on div "Protocolo Heading Se recomienda un mínimo de 3 sesiones con un intervalo de 2 o…" at bounding box center [164, 124] width 160 height 75
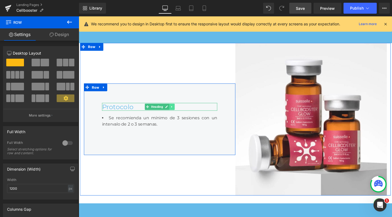
click at [177, 113] on icon at bounding box center [176, 111] width 3 height 3
click at [173, 113] on icon at bounding box center [174, 111] width 3 height 3
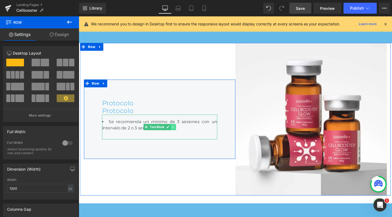
click at [178, 134] on icon at bounding box center [178, 133] width 1 height 2
click at [174, 134] on icon at bounding box center [175, 132] width 3 height 3
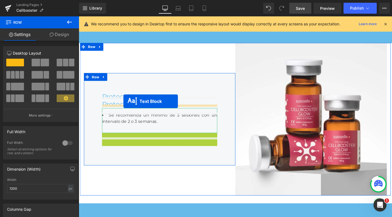
drag, startPoint x: 150, startPoint y: 150, endPoint x: 126, endPoint y: 106, distance: 50.6
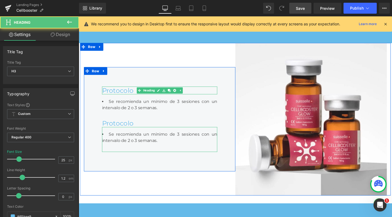
click at [114, 98] on div "Protocolo" at bounding box center [163, 94] width 121 height 8
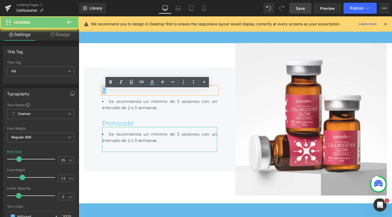
click at [114, 98] on div "Z" at bounding box center [163, 94] width 121 height 8
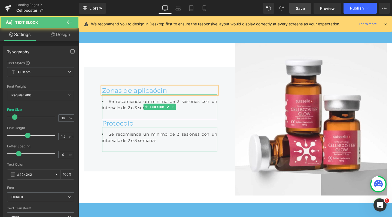
click at [131, 121] on div "Se recomienda un mínimo de 3 sesiones con un intervalo de 2 o 3 semanas." at bounding box center [163, 111] width 121 height 26
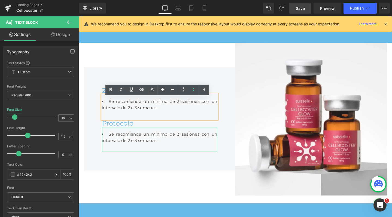
click at [130, 116] on li "Se recomienda un mínimo de 3 sesiones con un intervalo de 2 o 3 semanas." at bounding box center [163, 109] width 121 height 13
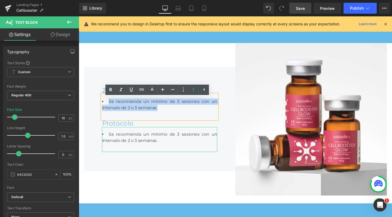
drag, startPoint x: 168, startPoint y: 116, endPoint x: 106, endPoint y: 111, distance: 62.4
click at [106, 111] on li "Se recomienda un mínimo de 3 sesiones con un intervalo de 2 o 3 semanas." at bounding box center [163, 109] width 121 height 13
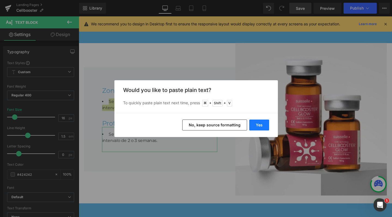
click at [254, 127] on button "Yes" at bounding box center [260, 124] width 20 height 11
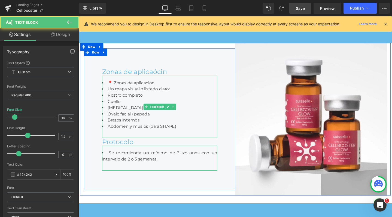
click at [115, 90] on li "📍 Zonas de aplicación" at bounding box center [163, 86] width 121 height 7
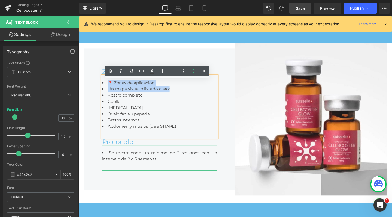
drag, startPoint x: 179, startPoint y: 97, endPoint x: 84, endPoint y: 89, distance: 95.0
click at [84, 89] on div "Zonas de aplicaócin Heading 📍 Zonas de aplicación Un mapa visual o listado clar…" at bounding box center [164, 124] width 160 height 149
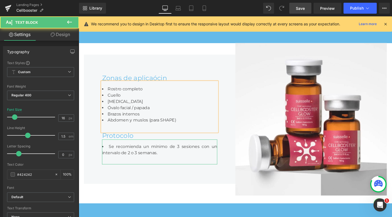
drag, startPoint x: 169, startPoint y: 119, endPoint x: 161, endPoint y: 120, distance: 7.7
click at [169, 116] on li "Óvalo facial / papada" at bounding box center [163, 112] width 121 height 7
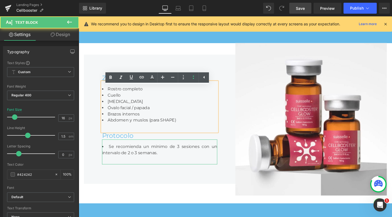
click at [169, 127] on li "Abdomen y muslos (para SHAPE)" at bounding box center [163, 125] width 121 height 7
click at [189, 129] on li "Abdomen y muslos (para SHAPE)" at bounding box center [163, 125] width 121 height 7
drag, startPoint x: 193, startPoint y: 131, endPoint x: 149, endPoint y: 132, distance: 43.4
click at [149, 129] on li "Abdomen y muslos (para SHAPE)" at bounding box center [163, 125] width 121 height 7
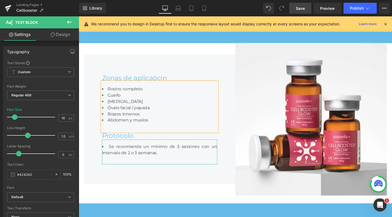
click at [135, 96] on li "Rostro completo" at bounding box center [163, 93] width 121 height 7
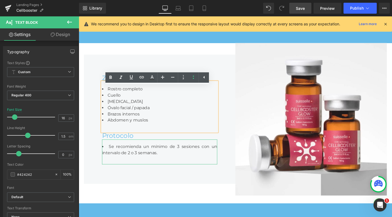
click at [162, 92] on div "Rostro completo [PERSON_NAME][MEDICAL_DATA] facial / papada Brazos internos Abd…" at bounding box center [163, 111] width 121 height 52
click at [171, 116] on li "Óvalo facial / papada" at bounding box center [163, 112] width 121 height 7
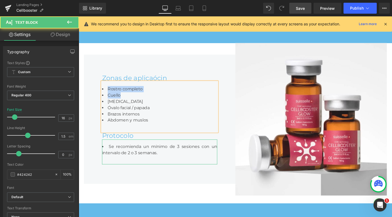
drag, startPoint x: 140, startPoint y: 107, endPoint x: 103, endPoint y: 97, distance: 37.8
click at [103, 97] on ul "Rostro completo [PERSON_NAME][MEDICAL_DATA] facial / papada Brazos internos Abd…" at bounding box center [163, 109] width 121 height 39
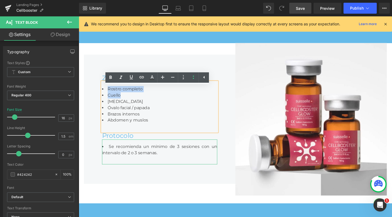
click at [123, 115] on li "Óvalo facial / papada" at bounding box center [163, 112] width 121 height 7
drag, startPoint x: 155, startPoint y: 131, endPoint x: 86, endPoint y: 117, distance: 70.0
click at [86, 117] on div "Zonas de aplicaócin Heading Rostro completo Cuello [MEDICAL_DATA] Óvalo facial …" at bounding box center [164, 125] width 160 height 136
copy ul "Óvalo facial / [PERSON_NAME] internos Abdomen y muslos"
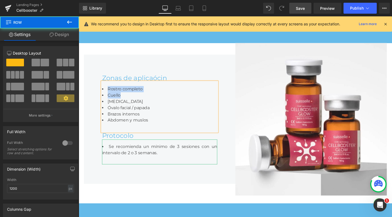
click at [187, 68] on div "Zonas de aplicaócin Heading Rostro completo Cuello [MEDICAL_DATA] Óvalo facial …" at bounding box center [164, 125] width 160 height 136
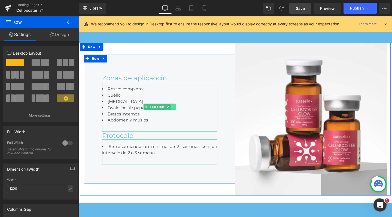
click at [177, 113] on icon at bounding box center [178, 111] width 3 height 3
click at [175, 113] on icon at bounding box center [175, 111] width 3 height 3
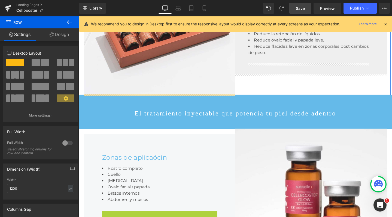
scroll to position [764, 0]
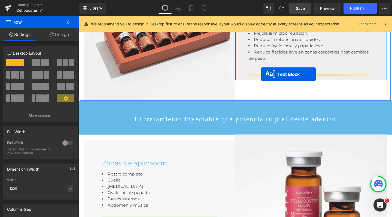
drag, startPoint x: 148, startPoint y: 194, endPoint x: 271, endPoint y: 77, distance: 170.0
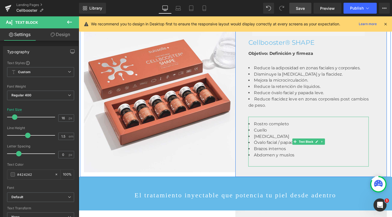
scroll to position [685, 0]
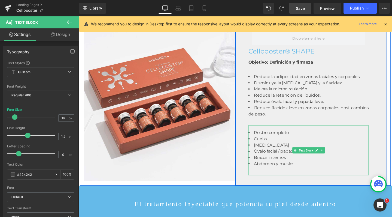
click at [268, 154] on li "[MEDICAL_DATA]" at bounding box center [320, 151] width 127 height 7
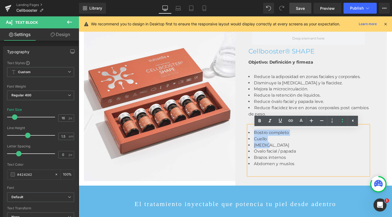
drag, startPoint x: 293, startPoint y: 156, endPoint x: 246, endPoint y: 139, distance: 49.9
click at [246, 139] on div "Row Cellbooster® SHAPE Heading Objetivo: Definición y firmeza Text Block Reduce…" at bounding box center [324, 109] width 160 height 170
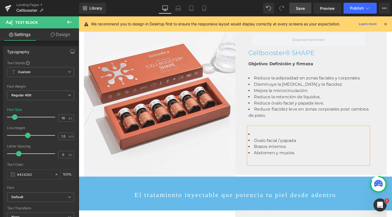
scroll to position [1887, 328]
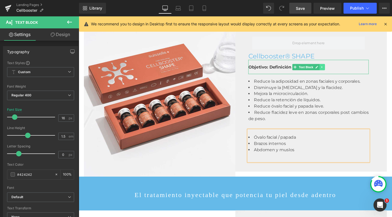
click at [334, 71] on icon at bounding box center [335, 69] width 3 height 3
click at [331, 71] on icon at bounding box center [332, 69] width 3 height 3
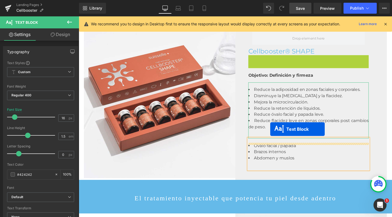
scroll to position [1890, 328]
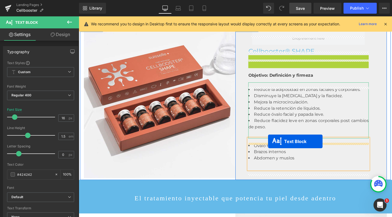
drag, startPoint x: 296, startPoint y: 70, endPoint x: 278, endPoint y: 148, distance: 79.9
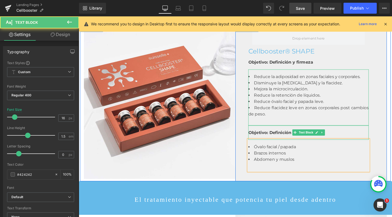
scroll to position [1892, 328]
click at [272, 141] on strong "Objetivo: Definición y firmeza" at bounding box center [291, 138] width 68 height 5
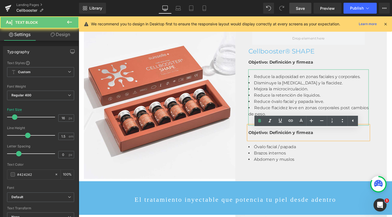
click at [272, 141] on strong "Objetivo: Definición y firmeza" at bounding box center [291, 138] width 68 height 5
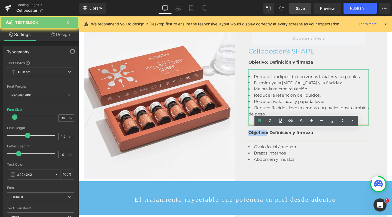
click at [272, 142] on div "Objetivo: Definición y firmeza" at bounding box center [320, 138] width 127 height 7
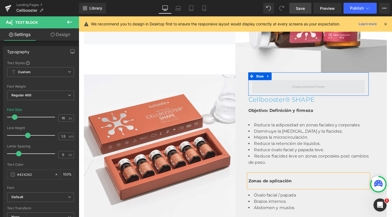
scroll to position [627, 0]
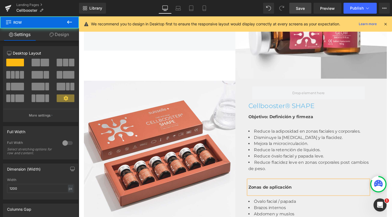
click at [392, 143] on div "Row Cellbooster® SHAPE Heading Objetivo: Definición y firmeza Text Block Reduce…" at bounding box center [324, 164] width 160 height 165
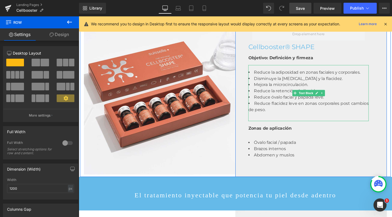
scroll to position [689, 0]
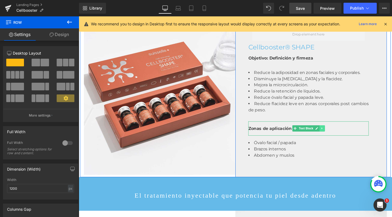
click at [334, 135] on icon at bounding box center [334, 134] width 1 height 2
click at [331, 136] on icon at bounding box center [332, 134] width 3 height 3
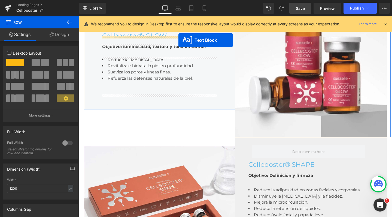
scroll to position [556, 0]
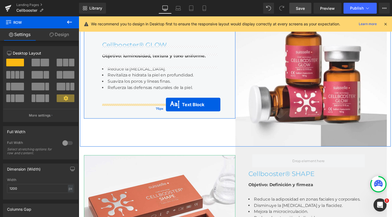
drag, startPoint x: 296, startPoint y: 139, endPoint x: 171, endPoint y: 109, distance: 129.3
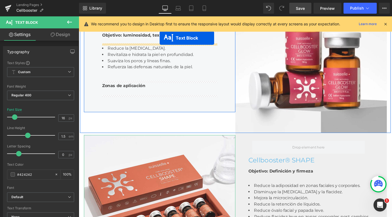
scroll to position [559, 0]
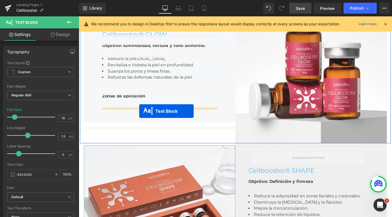
drag, startPoint x: 141, startPoint y: 163, endPoint x: 143, endPoint y: 116, distance: 47.5
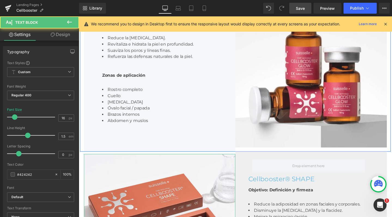
scroll to position [1901, 328]
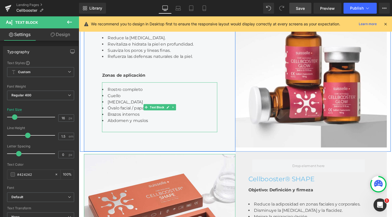
click at [118, 101] on li "Cuello" at bounding box center [163, 100] width 121 height 7
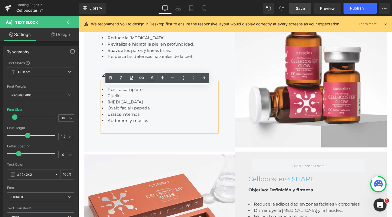
scroll to position [514, 0]
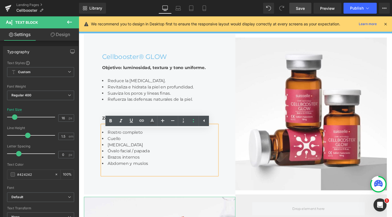
click at [132, 155] on li "[MEDICAL_DATA]" at bounding box center [163, 151] width 121 height 7
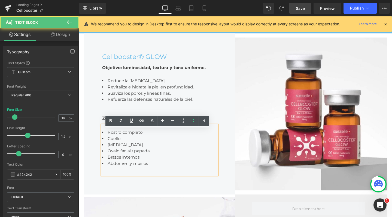
click at [177, 168] on li "Brazos internos" at bounding box center [163, 164] width 121 height 7
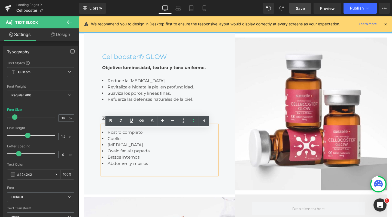
drag, startPoint x: 163, startPoint y: 182, endPoint x: 89, endPoint y: 164, distance: 76.3
click at [89, 164] on div "Cellbooster® GLOW Heading Objetivo: luminosidad, textura y tono uniforme. Text …" at bounding box center [164, 118] width 160 height 169
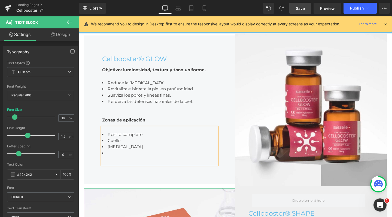
scroll to position [1892, 328]
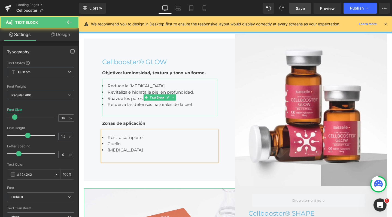
click at [139, 120] on div "Reduce la [MEDICAL_DATA]. Revitaliza e hidrata la piel en profundidad. Suaviza …" at bounding box center [163, 101] width 121 height 39
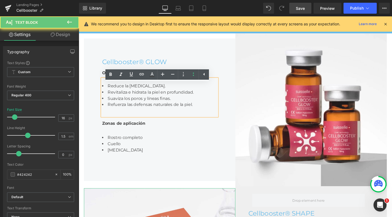
click at [203, 112] on li "Refuerza las defensas naturales de la piel." at bounding box center [163, 109] width 121 height 7
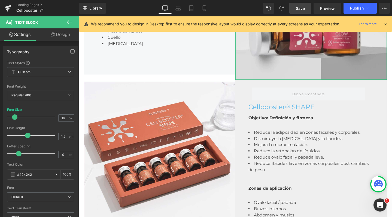
scroll to position [641, 0]
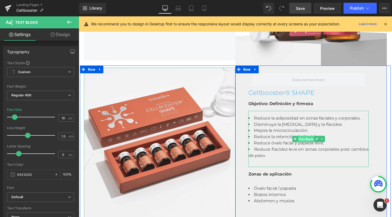
click at [317, 148] on span "Text Block" at bounding box center [318, 145] width 17 height 7
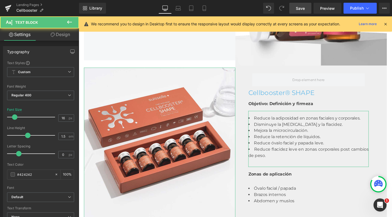
click at [61, 38] on link "Design" at bounding box center [61, 34] width 40 height 12
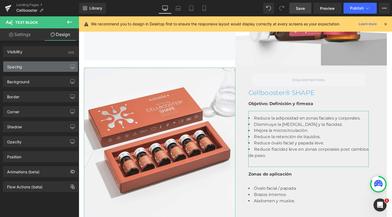
click at [35, 62] on div "Spacing" at bounding box center [40, 66] width 75 height 10
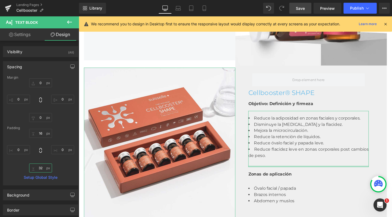
click at [41, 167] on input "32" at bounding box center [40, 167] width 23 height 9
type input "15"
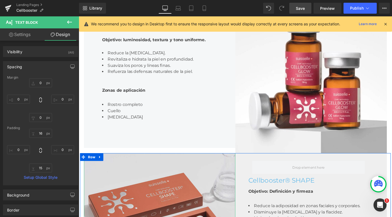
scroll to position [548, 0]
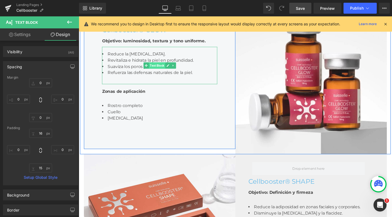
click at [160, 71] on span "Text Block" at bounding box center [161, 68] width 17 height 7
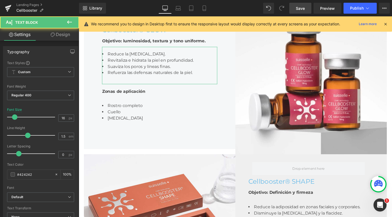
click at [61, 36] on link "Design" at bounding box center [61, 34] width 40 height 12
click at [0, 0] on div "Spacing" at bounding box center [0, 0] width 0 height 0
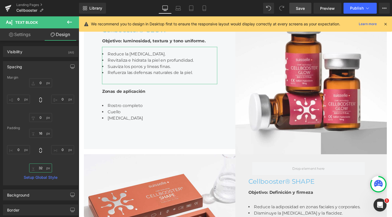
click at [40, 168] on input "32" at bounding box center [40, 167] width 23 height 9
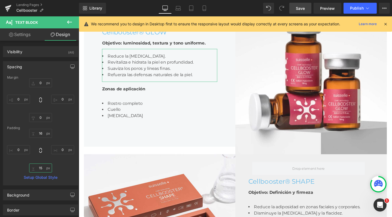
type input "15"
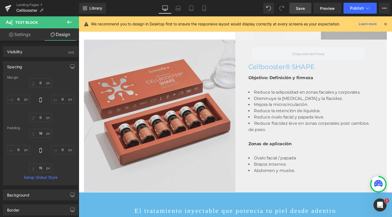
scroll to position [705, 0]
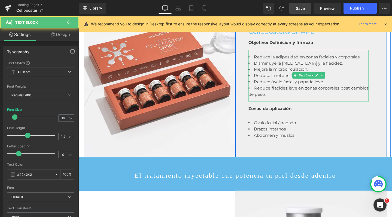
click at [329, 102] on li "Reduce flacidez leve en zonas corporales post cambios de peso." at bounding box center [320, 95] width 127 height 13
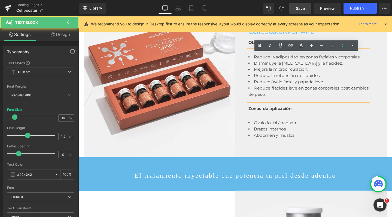
click at [303, 97] on span "Reduce flacidez leve en zonas corporales post cambios de peso." at bounding box center [320, 95] width 127 height 12
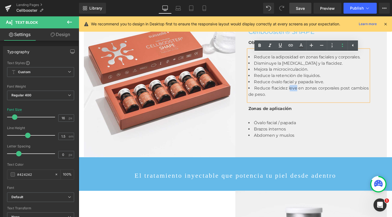
drag, startPoint x: 305, startPoint y: 97, endPoint x: 297, endPoint y: 96, distance: 8.3
click at [297, 96] on span "Reduce flacidez leve en zonas corporales post cambios de peso." at bounding box center [320, 95] width 127 height 12
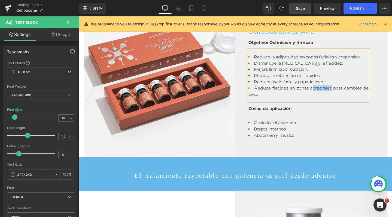
drag, startPoint x: 343, startPoint y: 96, endPoint x: 321, endPoint y: 96, distance: 21.3
click at [321, 96] on span "Reduce flacidez en zonas corporales post cambios de peso." at bounding box center [320, 95] width 127 height 12
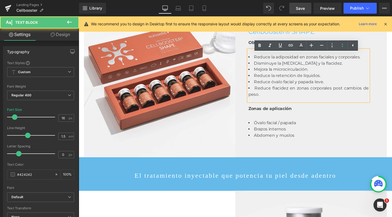
click at [312, 106] on div "Reduce la adiposidad en zonas faciales y corporales. Disminuye la [MEDICAL_DATA…" at bounding box center [320, 79] width 127 height 54
click at [299, 97] on span "Reduce flacidez en zonas corporales post cambios de peso." at bounding box center [320, 95] width 127 height 12
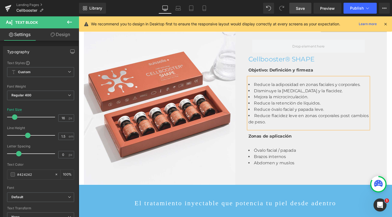
scroll to position [675, 0]
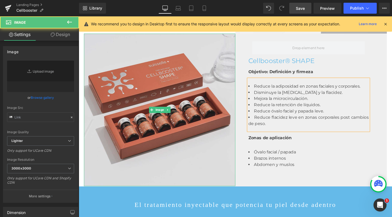
click at [186, 64] on img at bounding box center [164, 114] width 160 height 160
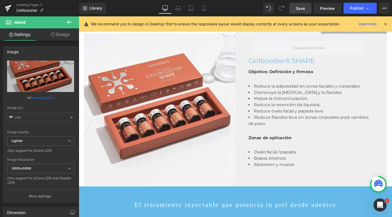
click at [69, 20] on icon at bounding box center [69, 22] width 7 height 7
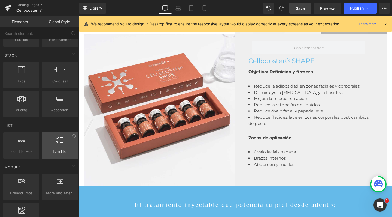
scroll to position [155, 0]
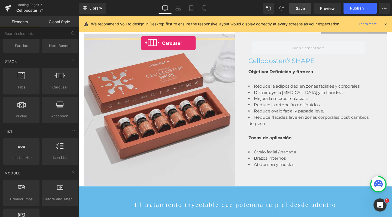
drag, startPoint x: 131, startPoint y: 101, endPoint x: 145, endPoint y: 43, distance: 59.6
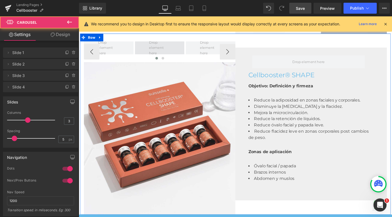
scroll to position [1917, 328]
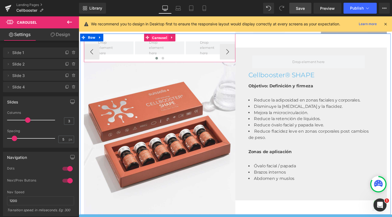
click at [161, 43] on span "Carousel" at bounding box center [164, 39] width 19 height 8
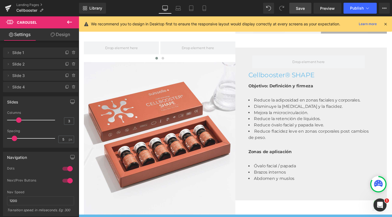
click at [16, 120] on div at bounding box center [32, 120] width 45 height 11
click at [10, 120] on div at bounding box center [32, 120] width 45 height 11
click at [72, 75] on icon at bounding box center [74, 75] width 4 height 4
click at [72, 76] on button "Delete" at bounding box center [67, 75] width 17 height 7
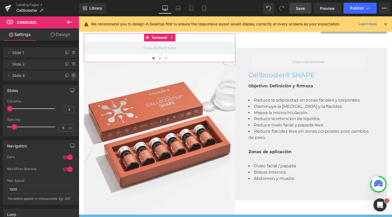
click at [73, 74] on icon at bounding box center [73, 74] width 1 height 1
click at [70, 76] on button "Delete" at bounding box center [67, 75] width 17 height 7
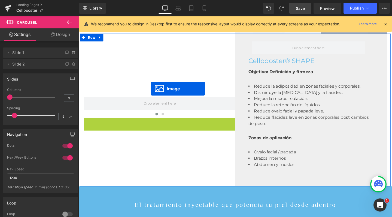
scroll to position [1887, 328]
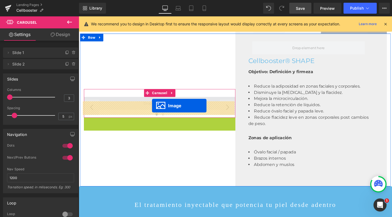
drag, startPoint x: 153, startPoint y: 150, endPoint x: 156, endPoint y: 110, distance: 40.2
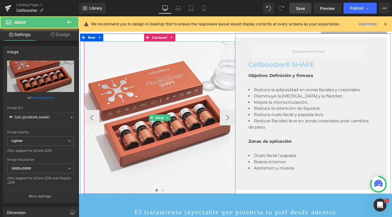
scroll to position [1895, 328]
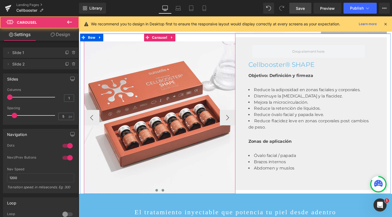
click at [166, 200] on span at bounding box center [167, 199] width 3 height 3
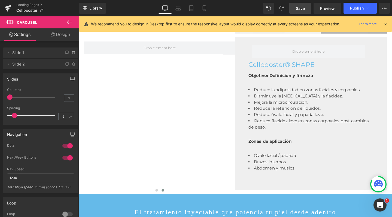
click at [70, 22] on icon at bounding box center [69, 21] width 5 height 3
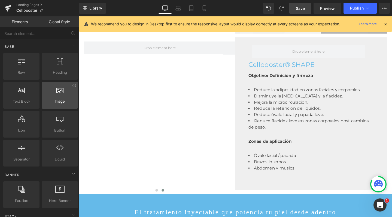
scroll to position [0, 0]
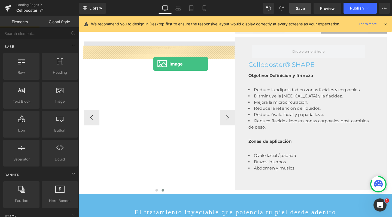
drag, startPoint x: 139, startPoint y: 112, endPoint x: 158, endPoint y: 60, distance: 54.7
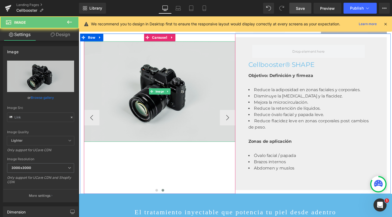
click at [146, 72] on img at bounding box center [164, 96] width 160 height 106
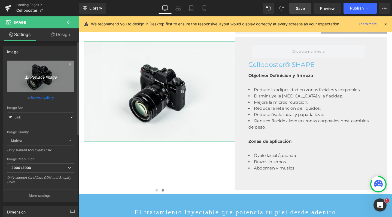
click at [33, 68] on link "Replace Image" at bounding box center [40, 76] width 67 height 31
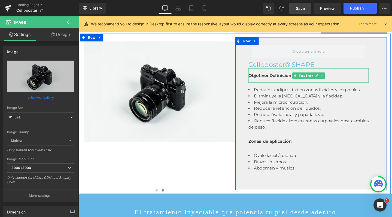
type input "C:\fakepath\shape2.jpg"
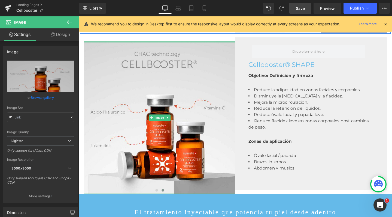
drag, startPoint x: 188, startPoint y: 48, endPoint x: 262, endPoint y: 39, distance: 74.7
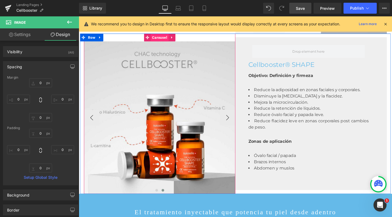
click at [165, 43] on span "Carousel" at bounding box center [164, 38] width 19 height 8
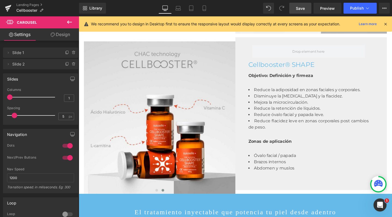
click at [57, 32] on link "Design" at bounding box center [61, 34] width 40 height 12
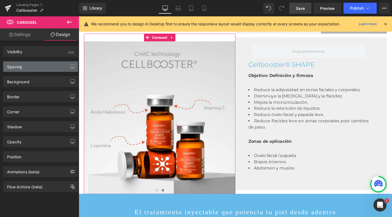
click at [39, 68] on div "Spacing" at bounding box center [40, 66] width 75 height 10
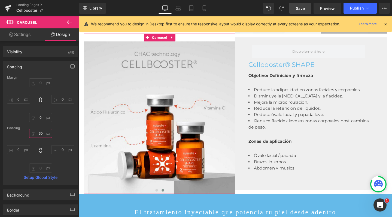
click at [38, 133] on input "30" at bounding box center [40, 133] width 23 height 9
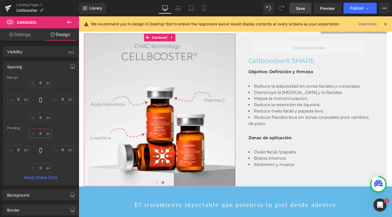
type input "0"
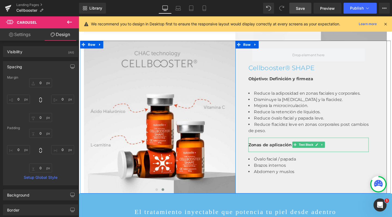
scroll to position [666, 0]
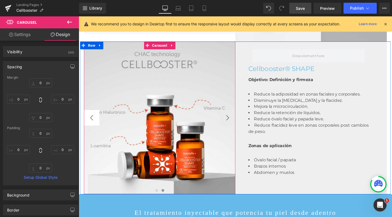
click at [88, 131] on button "‹" at bounding box center [92, 123] width 16 height 16
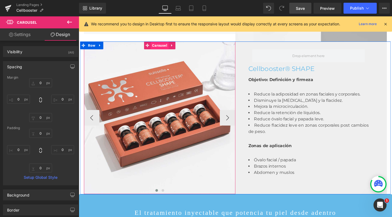
click at [164, 51] on span "Carousel" at bounding box center [164, 47] width 19 height 8
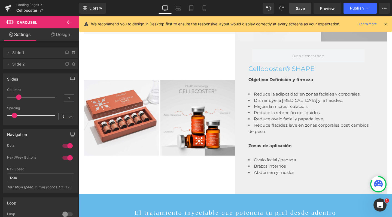
click at [17, 95] on div at bounding box center [32, 97] width 45 height 11
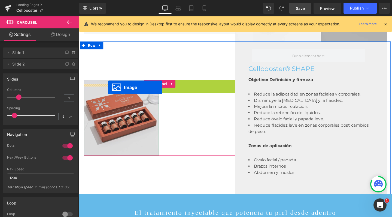
drag, startPoint x: 195, startPoint y: 128, endPoint x: 110, endPoint y: 91, distance: 93.4
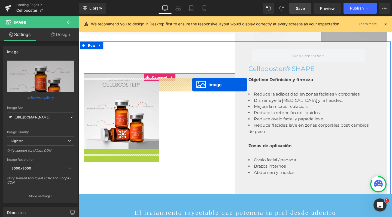
drag, startPoint x: 113, startPoint y: 169, endPoint x: 198, endPoint y: 88, distance: 117.3
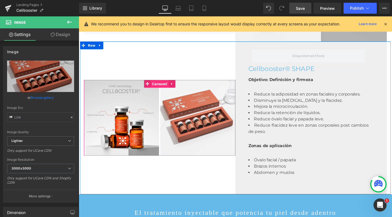
click at [161, 91] on span "Carousel" at bounding box center [164, 87] width 19 height 8
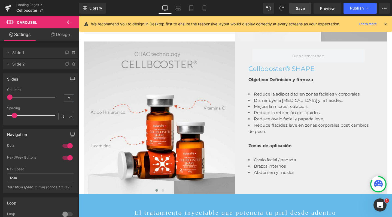
click at [10, 97] on div at bounding box center [32, 97] width 45 height 11
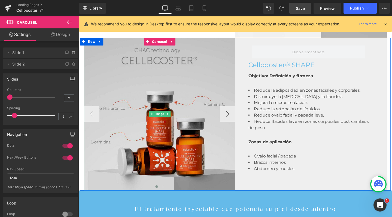
scroll to position [671, 0]
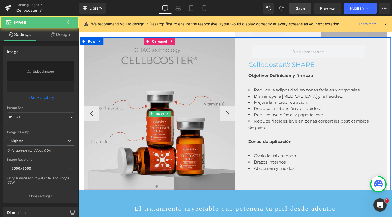
drag, startPoint x: 160, startPoint y: 65, endPoint x: 128, endPoint y: 78, distance: 34.3
click at [160, 65] on img at bounding box center [164, 118] width 160 height 160
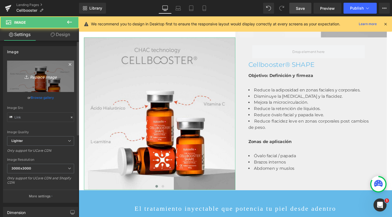
click at [46, 83] on link "Replace Image" at bounding box center [40, 76] width 67 height 31
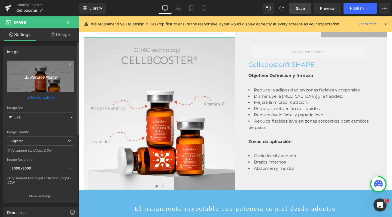
type input "C:\fakepath\shape2.jpg"
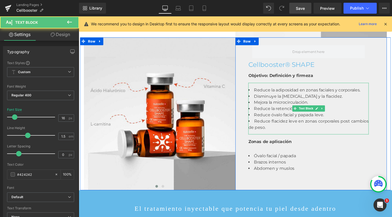
click at [334, 103] on span "Disminuye la [MEDICAL_DATA] y la flacidez." at bounding box center [309, 100] width 93 height 5
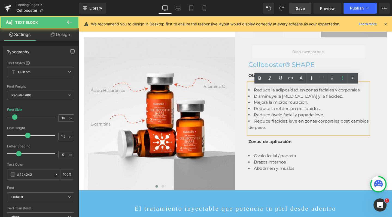
click at [331, 96] on span "Reduce la adiposidad en zonas faciales y corporales." at bounding box center [319, 93] width 112 height 5
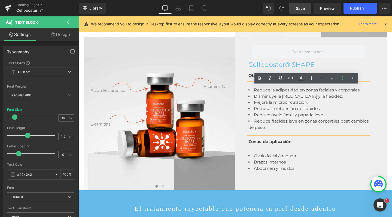
drag, startPoint x: 344, startPoint y: 106, endPoint x: 339, endPoint y: 106, distance: 5.2
click at [339, 104] on li "Disminuye la [MEDICAL_DATA] y la flacidez." at bounding box center [320, 100] width 127 height 7
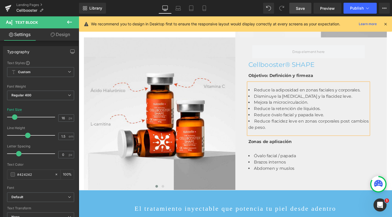
click at [323, 116] on span "Reduce la retención de líquidos." at bounding box center [298, 113] width 70 height 5
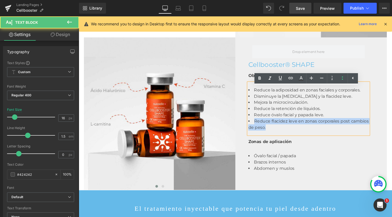
drag, startPoint x: 303, startPoint y: 138, endPoint x: 248, endPoint y: 128, distance: 55.4
click at [248, 128] on div "Row Cellbooster® SHAPE Heading Objetivo: Definición y firmeza Text Block Reduce…" at bounding box center [324, 118] width 160 height 161
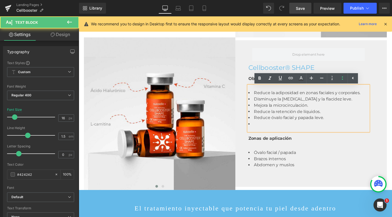
scroll to position [1887, 328]
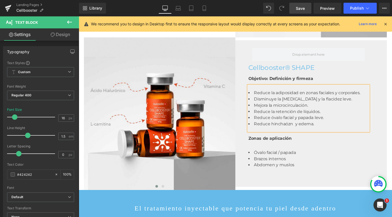
click at [297, 132] on span "Reduce hinchaózn y edema." at bounding box center [294, 129] width 63 height 5
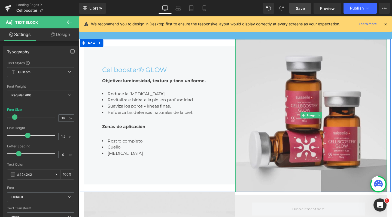
scroll to position [508, 0]
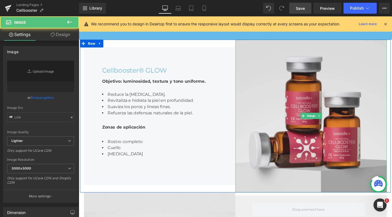
click at [309, 82] on img at bounding box center [324, 121] width 160 height 160
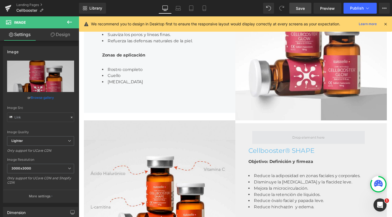
scroll to position [571, 0]
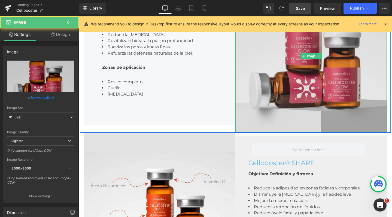
click at [344, 62] on img at bounding box center [324, 58] width 160 height 160
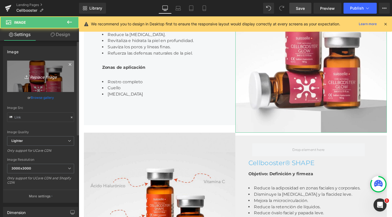
click at [54, 66] on link "Replace Image" at bounding box center [40, 76] width 67 height 31
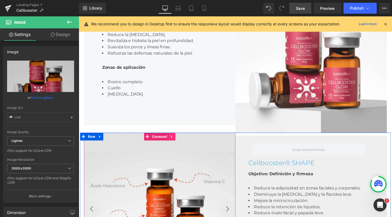
click at [175, 145] on icon at bounding box center [177, 142] width 4 height 4
click at [172, 145] on icon at bounding box center [174, 143] width 4 height 4
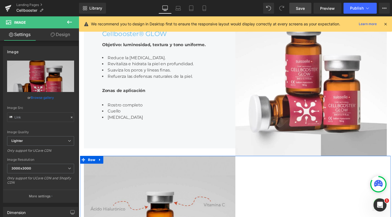
scroll to position [531, 0]
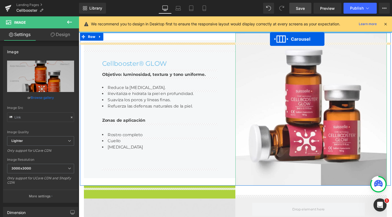
scroll to position [505, 0]
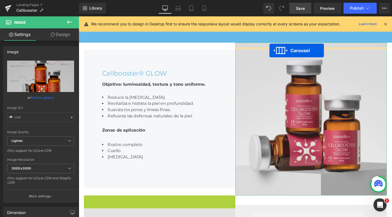
drag, startPoint x: 139, startPoint y: 186, endPoint x: 280, endPoint y: 52, distance: 194.5
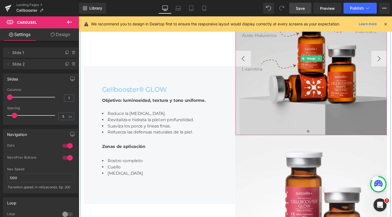
scroll to position [578, 0]
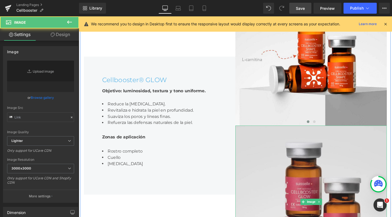
click at [328, 147] on img at bounding box center [324, 211] width 160 height 160
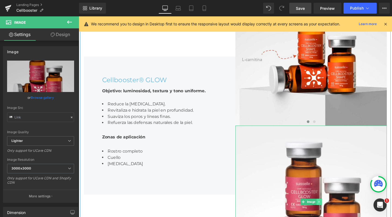
click at [331, 213] on icon at bounding box center [332, 211] width 3 height 3
click at [333, 213] on icon at bounding box center [334, 211] width 3 height 3
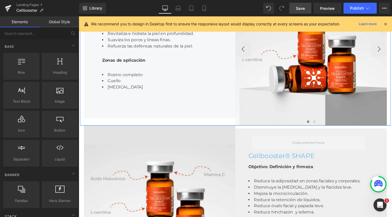
scroll to position [1887, 328]
click at [330, 53] on link at bounding box center [332, 50] width 6 height 7
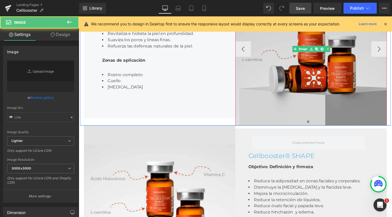
click at [289, 40] on img at bounding box center [324, 51] width 160 height 160
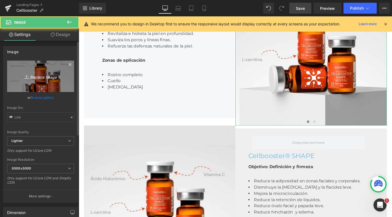
click at [40, 73] on link "Replace Image" at bounding box center [40, 76] width 67 height 31
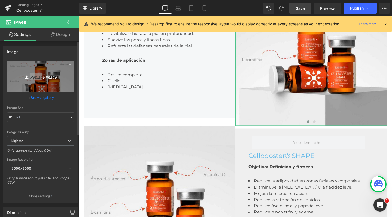
type input "C:\fakepath\glow2.jpg"
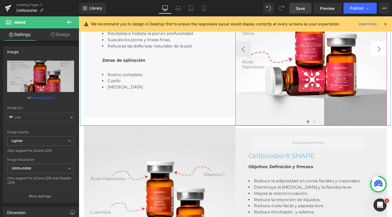
click at [392, 59] on button "›" at bounding box center [395, 51] width 16 height 16
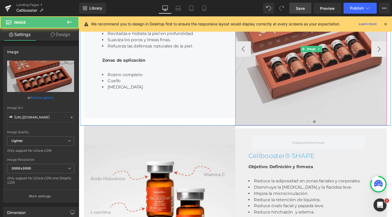
click at [308, 44] on img at bounding box center [324, 51] width 160 height 160
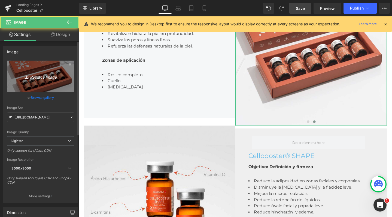
click at [43, 74] on icon "Replace Image" at bounding box center [41, 76] width 44 height 7
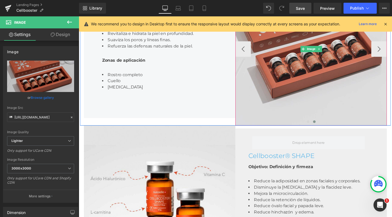
type input "C:\fakepath\glow.jpg"
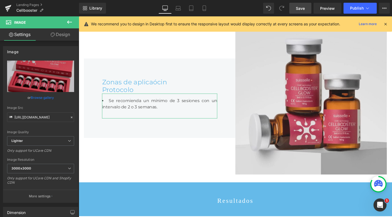
scroll to position [887, 0]
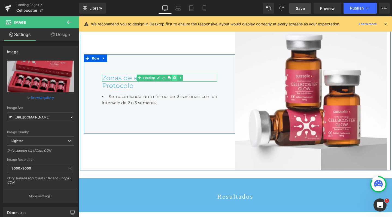
click at [179, 82] on icon at bounding box center [179, 80] width 3 height 3
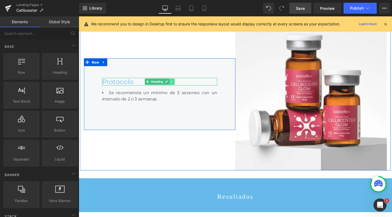
click at [176, 87] on icon at bounding box center [176, 84] width 3 height 3
click at [173, 86] on icon at bounding box center [174, 84] width 3 height 3
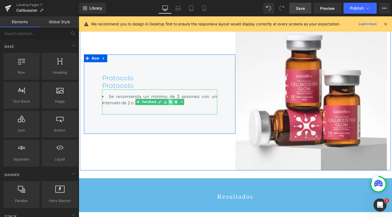
click at [177, 110] on link at bounding box center [176, 106] width 6 height 7
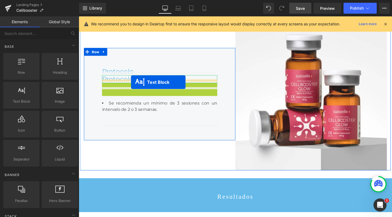
drag, startPoint x: 141, startPoint y: 98, endPoint x: 134, endPoint y: 86, distance: 14.3
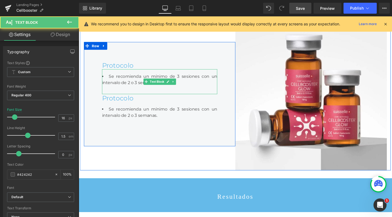
click at [123, 89] on li "Se recomienda un mínimo de 3 sesiones con un intervalo de 2 o 3 semanas." at bounding box center [163, 82] width 121 height 13
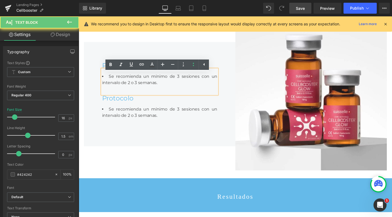
click at [193, 89] on li "Se recomienda un mínimo de 3 sesiones con un intervalo de 2 o 3 semanas." at bounding box center [163, 82] width 121 height 13
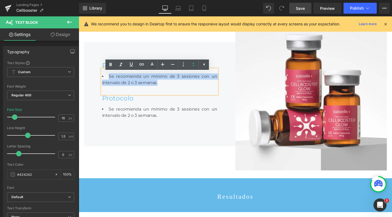
drag, startPoint x: 187, startPoint y: 92, endPoint x: 95, endPoint y: 80, distance: 92.6
click at [95, 80] on div "Protocolo Heading Se recomienda un mínimo de 3 sesiones con un intervalo de 2 o…" at bounding box center [164, 98] width 160 height 110
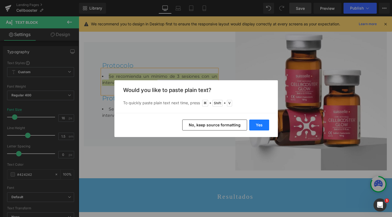
click at [259, 123] on button "Yes" at bounding box center [260, 124] width 20 height 11
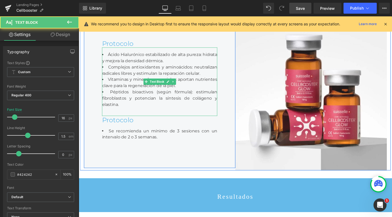
click at [192, 65] on li "Ácido Hialurónico estabilizado de alta pureza: hidrata y mejora la densidad dér…" at bounding box center [163, 59] width 121 height 13
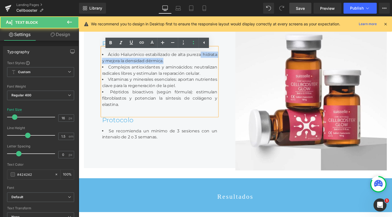
drag, startPoint x: 205, startPoint y: 62, endPoint x: 209, endPoint y: 66, distance: 5.8
click at [209, 66] on li "Ácido Hialurónico estabilizado de alta pureza: hidrata y mejora la densidad dér…" at bounding box center [163, 59] width 121 height 13
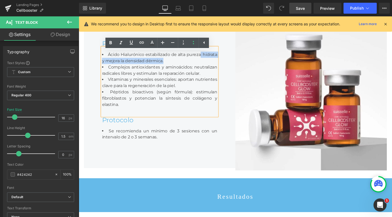
click at [209, 66] on li "Ácido Hialurónico estabilizado de alta pureza: hidrata y mejora la densidad dér…" at bounding box center [163, 59] width 121 height 13
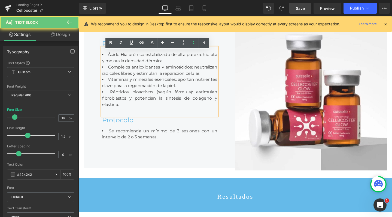
click at [206, 85] on li "Vitaminas y minerales esenciales: aportan nutrientes clave para la regeneración…" at bounding box center [163, 86] width 121 height 13
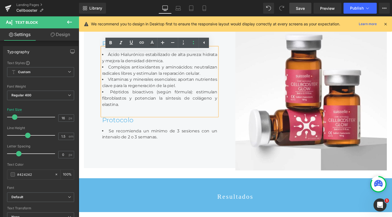
click at [206, 93] on li "Vitaminas y minerales esenciales: aportan nutrientes clave para la regeneración…" at bounding box center [163, 86] width 121 height 13
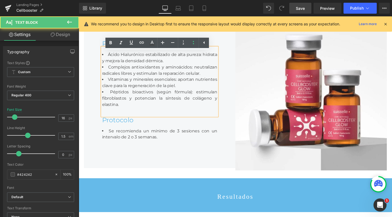
click at [190, 109] on li "Péptidos bioactivos (según fórmula): estimulan fibroblastos y potencian la sínt…" at bounding box center [163, 103] width 121 height 20
click at [167, 112] on li "Péptidos bioactivos (según fórmula): estimulan fibroblastos y potencian la sínt…" at bounding box center [163, 103] width 121 height 20
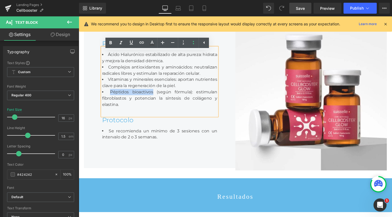
drag, startPoint x: 154, startPoint y: 101, endPoint x: 105, endPoint y: 101, distance: 49.1
click at [105, 101] on li "Péptidos bioactivos (según fórmula): estimulan fibroblastos y potencian la sínt…" at bounding box center [163, 103] width 121 height 20
click at [0, 0] on icon at bounding box center [0, 0] width 0 height 0
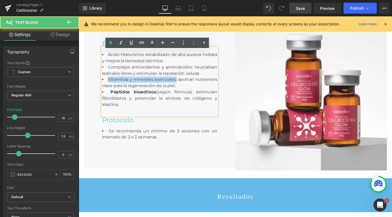
drag, startPoint x: 180, startPoint y: 87, endPoint x: 91, endPoint y: 88, distance: 89.5
click at [91, 88] on div "Protocolo Heading Ácido Hialurónico estabilizado de alta pureza: hidrata y mejo…" at bounding box center [164, 97] width 160 height 155
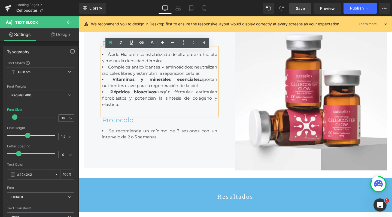
click at [155, 77] on li "Complejos antioxidantes y aminoácidos: neutralizan radicales libres y estimulan…" at bounding box center [163, 73] width 121 height 13
drag, startPoint x: 198, startPoint y: 73, endPoint x: 98, endPoint y: 72, distance: 100.1
click at [98, 72] on div "Protocolo Heading Ácido Hialurónico estabilizado de alta pureza: hidrata y mejo…" at bounding box center [164, 97] width 160 height 155
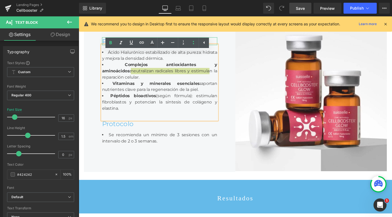
scroll to position [1888, 328]
click at [166, 58] on li "Ácido Hialurónico estabilizado de alta pureza: hidrata y mejora la densidad dér…" at bounding box center [163, 57] width 121 height 13
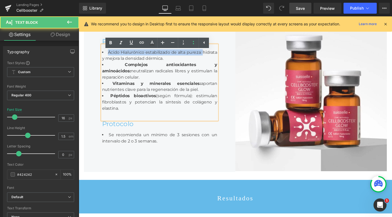
drag, startPoint x: 207, startPoint y: 56, endPoint x: 106, endPoint y: 56, distance: 101.7
click at [106, 56] on li "Ácido Hialurónico estabilizado de alta pureza: hidrata y mejora la densidad dér…" at bounding box center [163, 57] width 121 height 13
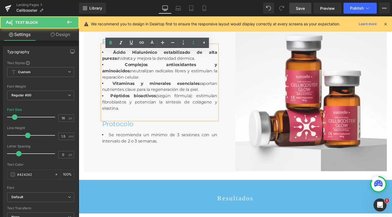
click at [200, 84] on li "Complejos antioxidantes y aminoácidos: neutralizan radicales libres y estimulan…" at bounding box center [163, 74] width 121 height 20
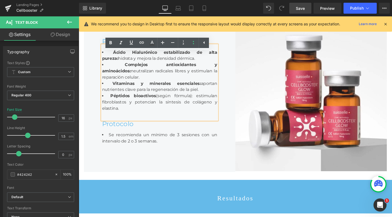
click at [200, 90] on li "Vitaminas y minerales esenciales: aportan nutrientes clave para la regeneración…" at bounding box center [163, 90] width 121 height 13
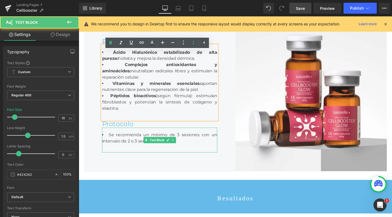
click at [106, 145] on li "Se recomienda un mínimo de 3 sesiones con un intervalo de 2 o 3 semanas." at bounding box center [163, 144] width 121 height 13
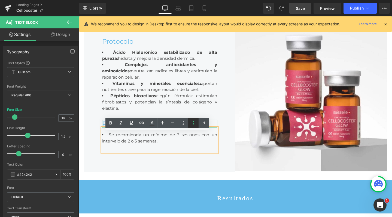
click at [193, 122] on icon at bounding box center [193, 122] width 1 height 3
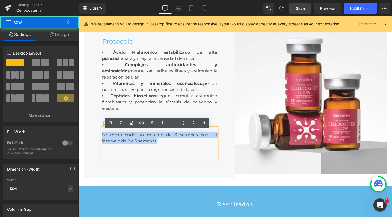
click at [171, 169] on div "Protocolo Heading Ácido Hialurónico estabilizado de alta pureza: hidrata y mejo…" at bounding box center [164, 102] width 160 height 169
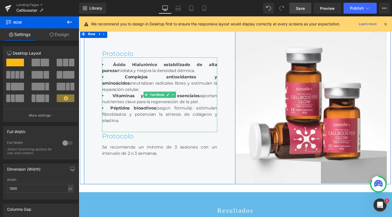
scroll to position [853, 0]
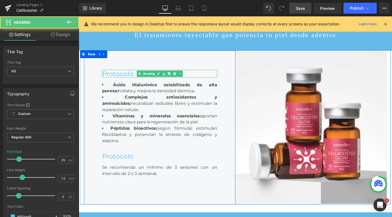
click at [119, 79] on div "Protocolo" at bounding box center [163, 77] width 121 height 8
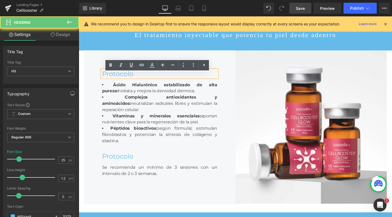
click at [119, 79] on div "Protocolo" at bounding box center [163, 77] width 121 height 8
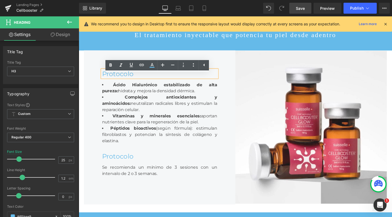
click at [119, 79] on div "Protocolo" at bounding box center [163, 77] width 121 height 8
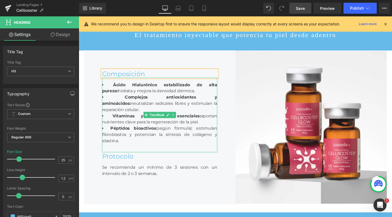
click at [122, 105] on strong "Complejos antioxidantes y aminoácidos:" at bounding box center [163, 105] width 121 height 12
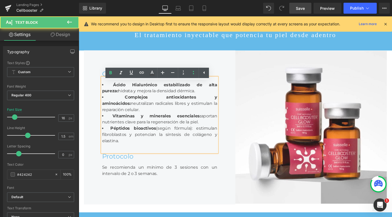
click at [185, 98] on li "Ácido Hialurónico estabilizado de alta pureza: hidrata y mejora la densidad dér…" at bounding box center [163, 91] width 121 height 13
click at [153, 116] on li "Complejos antioxidantes y aminoácidos: neutralizan radicales libres y estimulan…" at bounding box center [163, 108] width 121 height 20
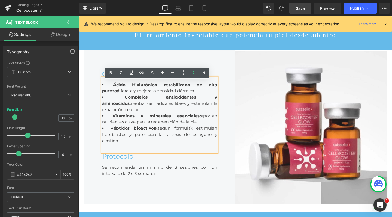
drag, startPoint x: 129, startPoint y: 149, endPoint x: 97, endPoint y: 91, distance: 66.7
click at [97, 91] on div "Composición Heading Ácido Hialurónico estabilizado de alta pureza: hidrata y me…" at bounding box center [164, 133] width 160 height 162
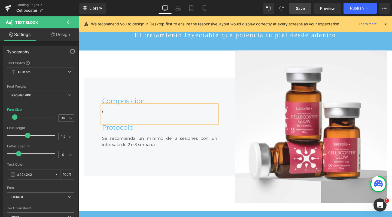
scroll to position [1887, 328]
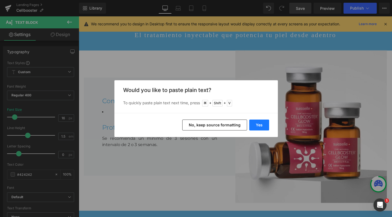
click at [259, 124] on button "Yes" at bounding box center [260, 124] width 20 height 11
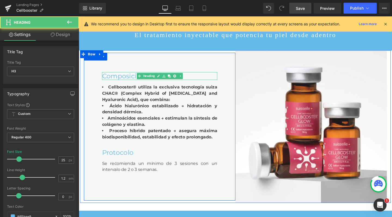
click at [122, 83] on div "Composición" at bounding box center [163, 79] width 121 height 8
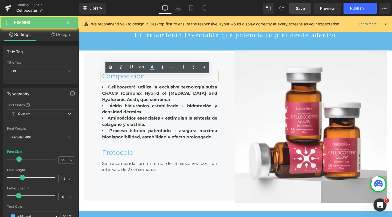
click at [122, 83] on div "Composición" at bounding box center [163, 79] width 121 height 8
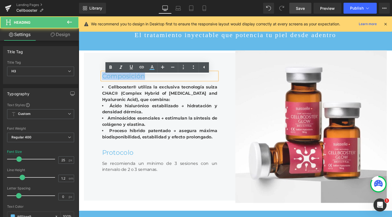
click at [122, 83] on div "Composición" at bounding box center [163, 79] width 121 height 8
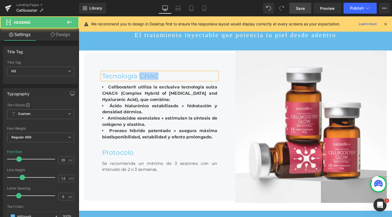
drag, startPoint x: 164, startPoint y: 84, endPoint x: 143, endPoint y: 84, distance: 21.0
click at [143, 83] on div "Tecnología CHAC" at bounding box center [163, 79] width 121 height 8
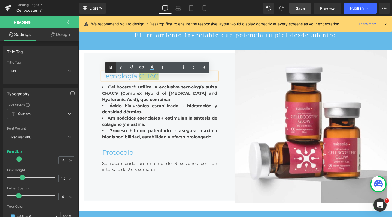
click at [110, 36] on icon at bounding box center [165, 17] width 330 height 35
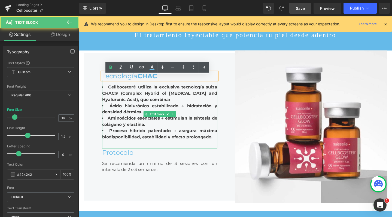
click at [156, 100] on b "Cellbooster® utiliza la exclusiva tecnología suiza CHAC® (Complex Hybrid of [ME…" at bounding box center [163, 97] width 121 height 18
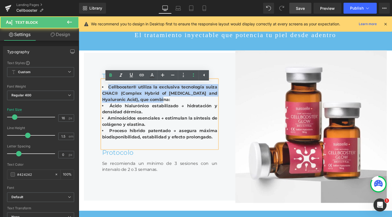
drag, startPoint x: 181, startPoint y: 108, endPoint x: 95, endPoint y: 95, distance: 86.9
click at [95, 95] on div "Tecnología CHAC Heading Cellbooster® utiliza la exclusiva tecnología suiza CHAC…" at bounding box center [164, 132] width 160 height 155
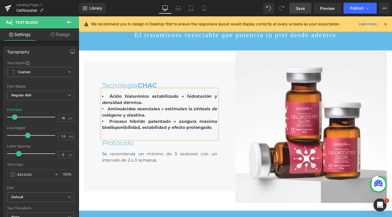
click at [185, 109] on li "Ácido hialurónico estabilizado → hidratación y densidad dérmica." at bounding box center [163, 103] width 121 height 13
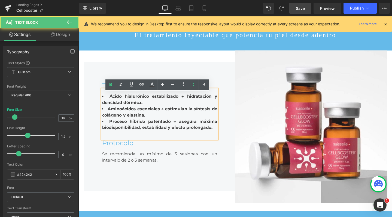
click at [182, 124] on li "Aminoácidos esenciales → estimulan la síntesis de colágeno y elastina." at bounding box center [163, 116] width 121 height 13
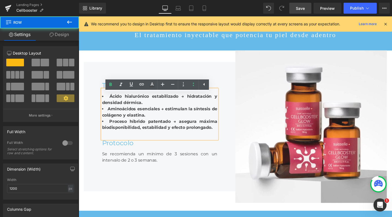
click at [227, 78] on div "Tecnología CHAC Heading Ácido hialurónico estabilizado → hidratación y densidad…" at bounding box center [164, 132] width 160 height 136
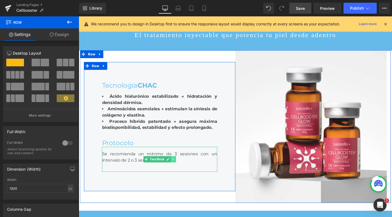
click at [177, 168] on icon at bounding box center [178, 166] width 3 height 3
click at [174, 168] on icon at bounding box center [175, 166] width 3 height 3
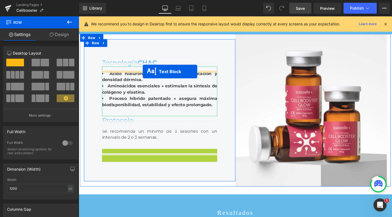
drag, startPoint x: 150, startPoint y: 167, endPoint x: 146, endPoint y: 74, distance: 92.5
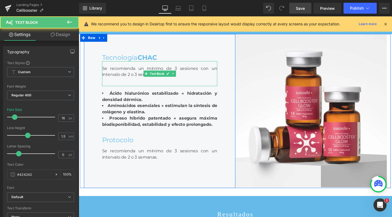
scroll to position [1888, 328]
click at [126, 80] on span "Se recomienda un mínimo de 3 sesiones con un intervalo de 2 o 3 semanas." at bounding box center [163, 74] width 121 height 12
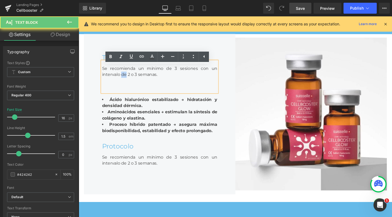
click at [126, 80] on span "Se recomienda un mínimo de 3 sesiones con un intervalo de 2 o 3 semanas." at bounding box center [163, 74] width 121 height 12
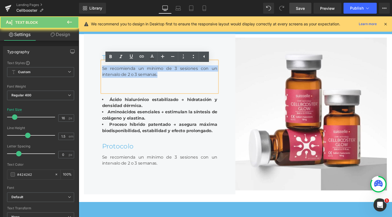
click at [126, 80] on span "Se recomienda un mínimo de 3 sesiones con un intervalo de 2 o 3 semanas." at bounding box center [163, 74] width 121 height 12
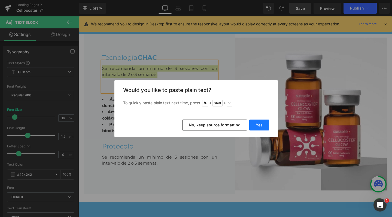
click at [257, 124] on button "Yes" at bounding box center [260, 124] width 20 height 11
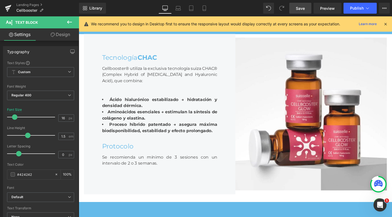
scroll to position [3, 3]
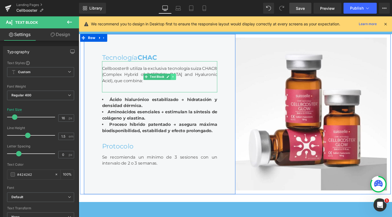
click at [176, 83] on link at bounding box center [179, 80] width 6 height 7
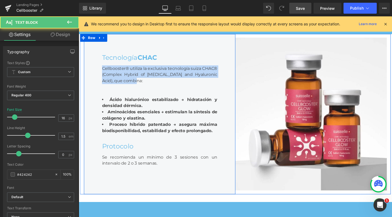
drag, startPoint x: 195, startPoint y: 88, endPoint x: 100, endPoint y: 70, distance: 96.7
click at [100, 70] on div "Tecnología CHAC Heading Cellbooster® utiliza la exclusiva tecnología suiza CHAC…" at bounding box center [164, 119] width 160 height 169
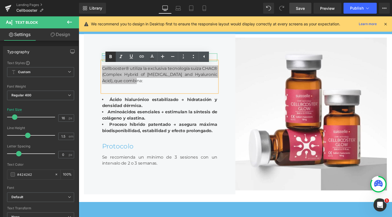
click at [0, 0] on icon at bounding box center [0, 0] width 0 height 0
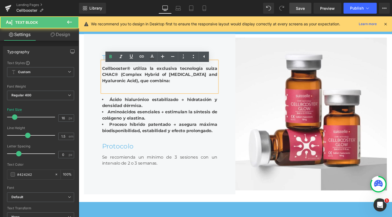
click at [185, 87] on div "Cellbooster® utiliza la exclusiva tecnología suiza CHAC® (Complex Hybrid of [ME…" at bounding box center [163, 80] width 121 height 33
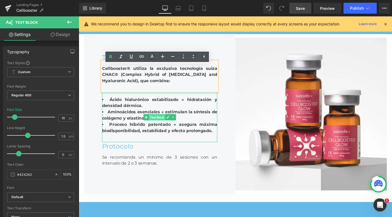
click at [159, 126] on span "Text Block" at bounding box center [161, 122] width 17 height 7
click at [128, 113] on b "Ácido hialurónico estabilizado → hidratación y densidad dérmica." at bounding box center [163, 107] width 121 height 12
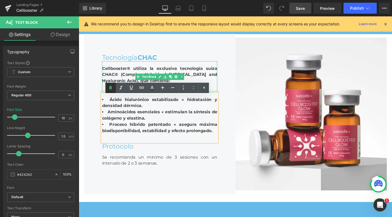
click at [0, 0] on icon at bounding box center [0, 0] width 0 height 0
click at [104, 108] on li "Ácido hialurónico estabilizado → hidratación y densidad dérmica." at bounding box center [163, 107] width 121 height 13
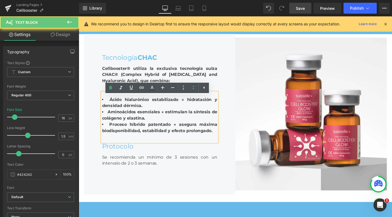
click at [104, 108] on li "Ácido hialurónico estabilizado → hidratación y densidad dérmica." at bounding box center [163, 107] width 121 height 13
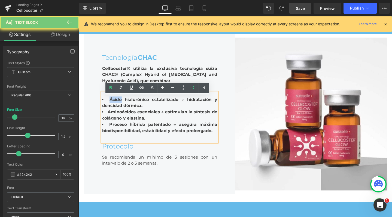
click at [104, 108] on li "Ácido hialurónico estabilizado → hidratación y densidad dérmica." at bounding box center [163, 107] width 121 height 13
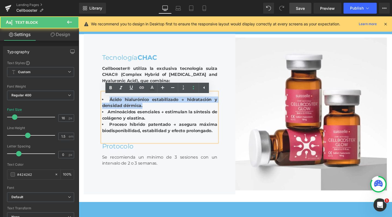
click at [104, 108] on li "Ácido hialurónico estabilizado → hidratación y densidad dérmica." at bounding box center [163, 107] width 121 height 13
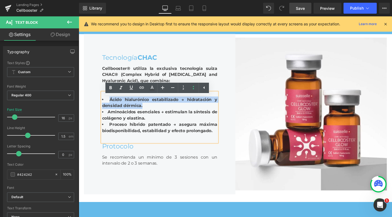
click at [180, 127] on li "Aminoácidos esenciales → estimulan la síntesis de colágeno y elastina." at bounding box center [163, 120] width 121 height 13
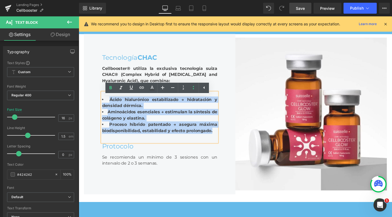
drag, startPoint x: 160, startPoint y: 121, endPoint x: 89, endPoint y: 106, distance: 72.3
click at [89, 106] on div "Tecnología CHAC Heading Cellbooster® utiliza la exclusiva tecnología suiza CHAC…" at bounding box center [164, 119] width 160 height 169
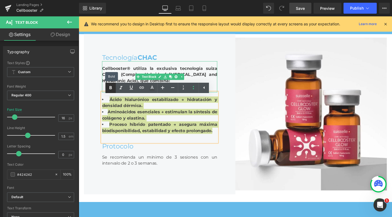
click at [111, 19] on icon at bounding box center [165, 0] width 330 height 35
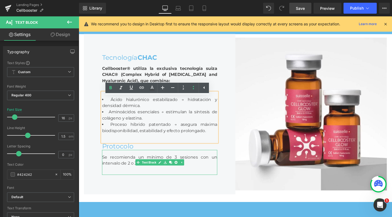
click at [193, 172] on div "Se recomienda un mínimo de 3 sesiones con un intervalo de 2 o 3 semanas." at bounding box center [163, 170] width 121 height 26
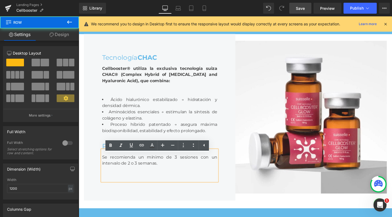
click at [91, 133] on div "Tecnología CHAC Heading Cellbooster® utiliza la exclusiva tecnología suiza CHAC…" at bounding box center [164, 122] width 160 height 175
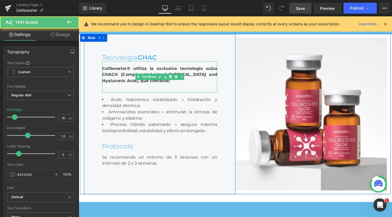
click at [125, 95] on div "Cellbooster® utiliza la exclusiva tecnología suiza CHAC® (Complex Hybrid of [ME…" at bounding box center [163, 80] width 121 height 33
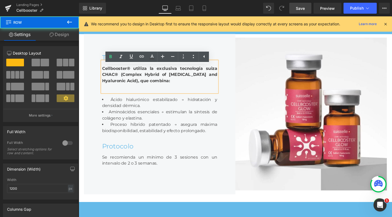
click at [88, 61] on div "Tecnología CHAC Heading Cellbooster® utiliza la exclusiva tecnología suiza CHAC…" at bounding box center [164, 119] width 160 height 169
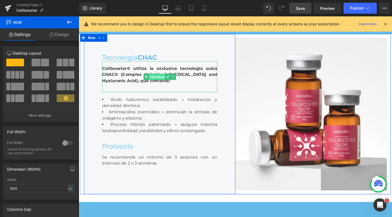
click at [151, 83] on link "Text Block" at bounding box center [158, 80] width 23 height 7
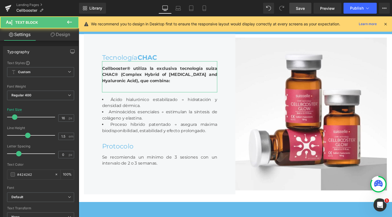
click at [63, 35] on link "Design" at bounding box center [61, 34] width 40 height 12
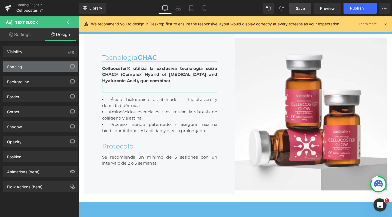
click at [34, 70] on div "Spacing" at bounding box center [40, 66] width 75 height 10
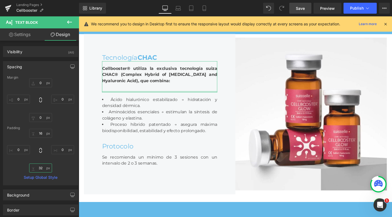
click at [42, 167] on input "32" at bounding box center [40, 167] width 23 height 9
click at [40, 167] on input "32" at bounding box center [40, 167] width 23 height 9
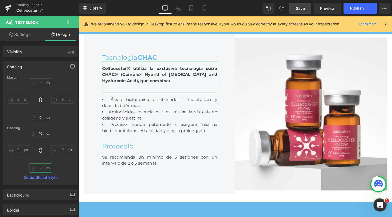
type input "0"
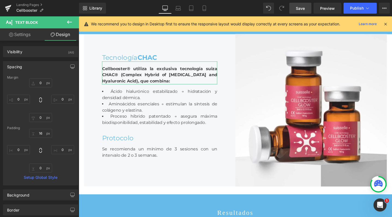
scroll to position [1887, 328]
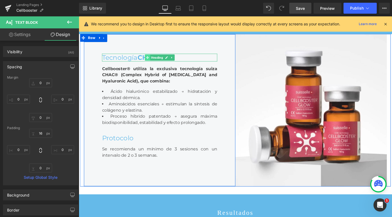
click at [140, 64] on div "Tecnología CHAC Heading" at bounding box center [163, 60] width 121 height 8
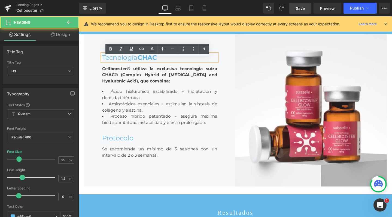
click at [129, 64] on div "Tecnología CHAC" at bounding box center [163, 60] width 121 height 8
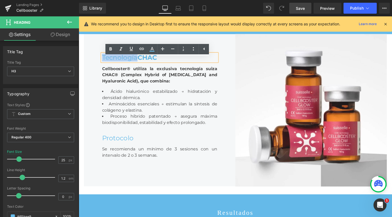
click at [129, 64] on div "Tecnología CHAC" at bounding box center [163, 60] width 121 height 8
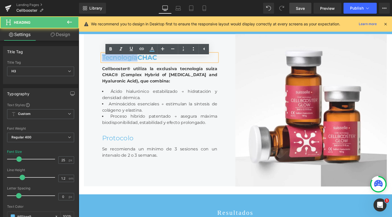
click at [129, 64] on div "Tecnología CHAC" at bounding box center [163, 60] width 121 height 8
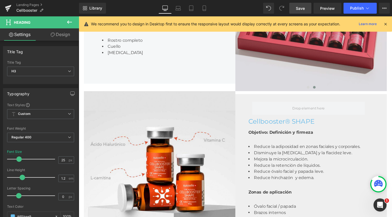
scroll to position [614, 0]
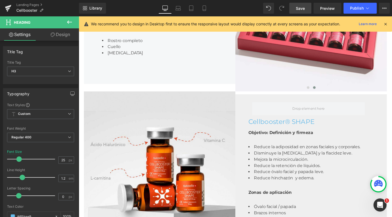
click at [308, 7] on link "Save" at bounding box center [301, 8] width 22 height 11
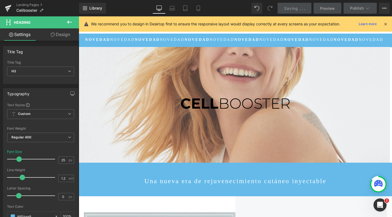
scroll to position [0, 0]
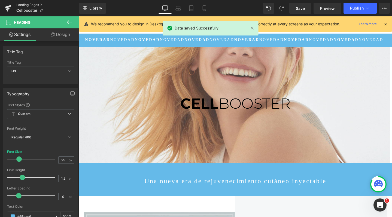
click at [27, 4] on link "Landing Pages" at bounding box center [47, 5] width 63 height 4
